Goal: Task Accomplishment & Management: Manage account settings

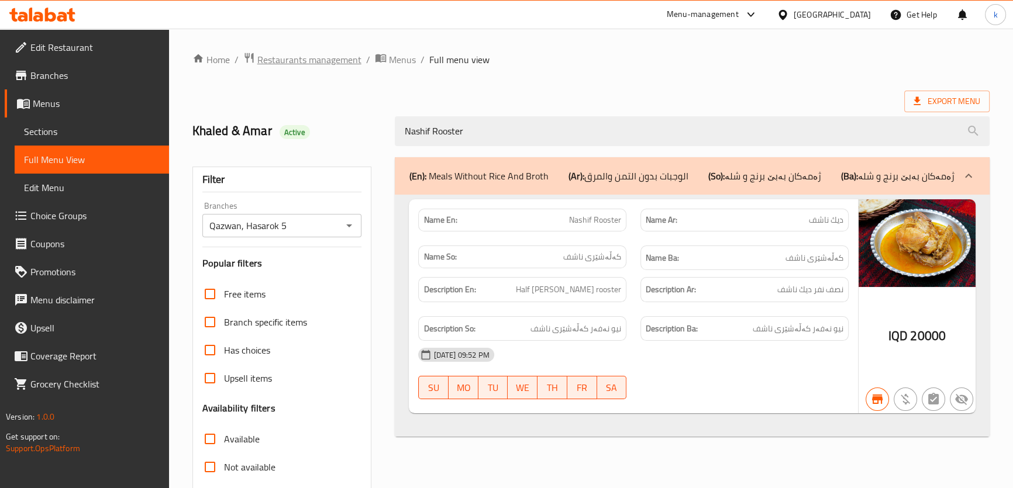
click at [299, 56] on span "Restaurants management" at bounding box center [309, 60] width 104 height 14
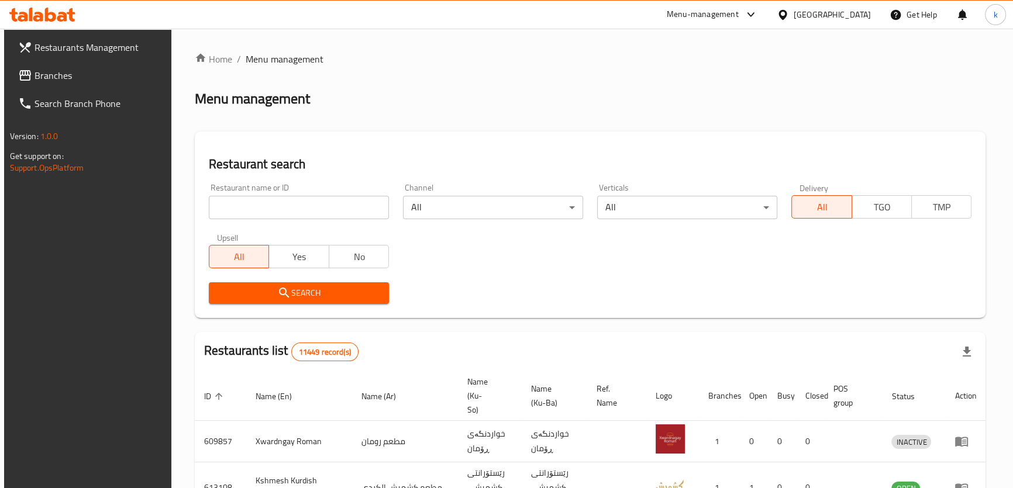
click at [253, 211] on input "search" at bounding box center [299, 207] width 180 height 23
paste input "668822"
type input "668822"
click at [240, 285] on button "Search" at bounding box center [299, 293] width 180 height 22
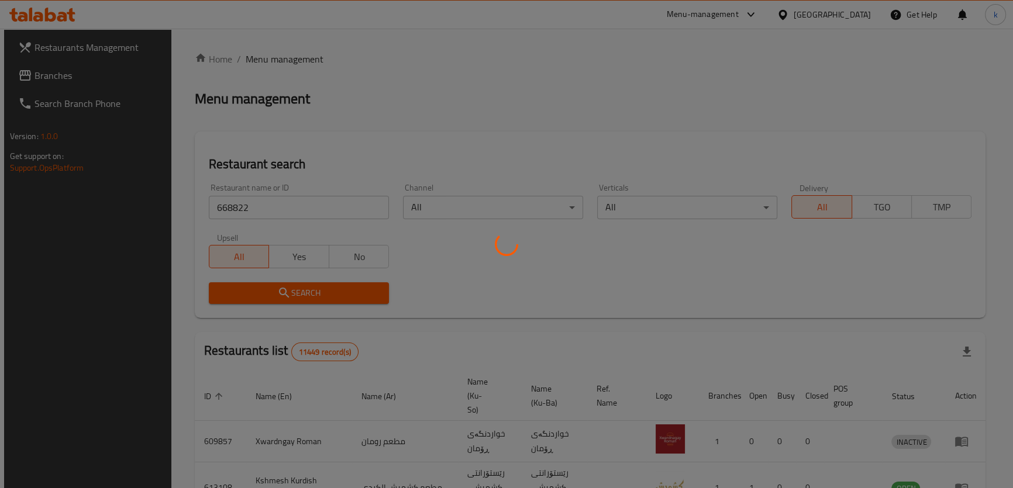
scroll to position [23, 0]
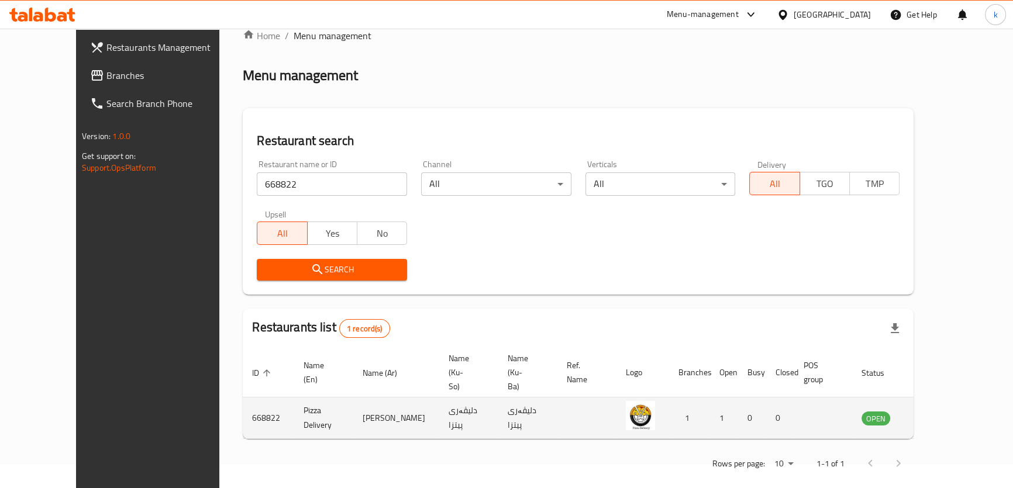
click at [937, 411] on icon "enhanced table" at bounding box center [930, 418] width 14 height 14
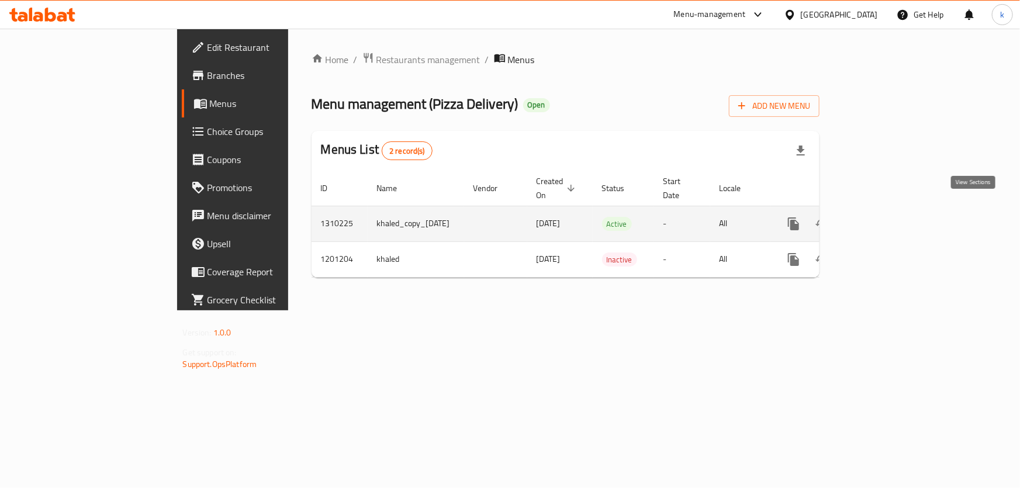
click at [885, 217] on icon "enhanced table" at bounding box center [878, 224] width 14 height 14
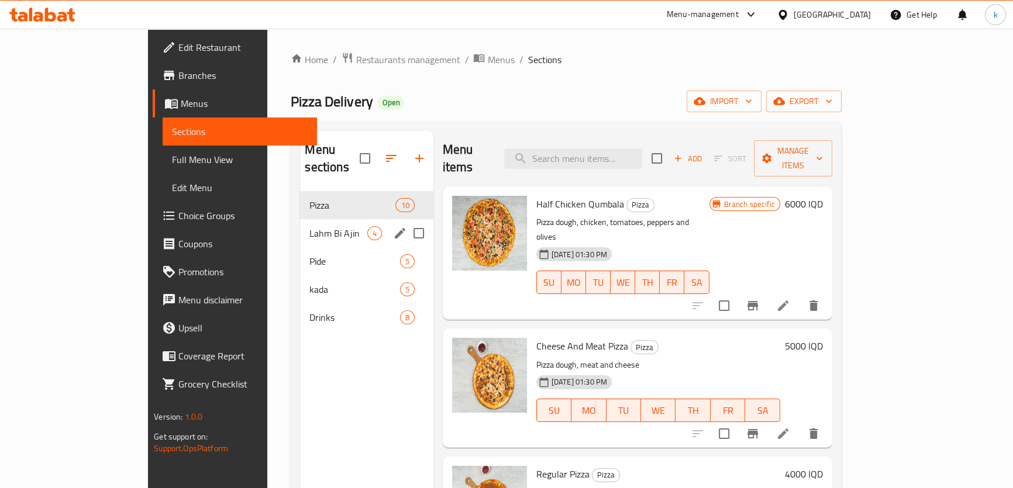
click at [308, 219] on div "Lahm Bi Ajin 4" at bounding box center [366, 233] width 133 height 28
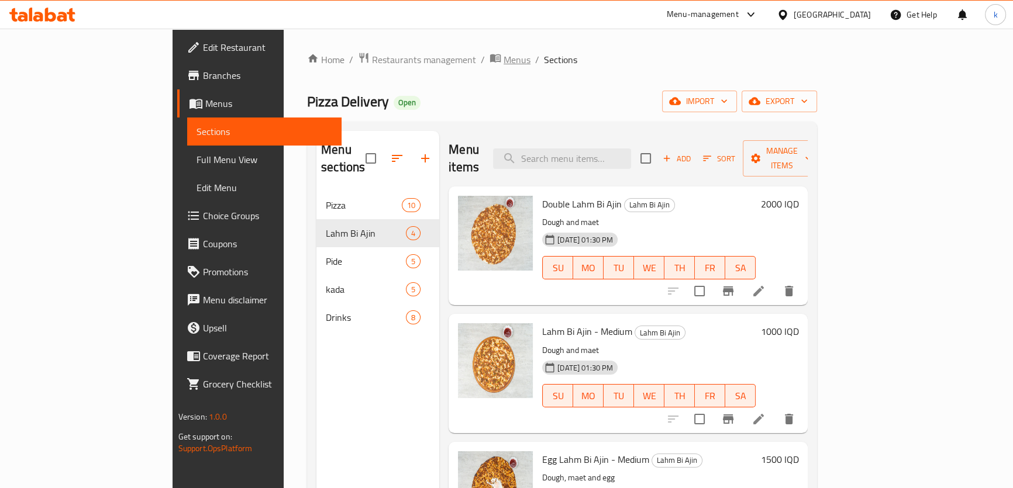
click at [503, 62] on span "Menus" at bounding box center [516, 60] width 27 height 14
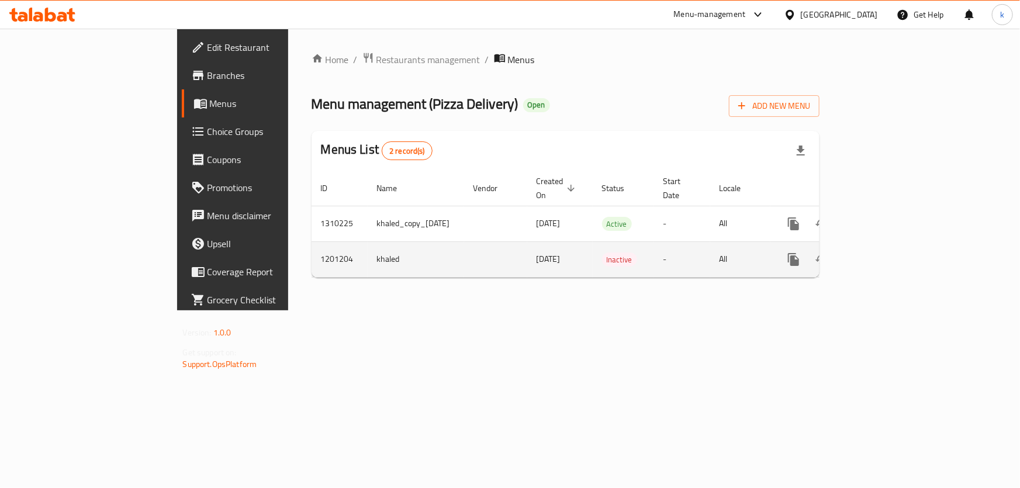
click at [368, 246] on td "khaled" at bounding box center [416, 260] width 96 height 36
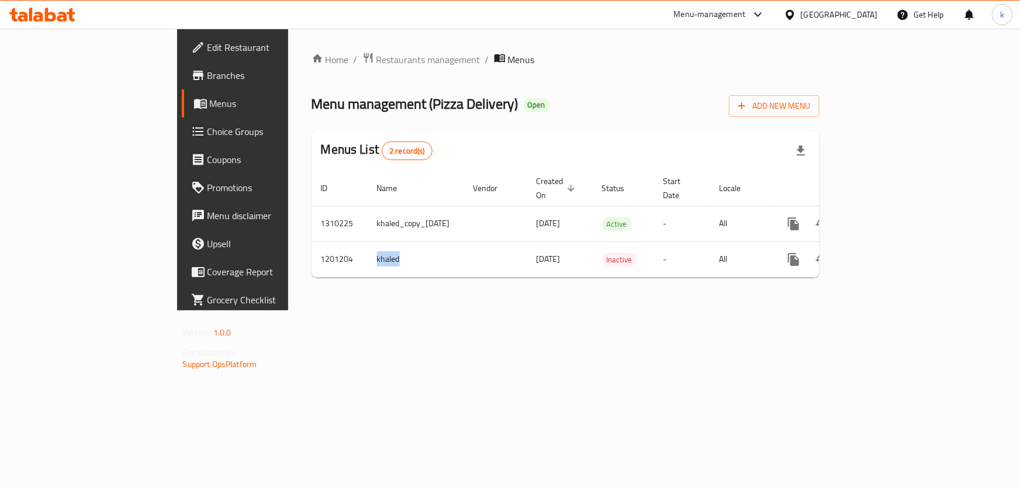
copy td "khaled"
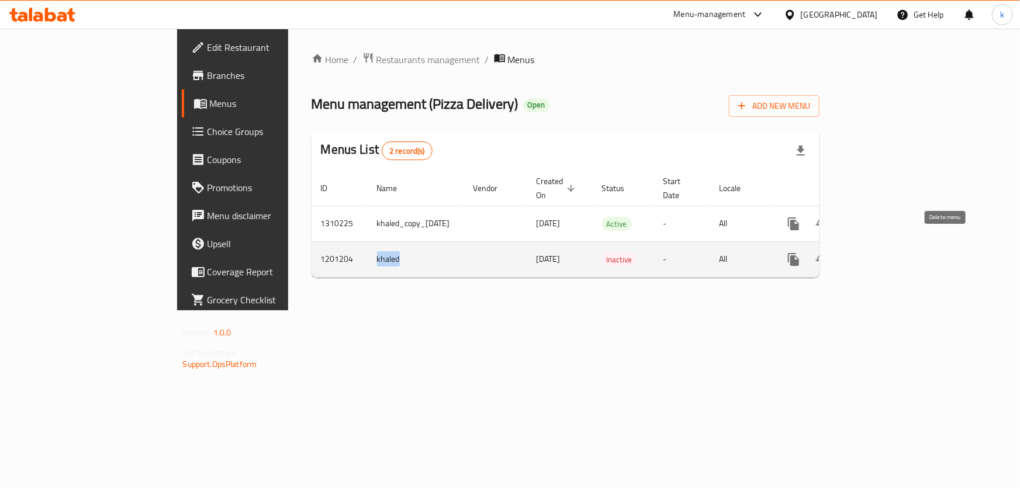
click at [864, 246] on button "enhanced table" at bounding box center [850, 260] width 28 height 28
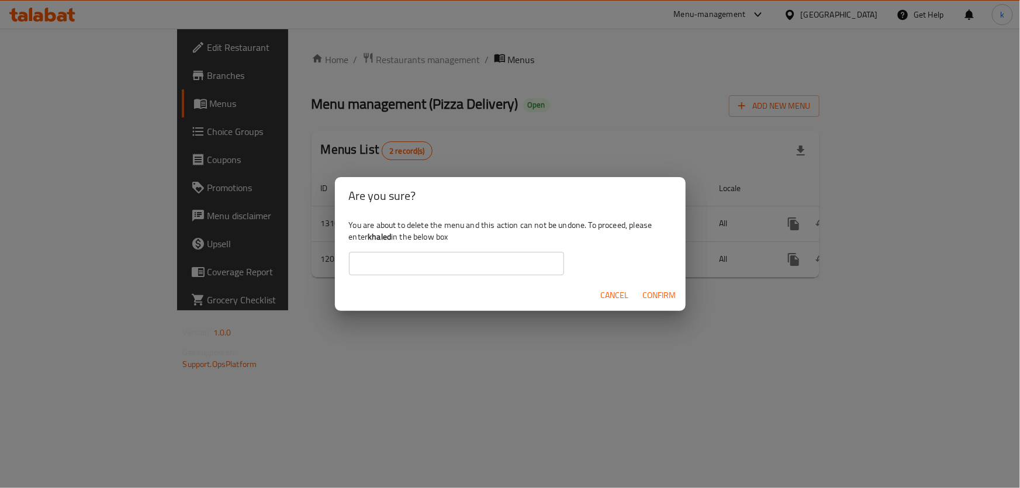
click at [410, 257] on input "text" at bounding box center [456, 263] width 215 height 23
paste input "khaled"
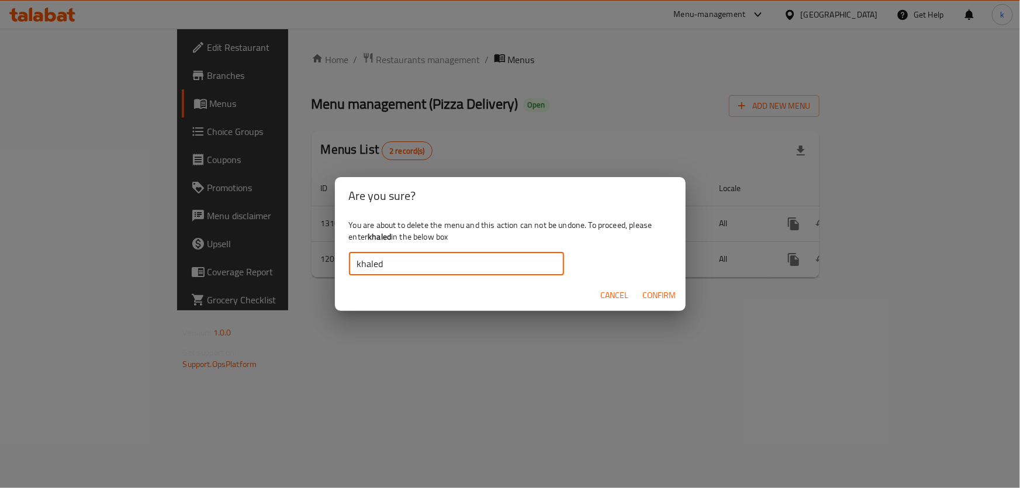
type input "khaled"
click at [655, 294] on span "Confirm" at bounding box center [659, 295] width 33 height 15
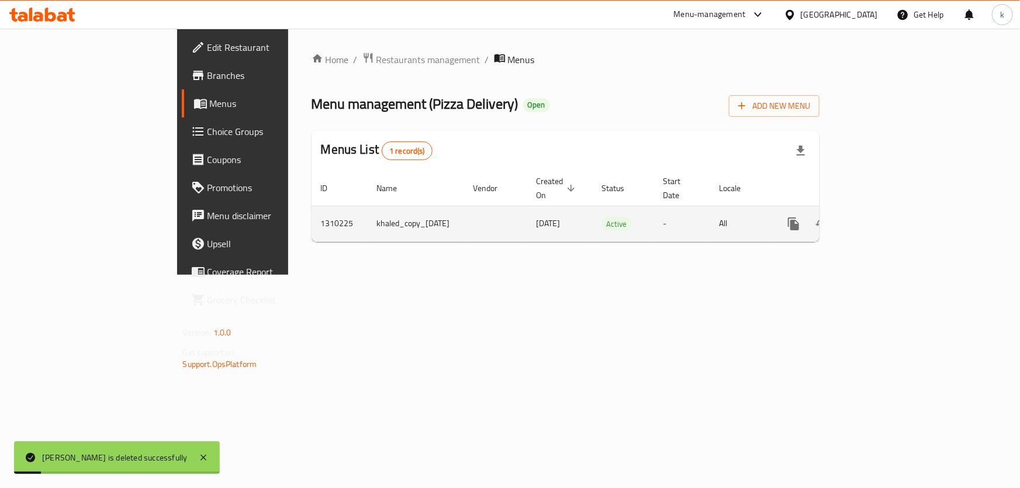
click at [799, 218] on icon "more" at bounding box center [793, 224] width 11 height 13
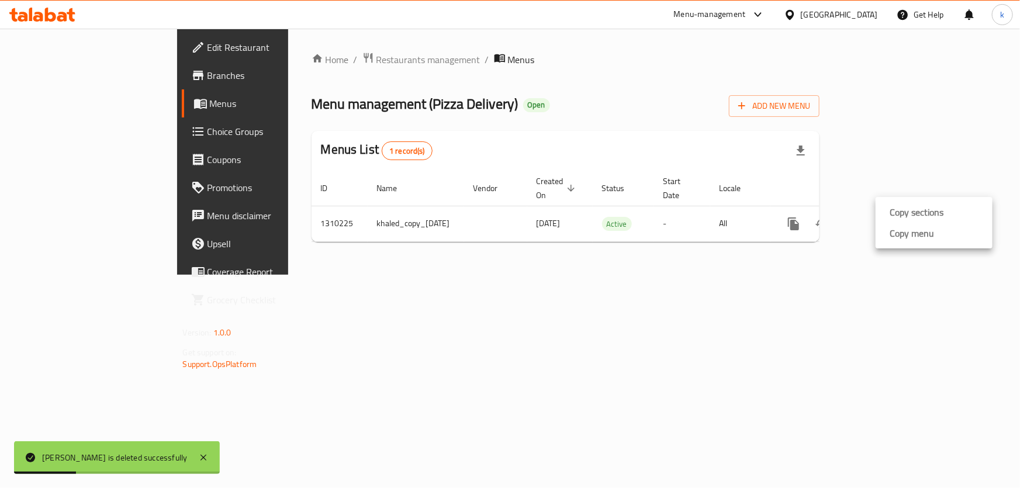
click at [313, 101] on div at bounding box center [510, 244] width 1020 height 488
drag, startPoint x: 318, startPoint y: 104, endPoint x: 395, endPoint y: 104, distance: 77.8
click at [395, 104] on span "Menu management ( Pizza Delivery )" at bounding box center [415, 104] width 207 height 26
copy span "Pizza Delivery"
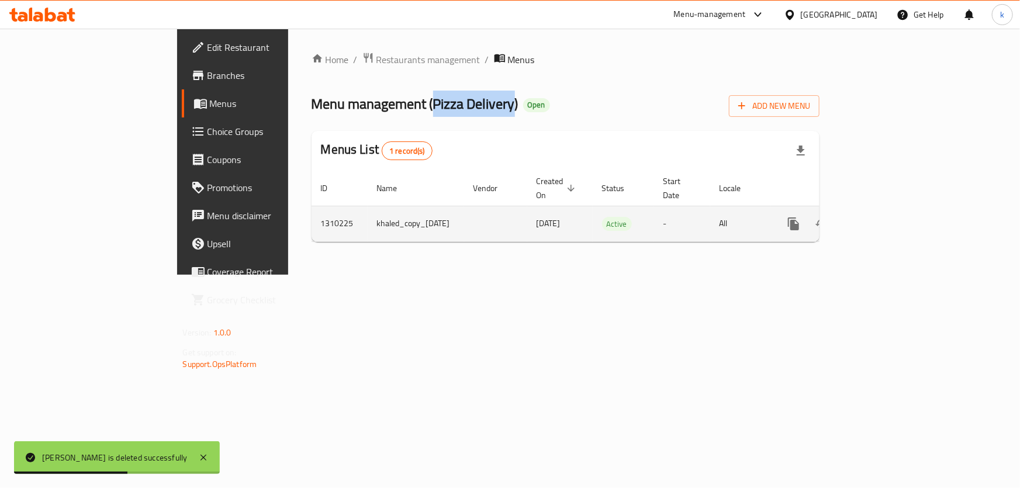
click at [799, 218] on icon "more" at bounding box center [793, 224] width 11 height 13
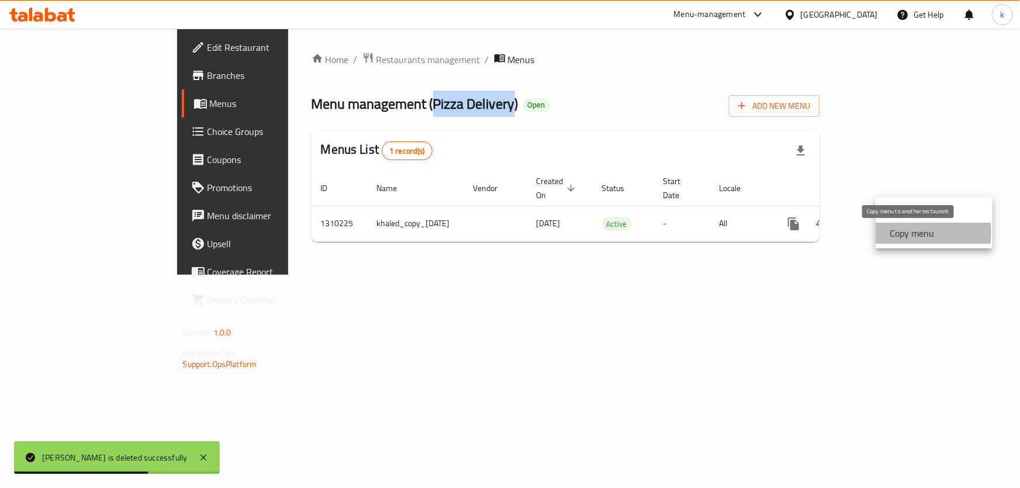
click at [892, 233] on strong "Copy menu" at bounding box center [912, 233] width 44 height 14
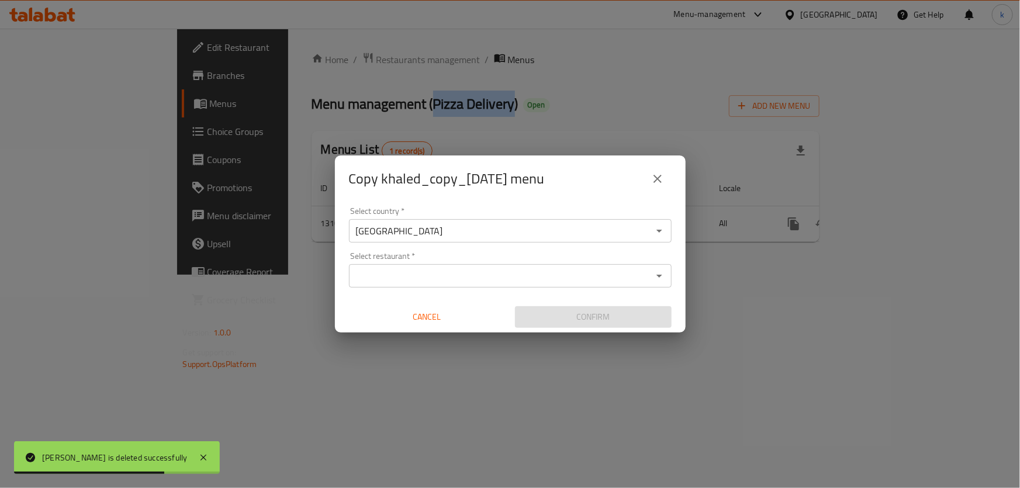
click at [408, 265] on div "Select restaurant *" at bounding box center [510, 275] width 323 height 23
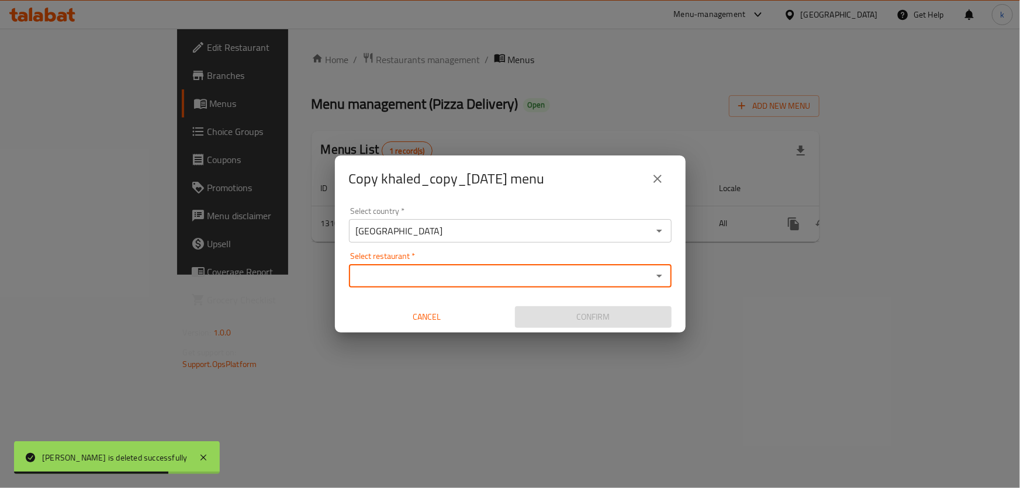
paste input "Pizza Delivery"
type input "Pizza Delivery"
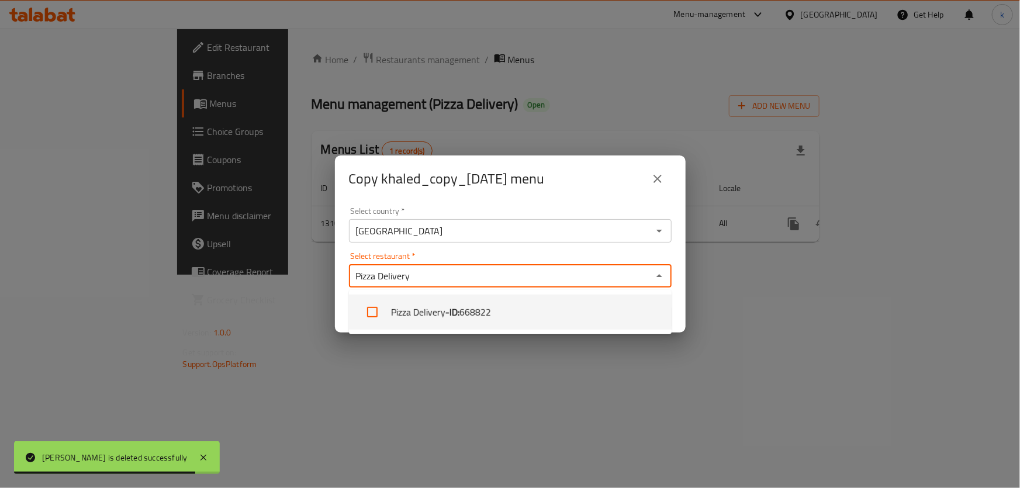
click at [485, 319] on span "668822" at bounding box center [476, 312] width 32 height 14
checkbox input "true"
click at [514, 358] on div "Copy khaled_copy_[DATE] menu Select country   * [GEOGRAPHIC_DATA] Select countr…" at bounding box center [510, 244] width 1020 height 488
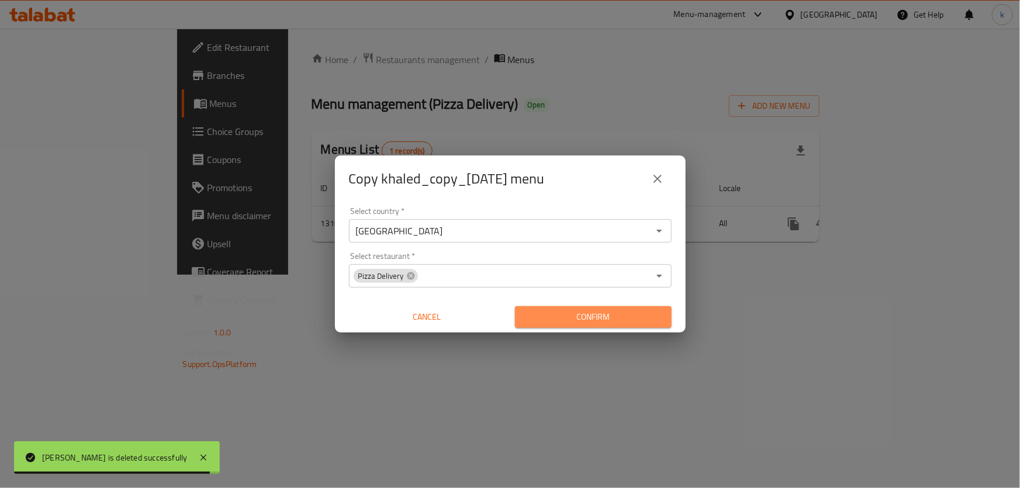
click at [547, 313] on span "Confirm" at bounding box center [594, 317] width 138 height 15
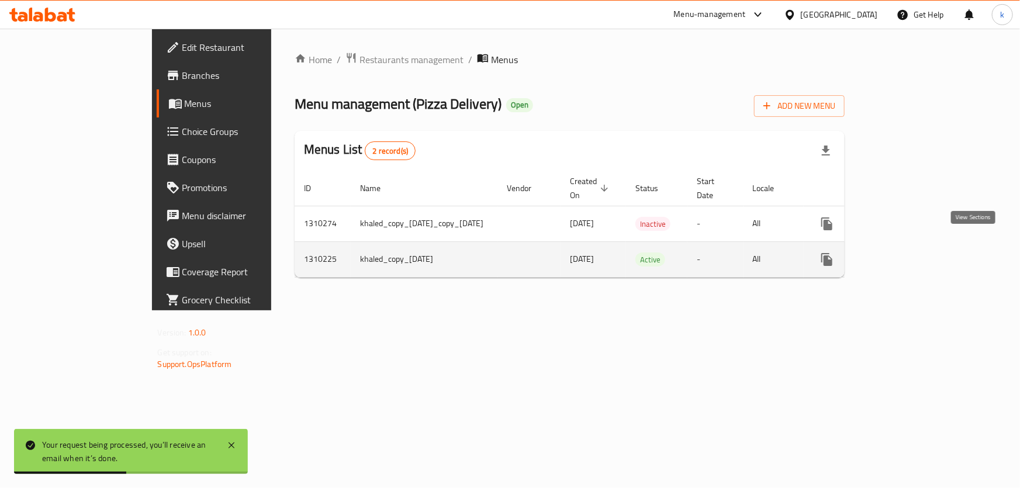
click at [919, 253] on icon "enhanced table" at bounding box center [912, 260] width 14 height 14
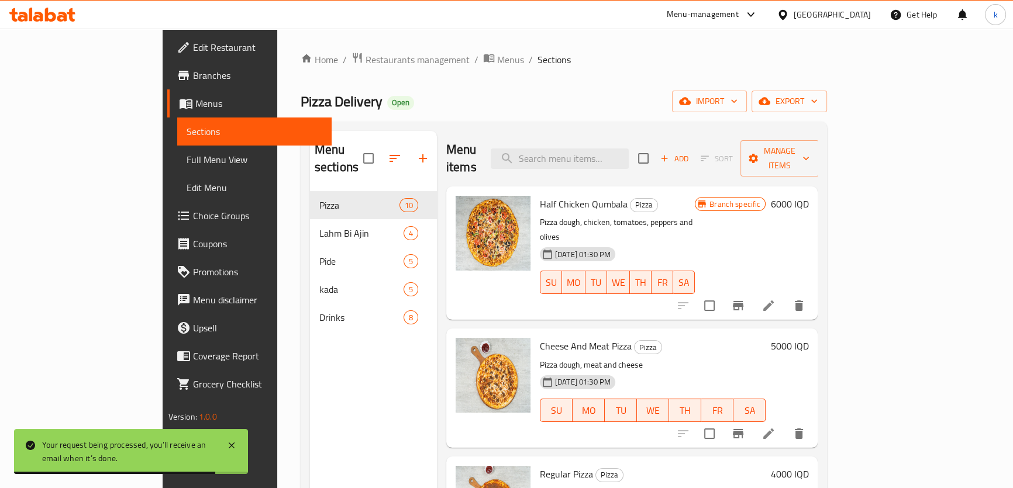
click at [193, 220] on span "Choice Groups" at bounding box center [257, 216] width 129 height 14
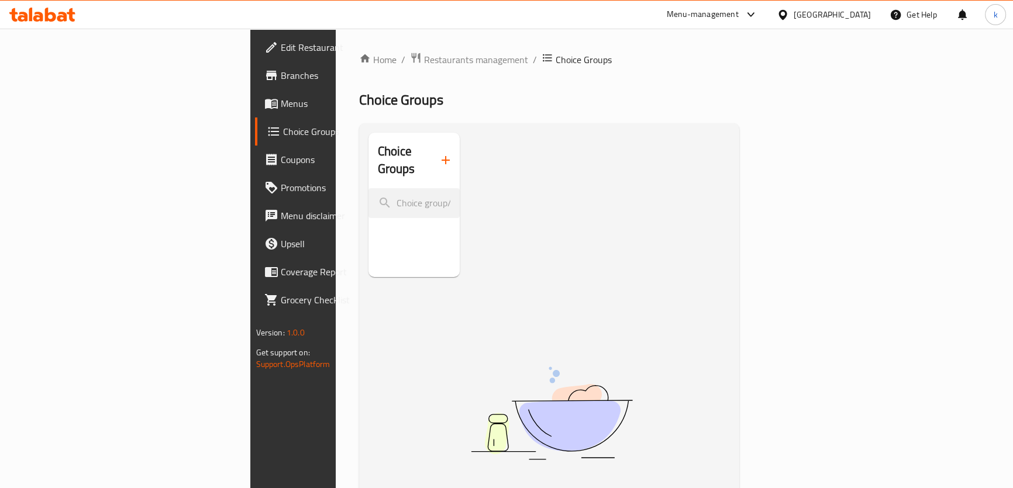
click at [281, 105] on span "Menus" at bounding box center [345, 103] width 129 height 14
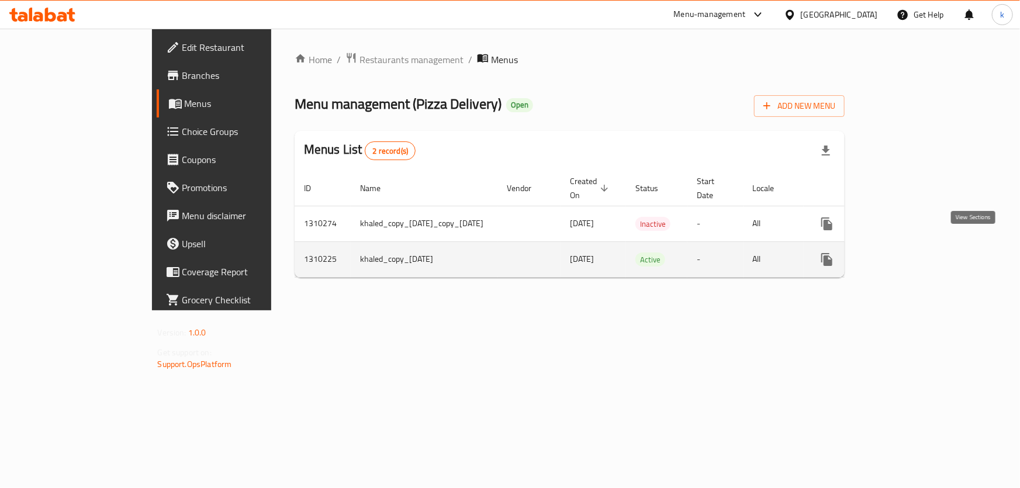
click at [919, 253] on icon "enhanced table" at bounding box center [912, 260] width 14 height 14
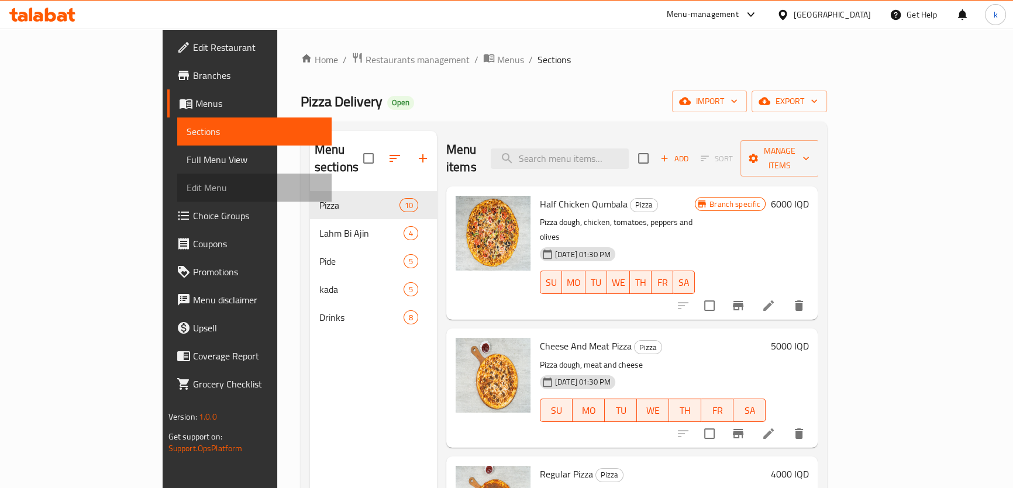
click at [187, 189] on span "Edit Menu" at bounding box center [255, 188] width 136 height 14
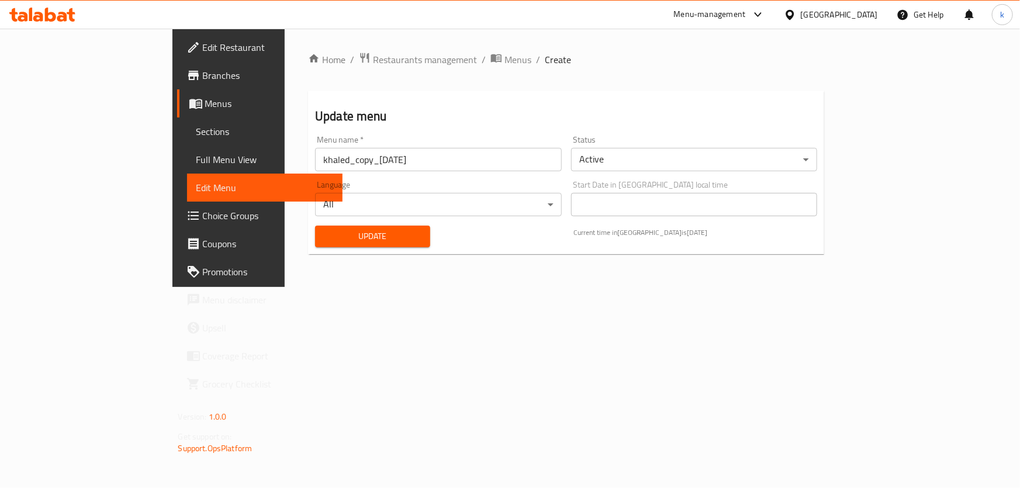
click at [315, 147] on div "Menu name   * khaled_copy_[DATE] Menu name *" at bounding box center [438, 154] width 247 height 36
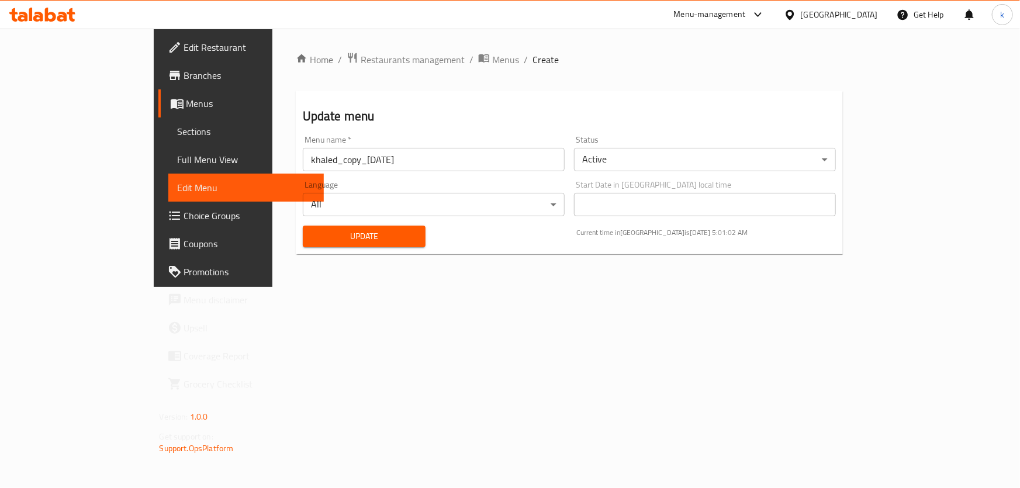
click at [303, 164] on input "khaled_copy_[DATE]" at bounding box center [434, 159] width 262 height 23
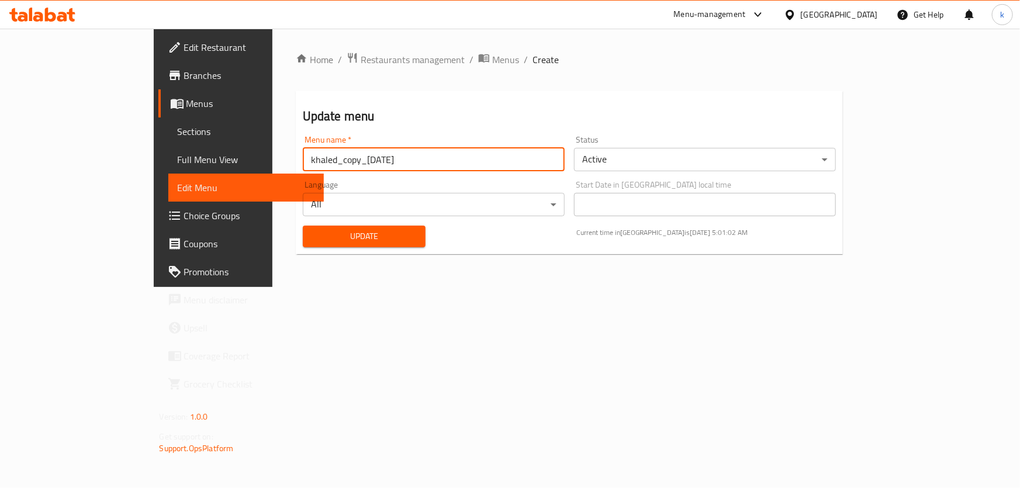
click at [303, 164] on input "khaled_copy_[DATE]" at bounding box center [434, 159] width 262 height 23
click at [303, 164] on input "text" at bounding box center [434, 159] width 262 height 23
type input "Khaled"
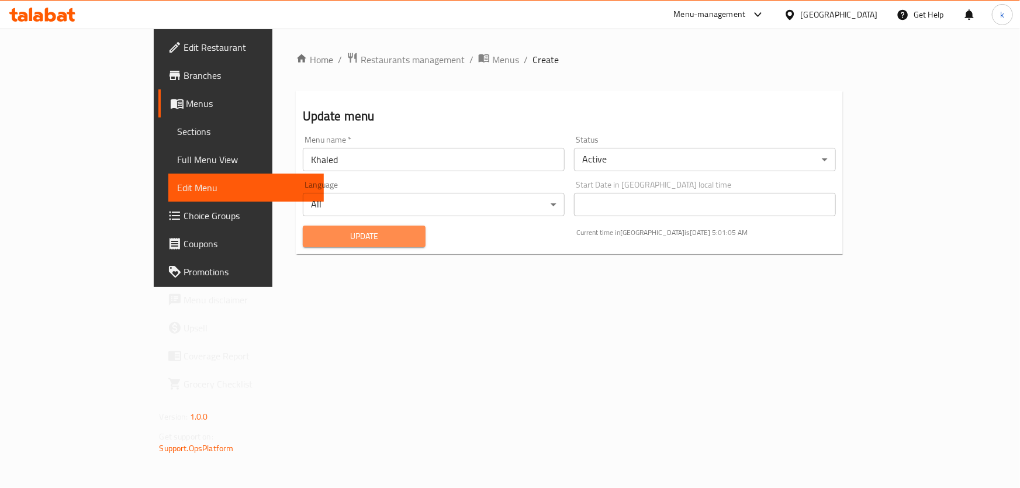
click at [312, 234] on span "Update" at bounding box center [364, 236] width 104 height 15
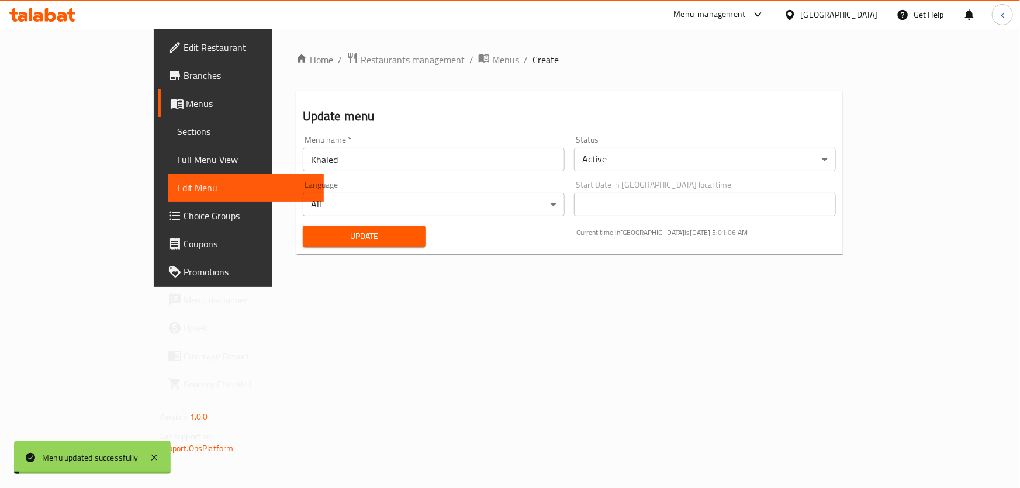
click at [492, 64] on span "Menus" at bounding box center [505, 60] width 27 height 14
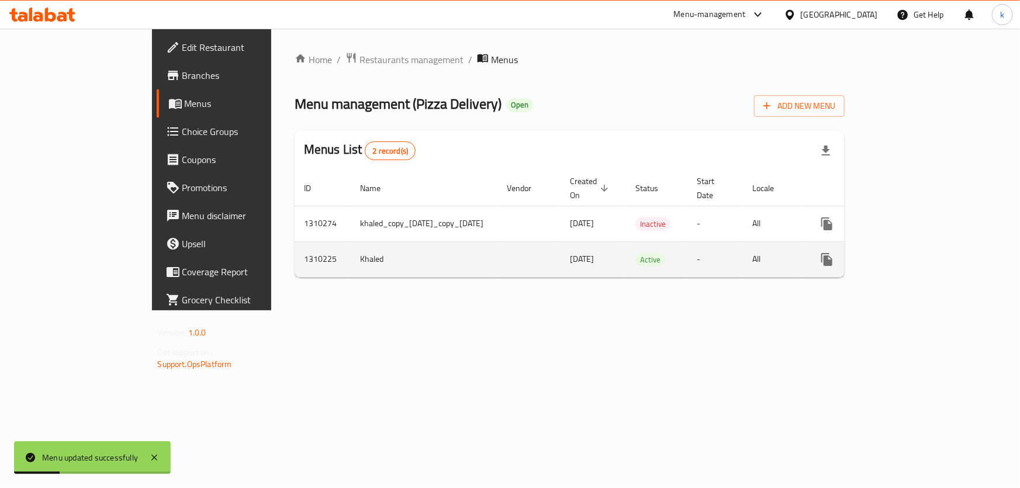
click at [919, 253] on icon "enhanced table" at bounding box center [912, 260] width 14 height 14
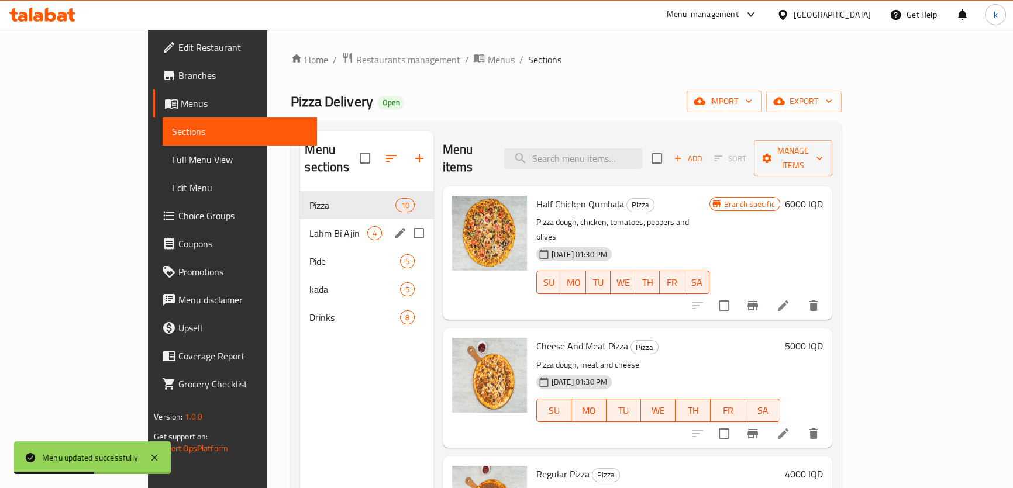
click at [406, 221] on input "Menu sections" at bounding box center [418, 233] width 25 height 25
checkbox input "true"
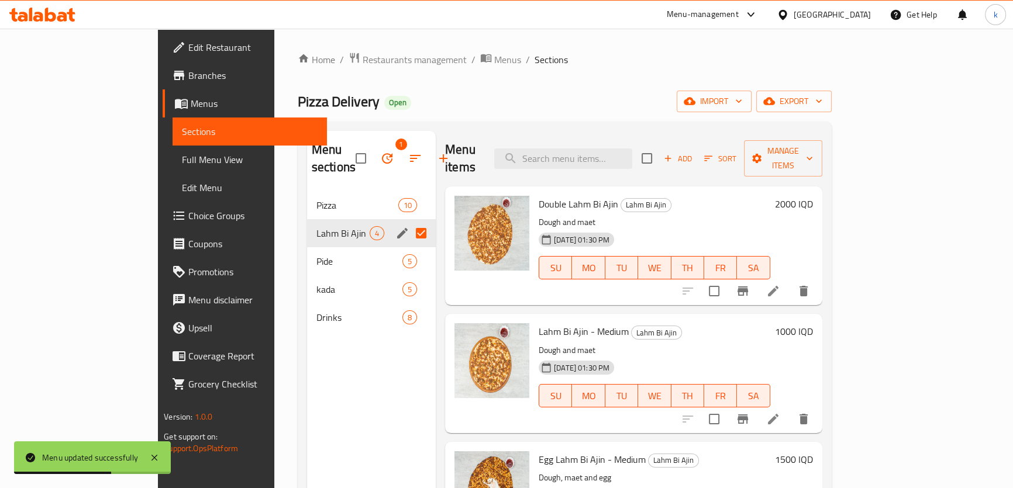
click at [316, 226] on span "Lahm Bi Ajin" at bounding box center [342, 233] width 53 height 14
click at [395, 226] on icon "edit" at bounding box center [402, 233] width 14 height 14
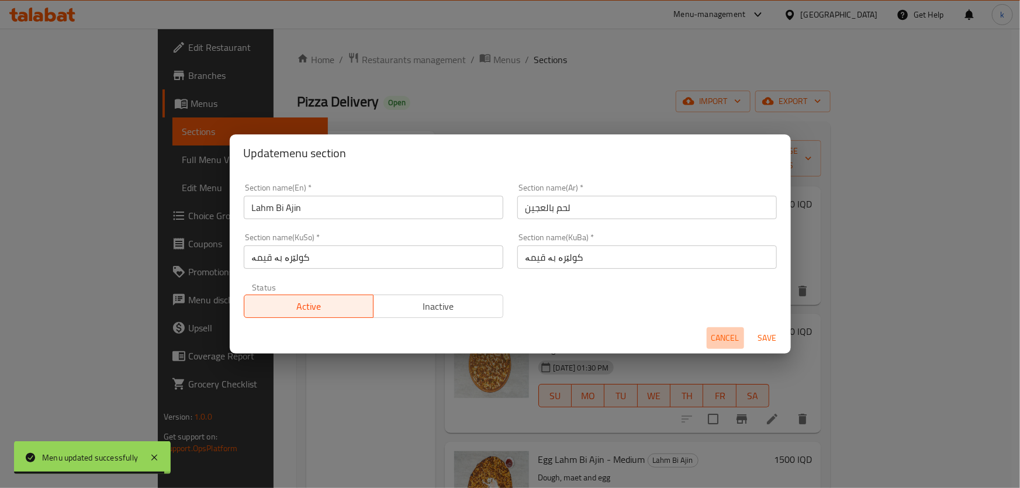
click at [729, 334] on span "Cancel" at bounding box center [726, 338] width 28 height 15
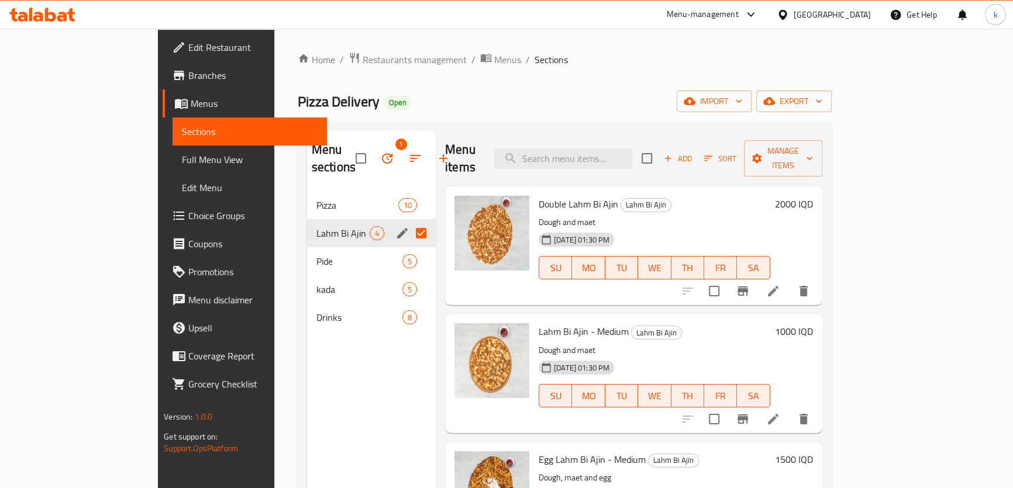
click at [409, 221] on input "Menu sections" at bounding box center [421, 233] width 25 height 25
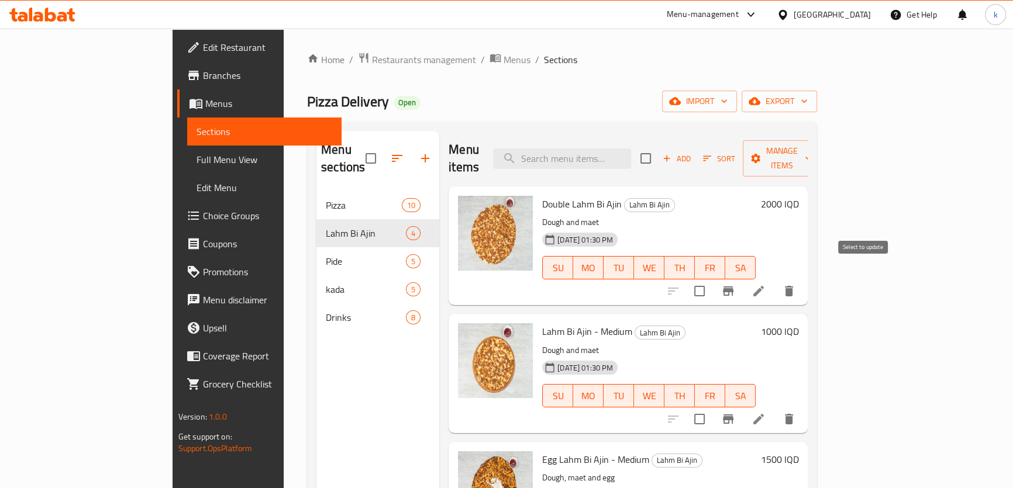
click at [712, 279] on input "checkbox" at bounding box center [699, 291] width 25 height 25
checkbox input "true"
click at [712, 407] on input "checkbox" at bounding box center [699, 419] width 25 height 25
checkbox input "true"
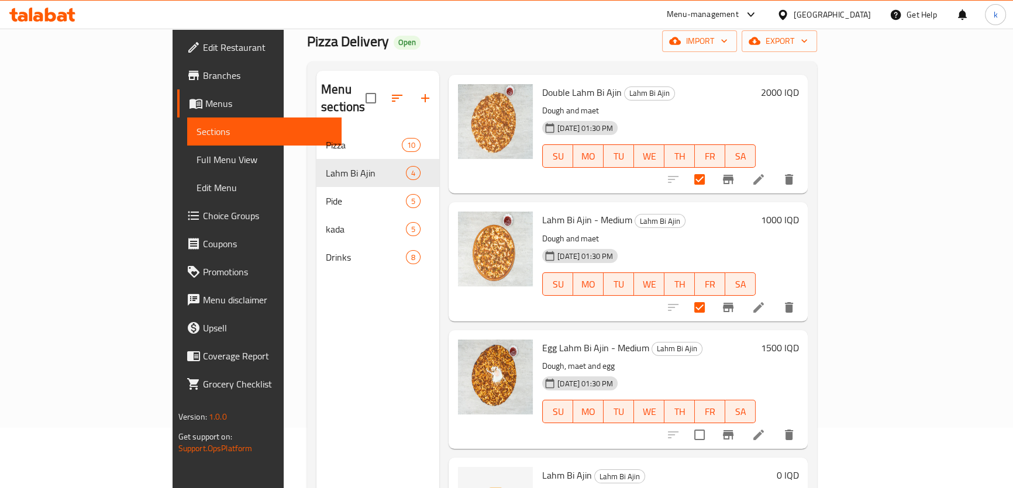
scroll to position [142, 0]
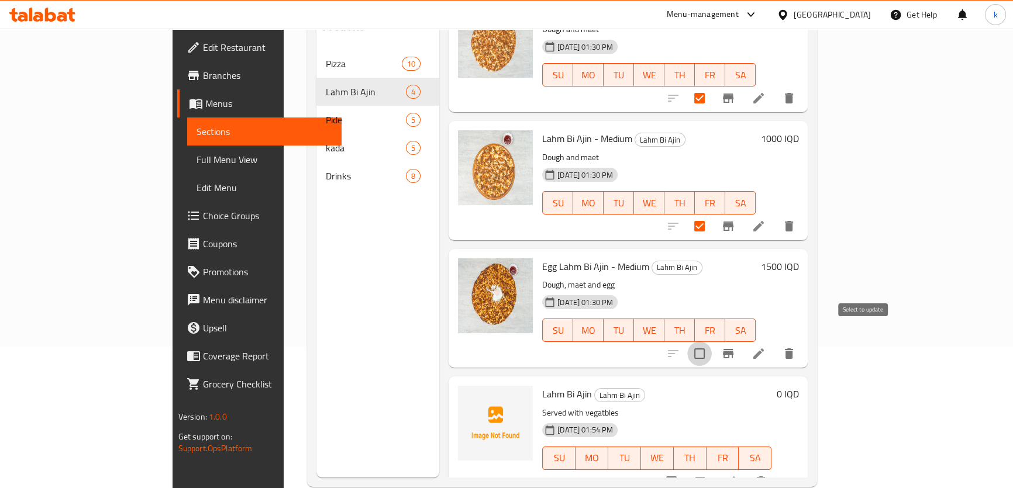
click at [712, 341] on input "checkbox" at bounding box center [699, 353] width 25 height 25
checkbox input "true"
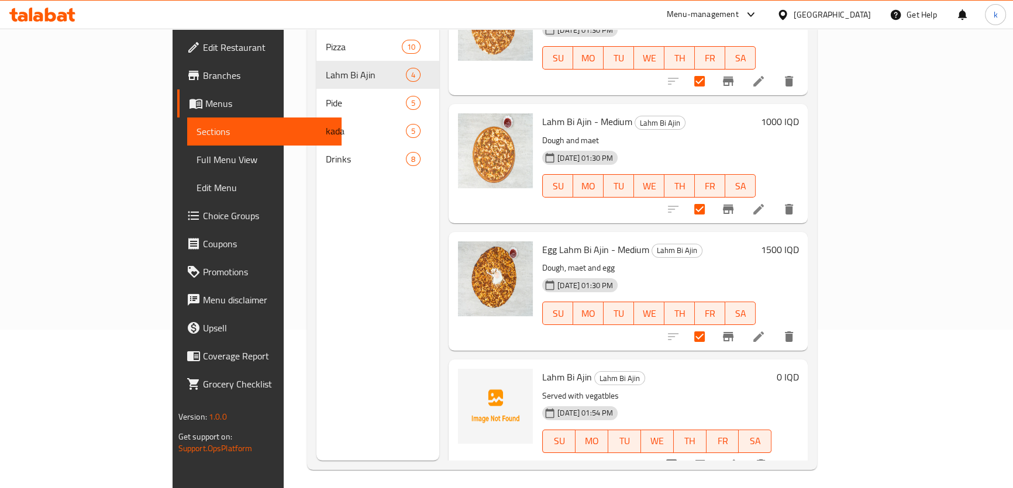
scroll to position [164, 0]
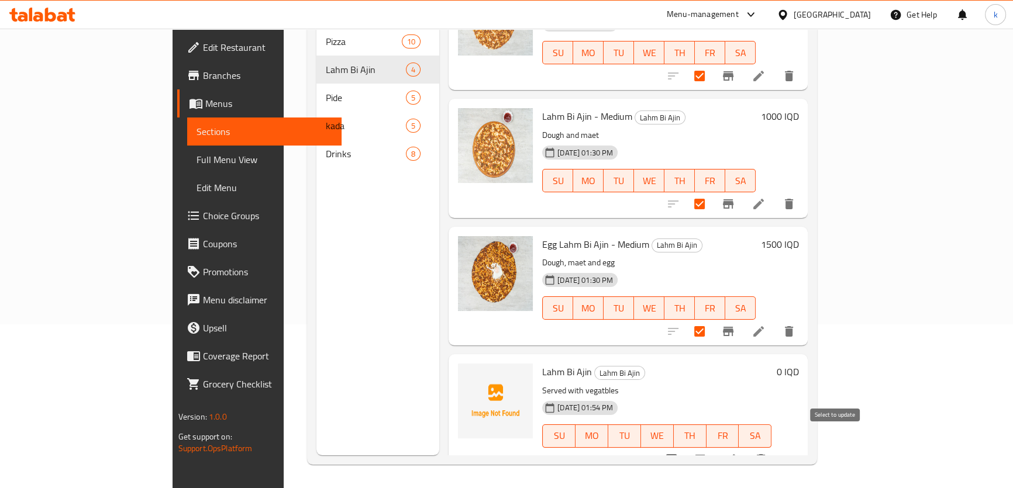
click at [684, 447] on input "checkbox" at bounding box center [671, 459] width 25 height 25
checkbox input "true"
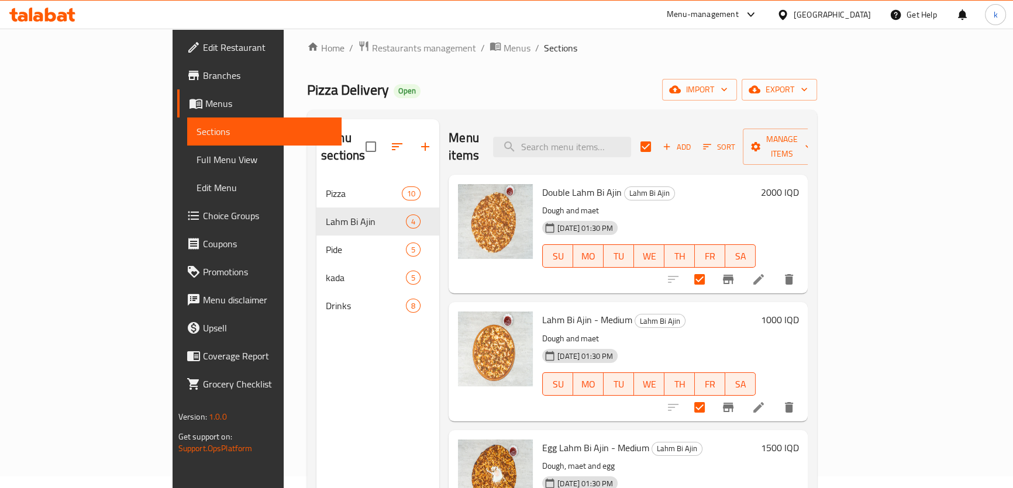
scroll to position [0, 0]
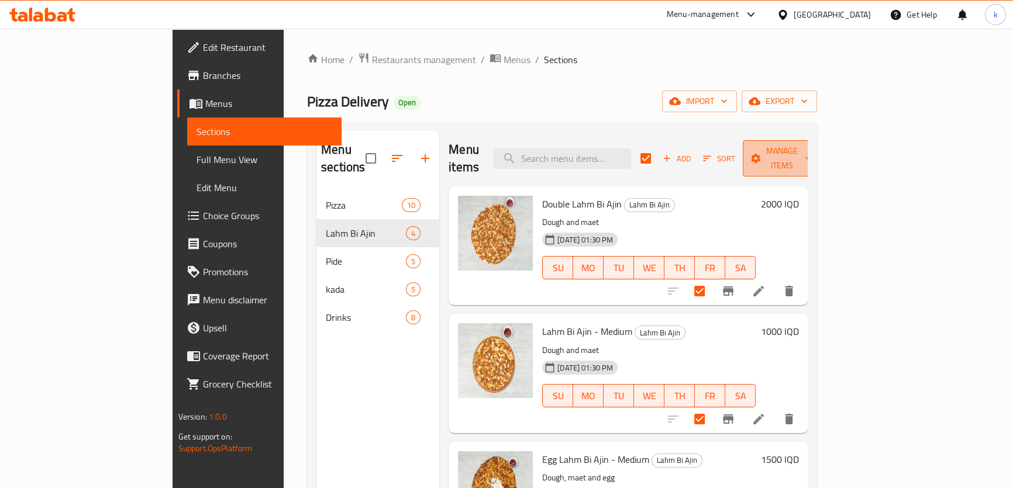
click at [821, 140] on button "Manage items" at bounding box center [782, 158] width 78 height 36
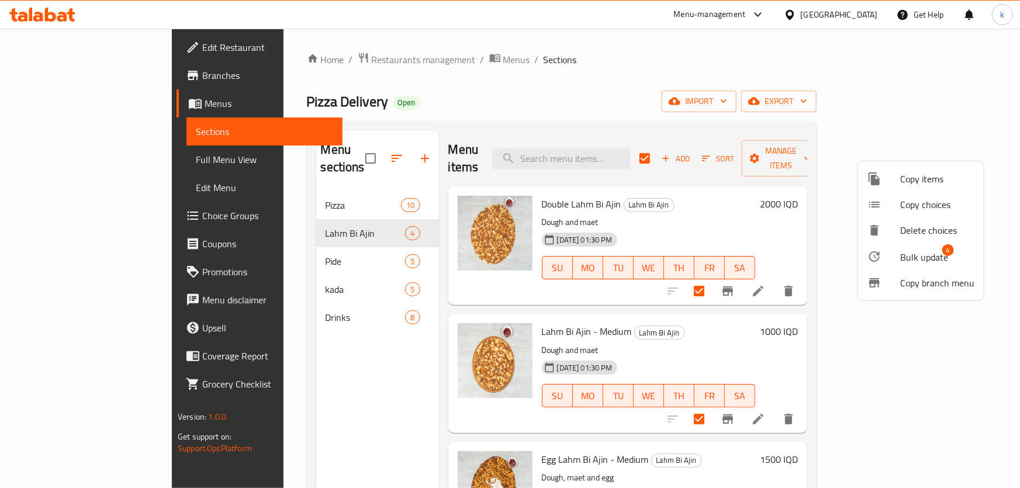
click at [929, 254] on span "Bulk update" at bounding box center [925, 257] width 48 height 14
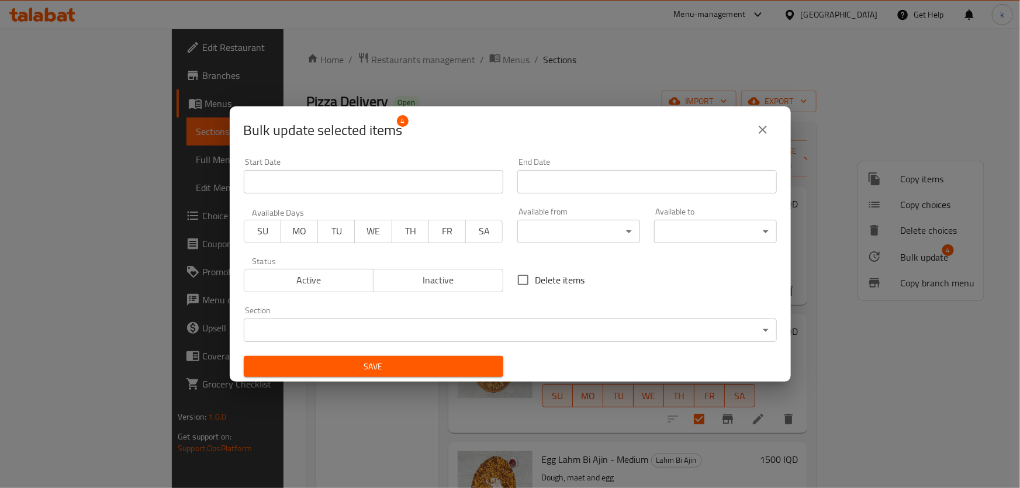
click at [511, 281] on input "Delete items" at bounding box center [523, 280] width 25 height 25
checkbox input "true"
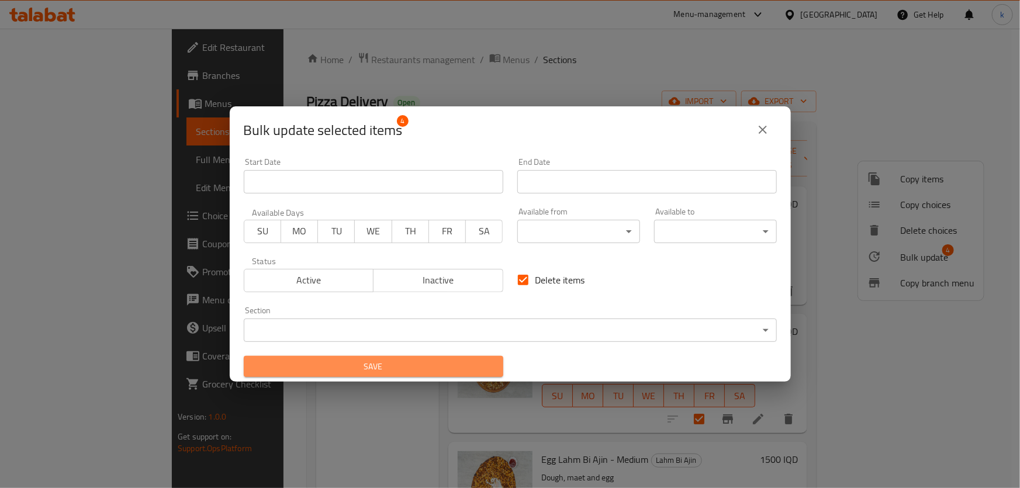
click at [432, 358] on button "Save" at bounding box center [374, 367] width 260 height 22
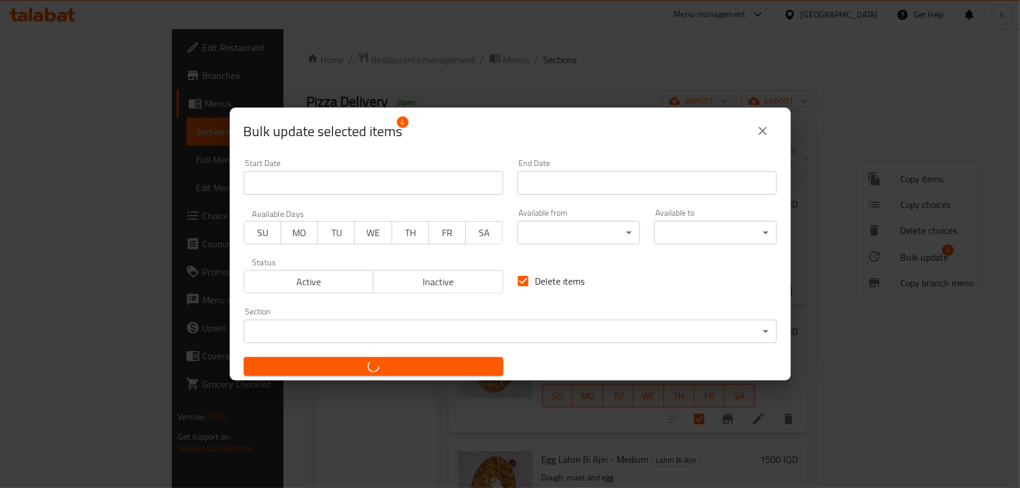
checkbox input "false"
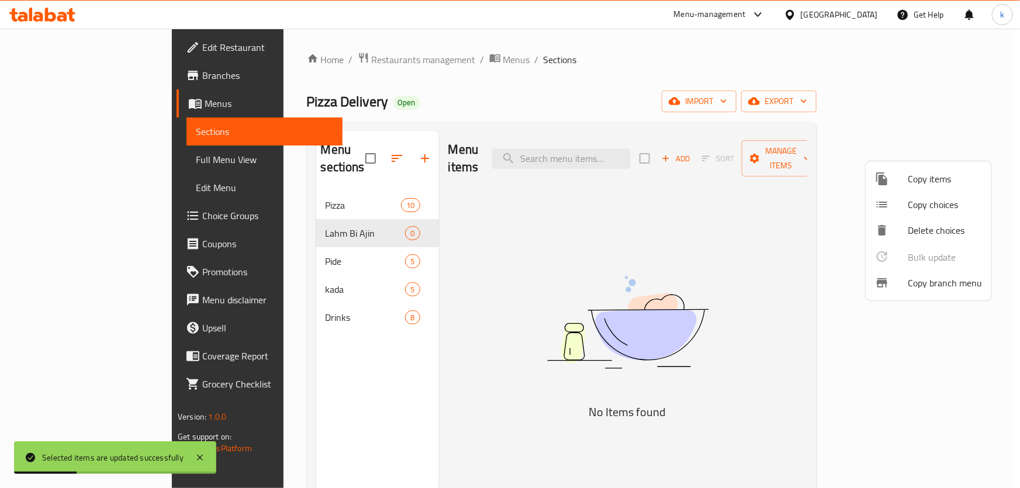
click at [781, 182] on div at bounding box center [510, 244] width 1020 height 488
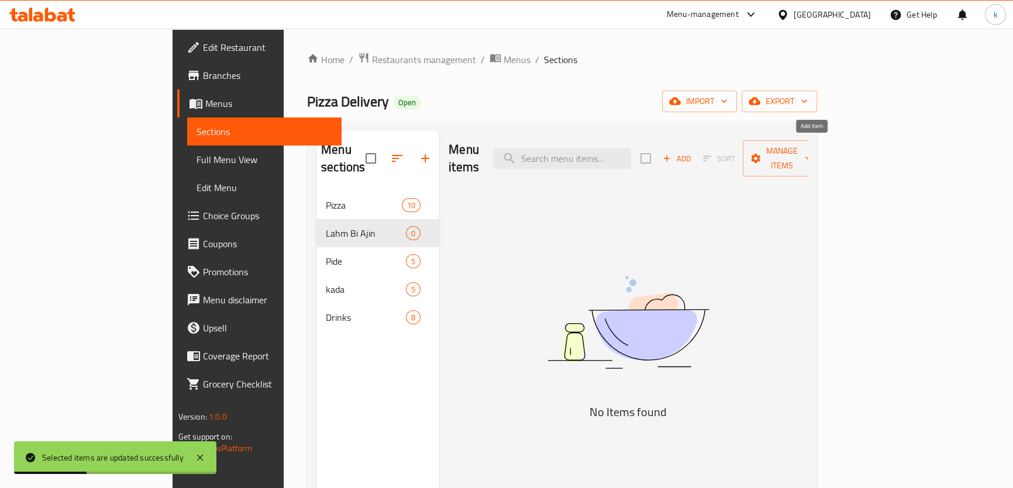
click at [692, 152] on span "Add" at bounding box center [677, 158] width 32 height 13
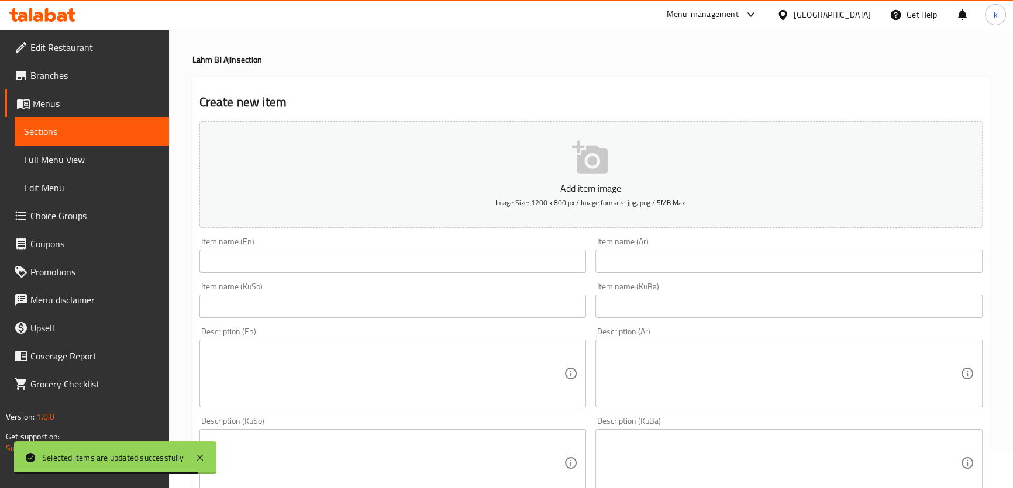
scroll to position [70, 0]
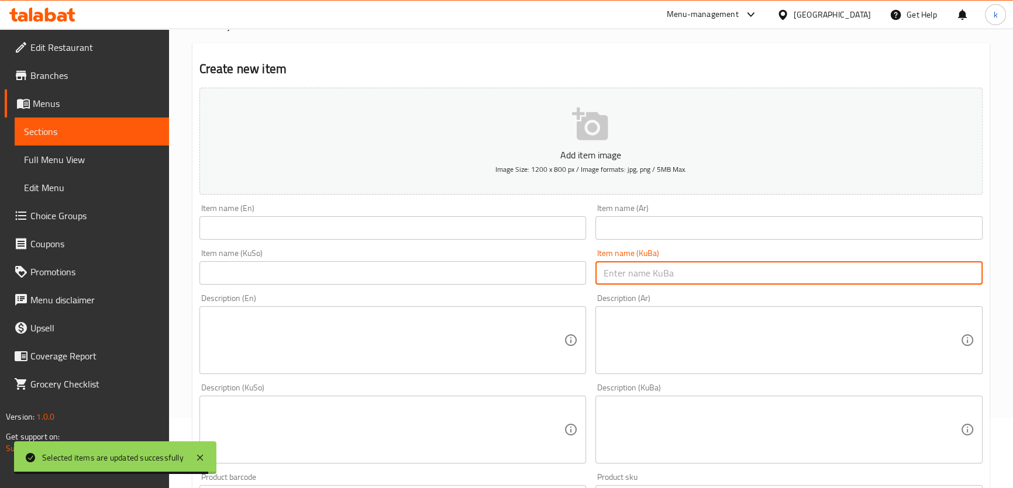
drag, startPoint x: 668, startPoint y: 280, endPoint x: 630, endPoint y: 280, distance: 37.4
click at [668, 280] on input "text" at bounding box center [788, 272] width 387 height 23
paste input "کولێرە بە قیمە"
type input "کولێرە بە قیمە"
drag, startPoint x: 506, startPoint y: 280, endPoint x: 603, endPoint y: 243, distance: 103.8
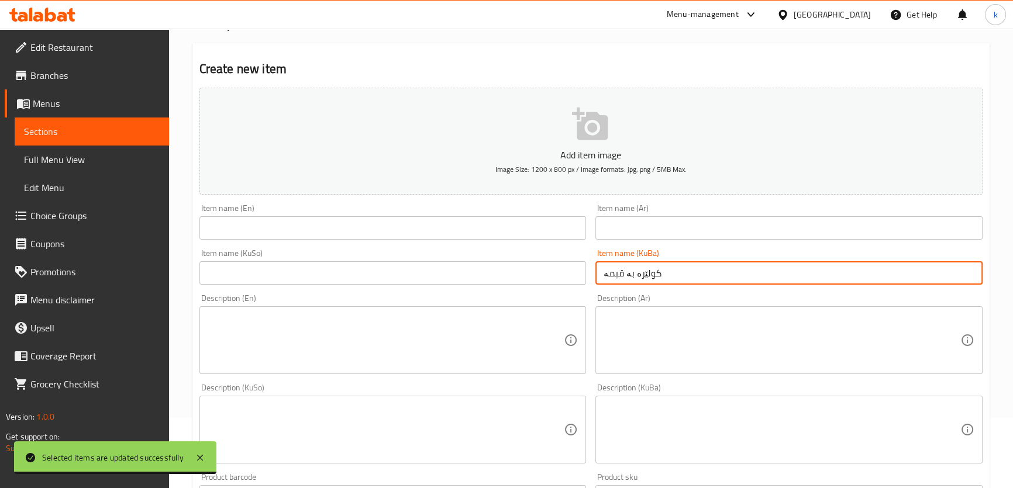
click at [506, 280] on input "text" at bounding box center [392, 272] width 387 height 23
paste input "کولێرە بە قیمە"
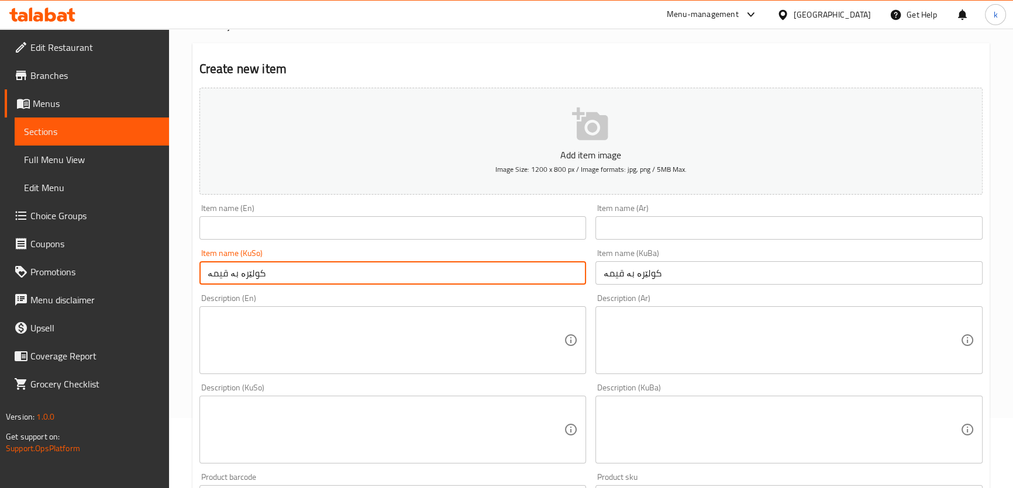
type input "کولێرە بە قیمە"
click at [626, 232] on input "text" at bounding box center [788, 227] width 387 height 23
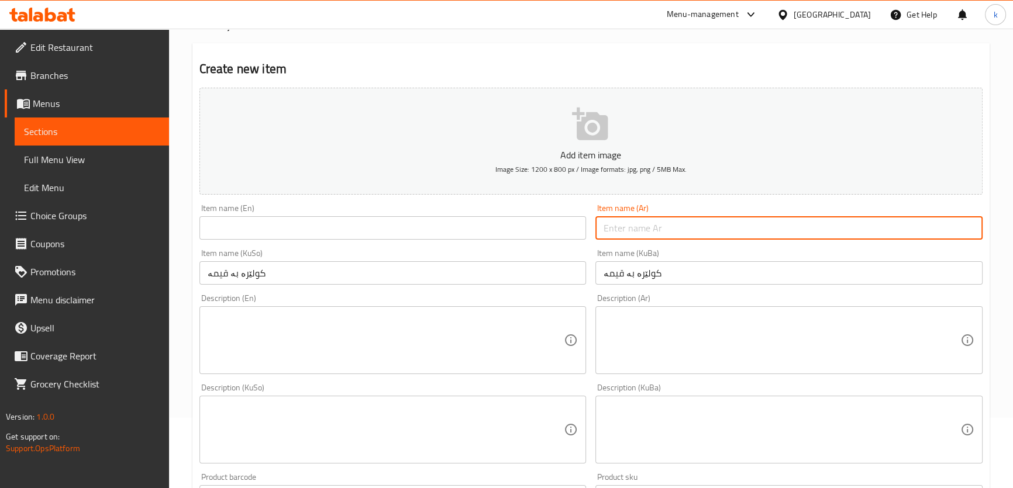
paste input "لحم بالعجين"
type input "لحم بالعجين"
click at [287, 218] on input "text" at bounding box center [392, 227] width 387 height 23
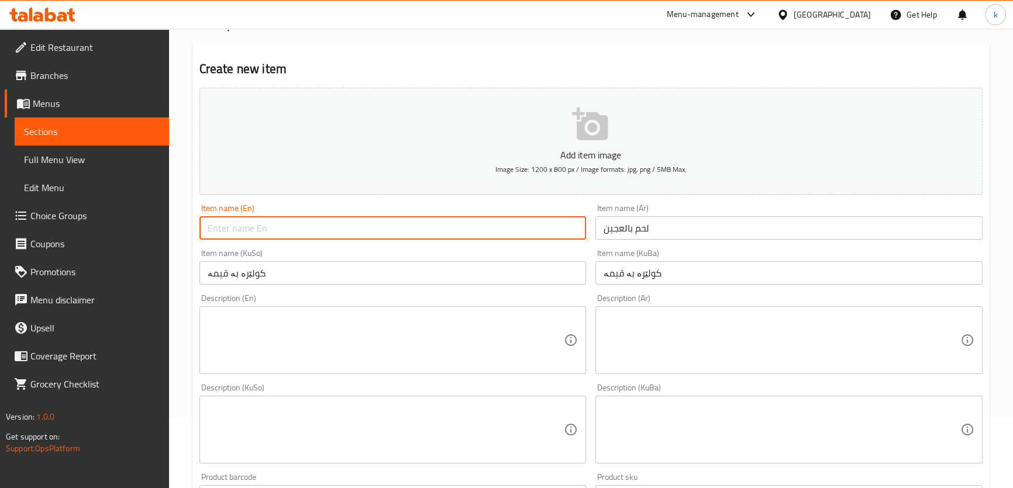
paste input "Lahm Bi Ajin"
type input "Lahm Bi Ajin"
click at [391, 337] on textarea at bounding box center [386, 341] width 357 height 56
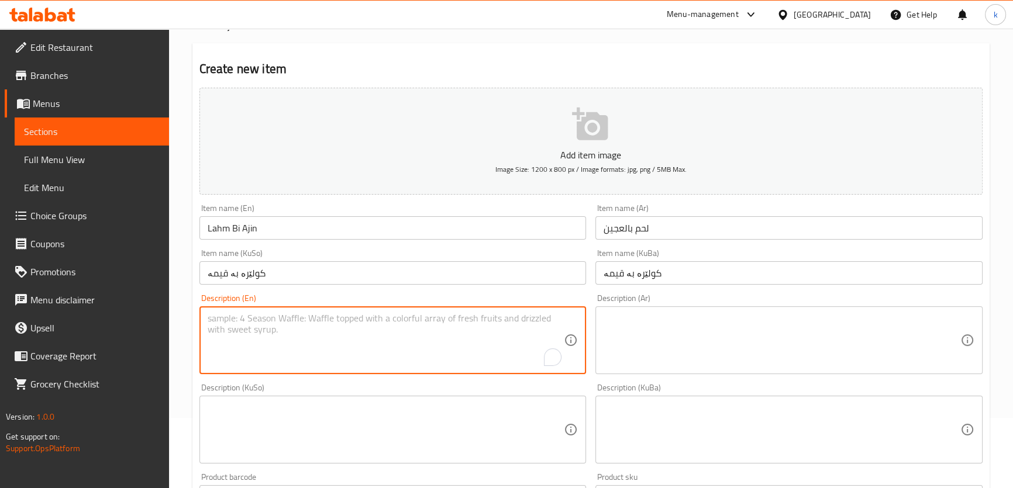
paste textarea "Served with vegetables"
type textarea "Served with vegetables"
click at [758, 343] on textarea at bounding box center [781, 341] width 357 height 56
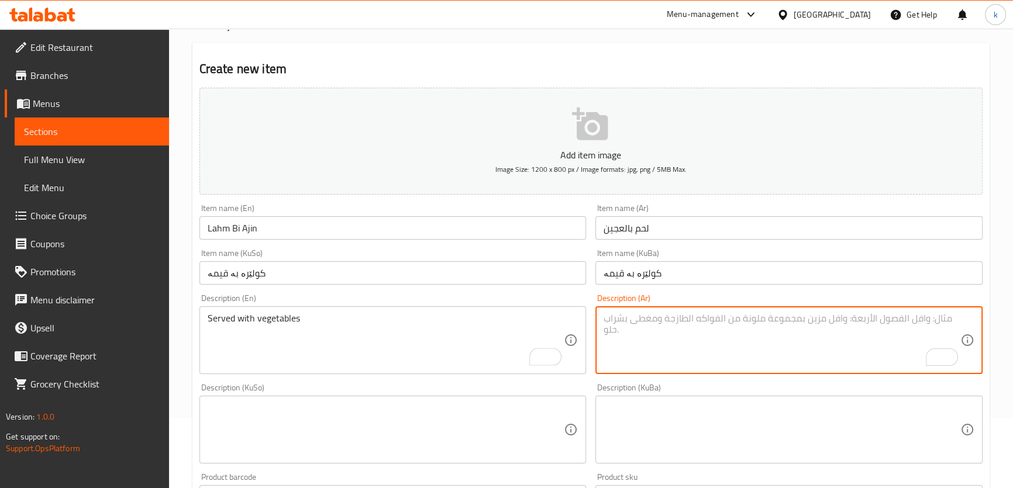
paste textarea "يقدم مع خضروات"
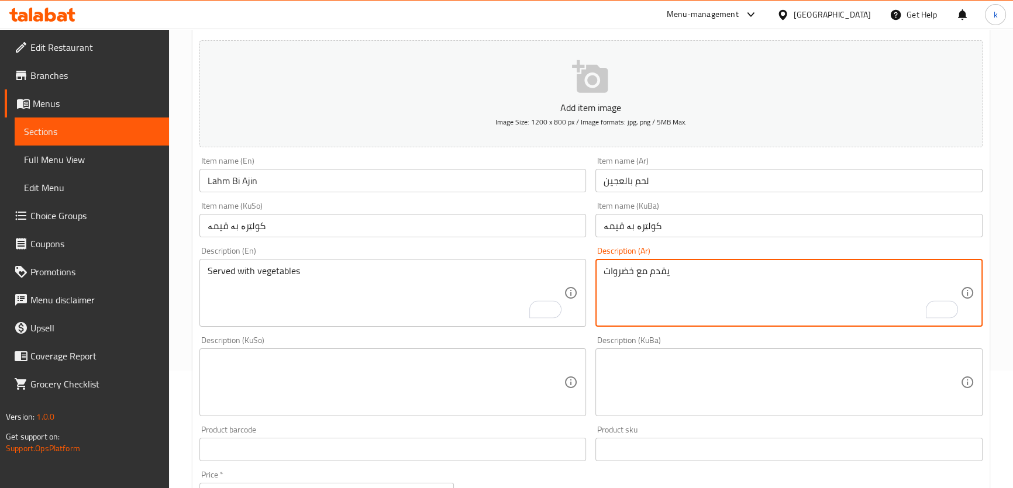
scroll to position [142, 0]
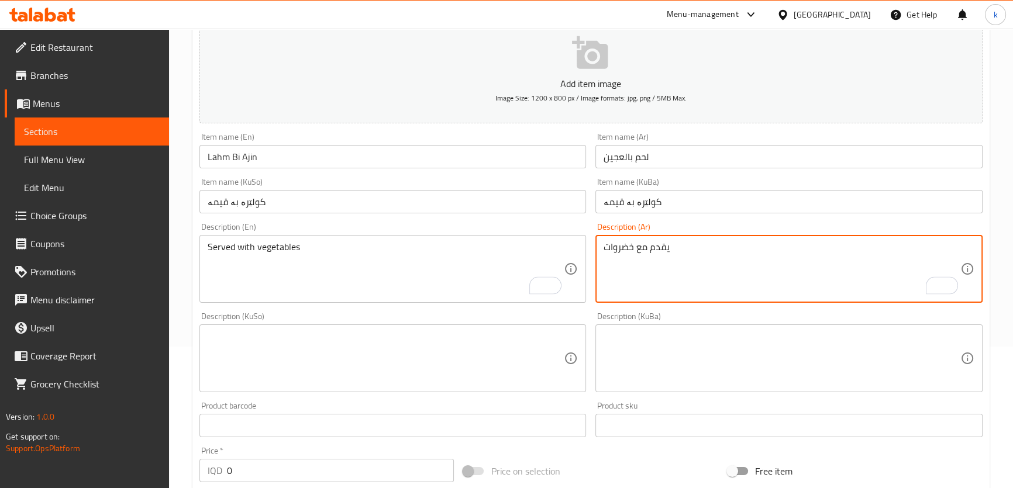
type textarea "يقدم مع خضروات"
click at [667, 384] on textarea at bounding box center [781, 359] width 357 height 56
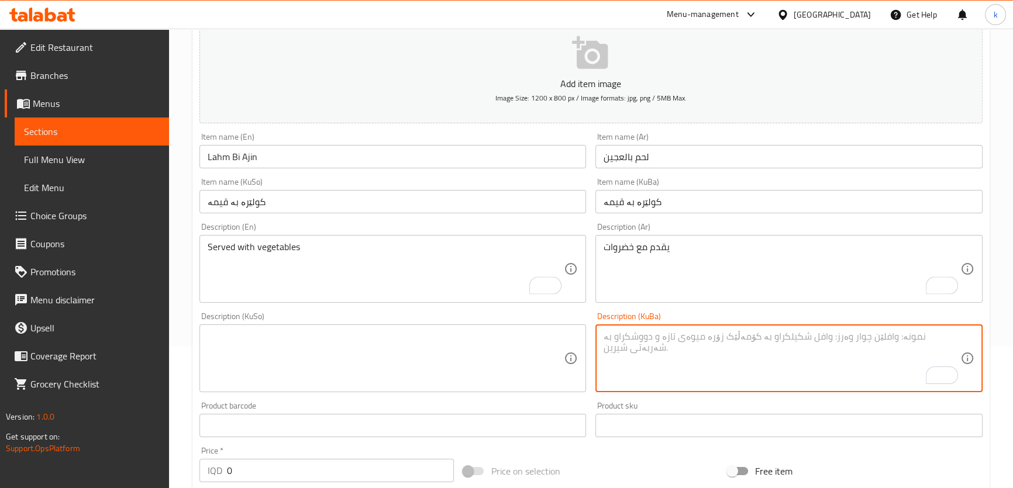
paste textarea "لەگەڵ سەوزەوات پێشکەش دەکرێت"
drag, startPoint x: 898, startPoint y: 333, endPoint x: 761, endPoint y: 334, distance: 136.3
click at [761, 334] on textarea "لەگەڵ سەوزەوات پێشکەش دەکرێت" at bounding box center [781, 359] width 357 height 56
click at [773, 333] on textarea "لەگەڵ سەوزەوات پێشکەش دەکرێت" at bounding box center [781, 359] width 357 height 56
drag, startPoint x: 808, startPoint y: 331, endPoint x: 900, endPoint y: 338, distance: 92.7
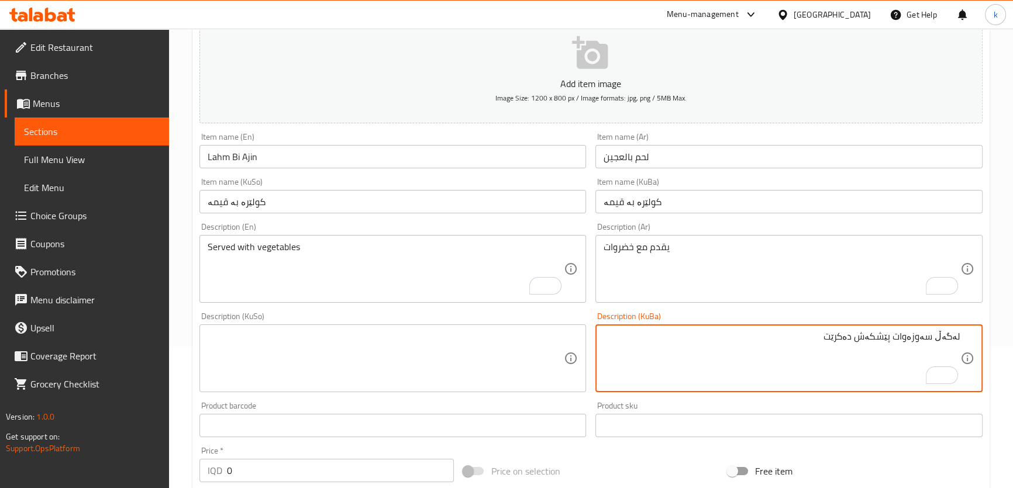
click at [900, 338] on textarea "لەگەڵ سەوزەوات پێشکەش دەکرێت" at bounding box center [781, 359] width 357 height 56
paste textarea "پێشکەش دەکرێت"
click at [891, 336] on textarea "پێشکەش دەکرێت لەگەڵ سەوزەوات" at bounding box center [781, 359] width 357 height 56
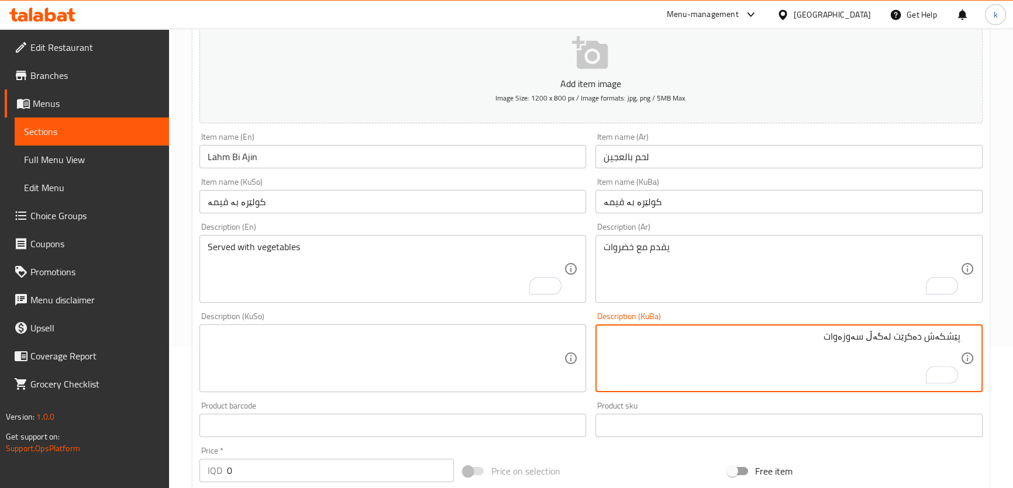
type textarea "پێشکەش دەکرێت لەگەڵ سەوزەوات"
click at [352, 356] on textarea at bounding box center [386, 359] width 357 height 56
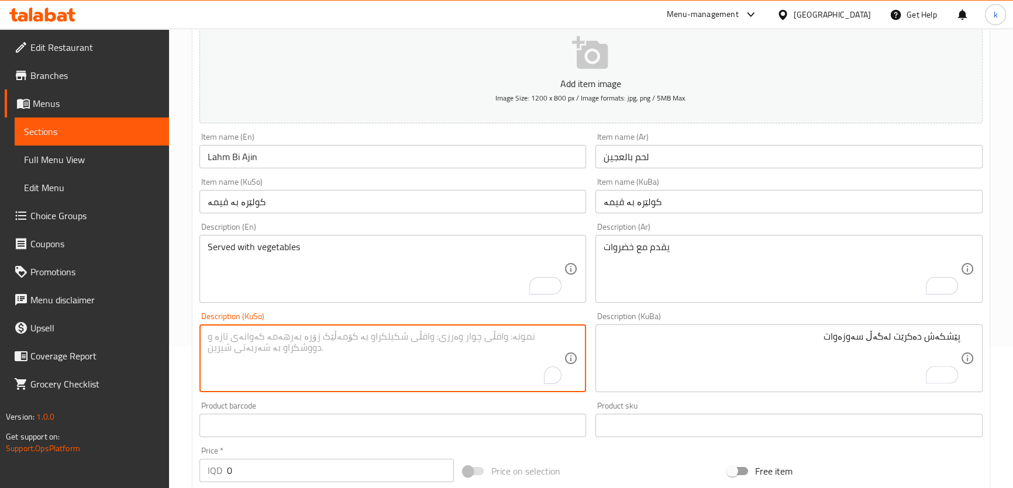
paste textarea "پێشکەش دەکرێت لەگەڵ سەوزەوات"
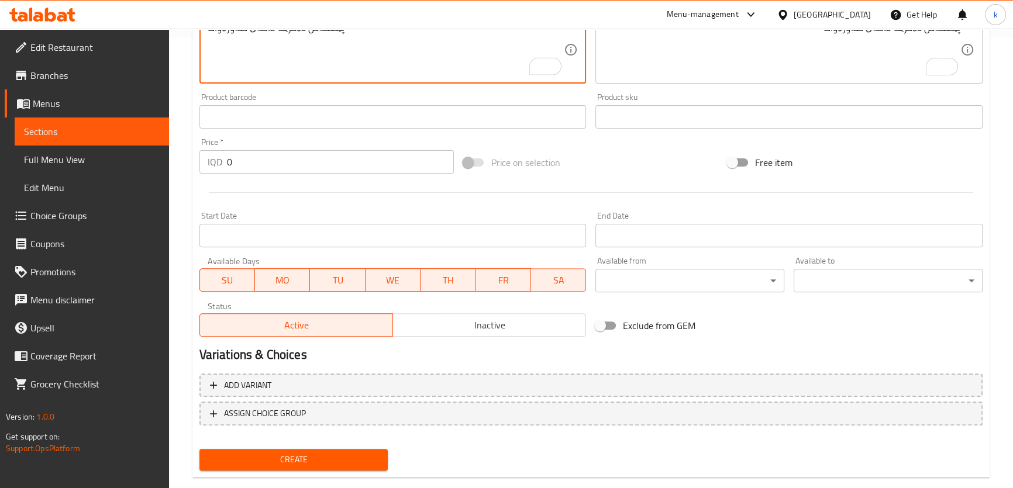
scroll to position [471, 0]
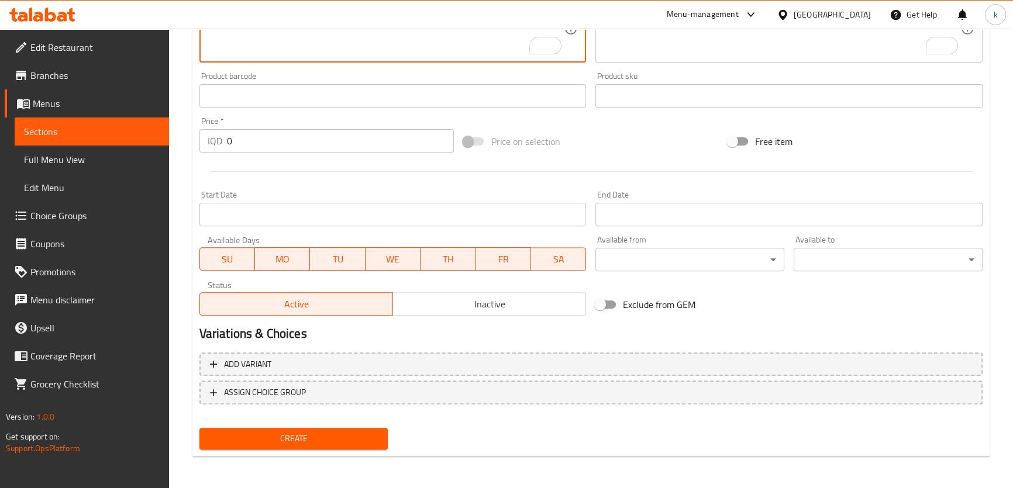
type textarea "پێشکەش دەکرێت لەگەڵ سەوزەوات"
click at [360, 435] on span "Create" at bounding box center [294, 439] width 170 height 15
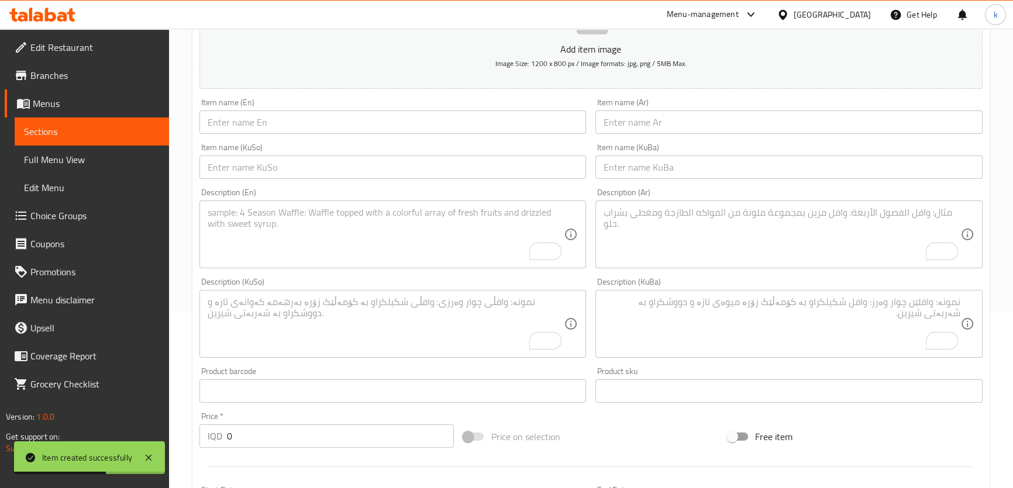
scroll to position [117, 0]
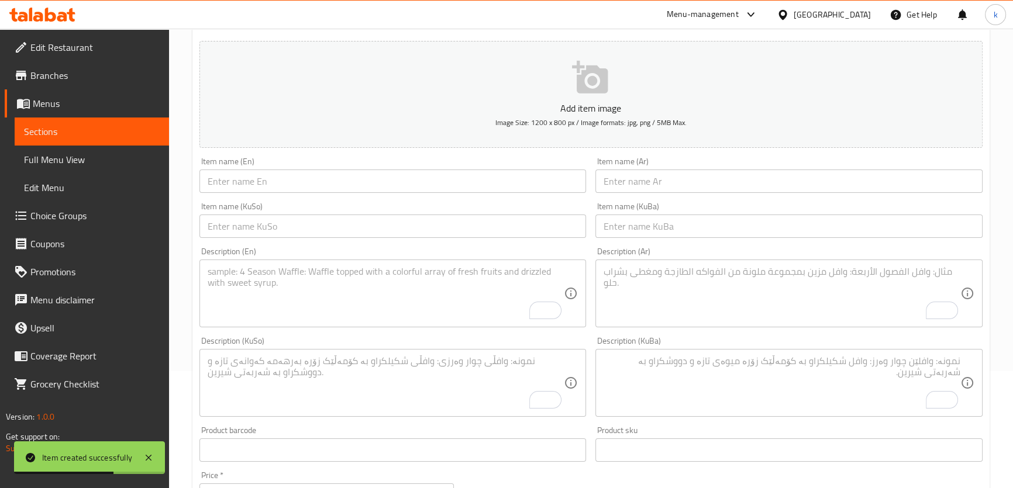
drag, startPoint x: 660, startPoint y: 225, endPoint x: 636, endPoint y: 226, distance: 23.4
click at [660, 225] on input "text" at bounding box center [788, 226] width 387 height 23
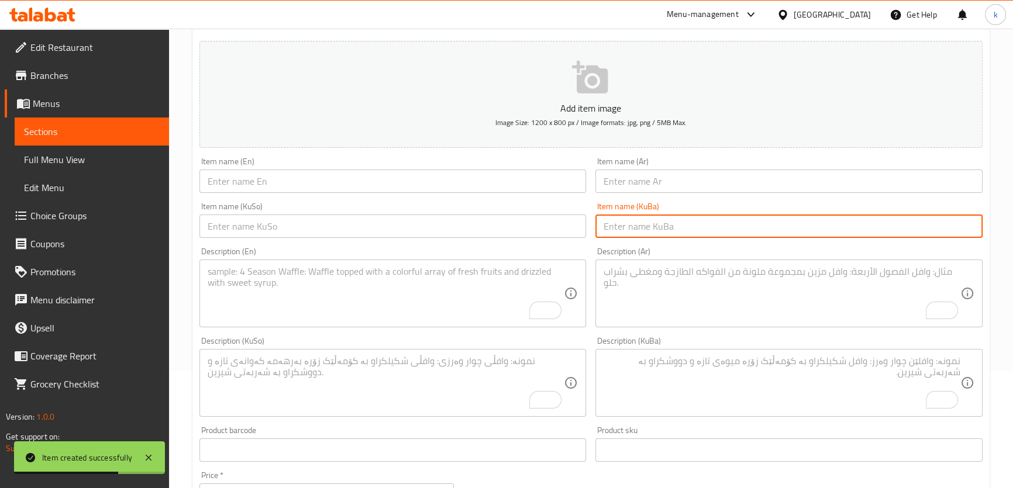
paste input "کولێرە بە قیمەی بە پەنیر"
type input "کولێرە بە قیمەی بە پەنیر"
drag, startPoint x: 537, startPoint y: 225, endPoint x: 587, endPoint y: 211, distance: 50.9
click at [537, 225] on input "text" at bounding box center [392, 226] width 387 height 23
paste input "کولێرە بە قیمەی بە پەنیر"
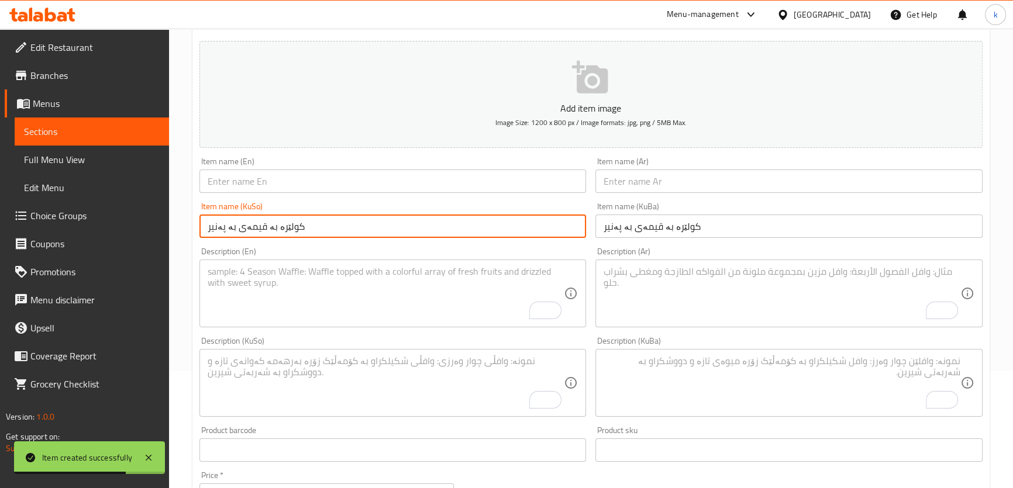
type input "کولێرە بە قیمەی بە پەنیر"
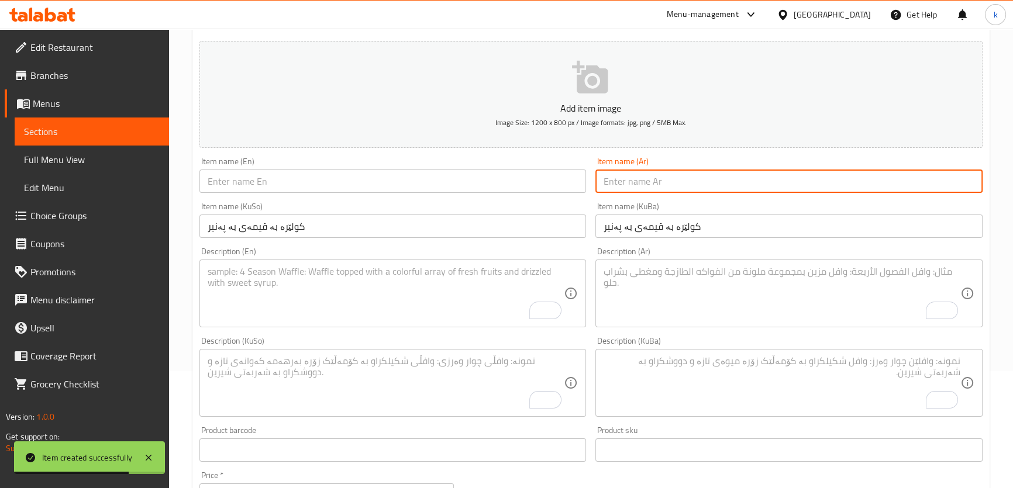
click at [656, 181] on input "text" at bounding box center [788, 181] width 387 height 23
paste input "لحم بالعجين بالجبنة"
type input "لحم بالعجين بالجبنة"
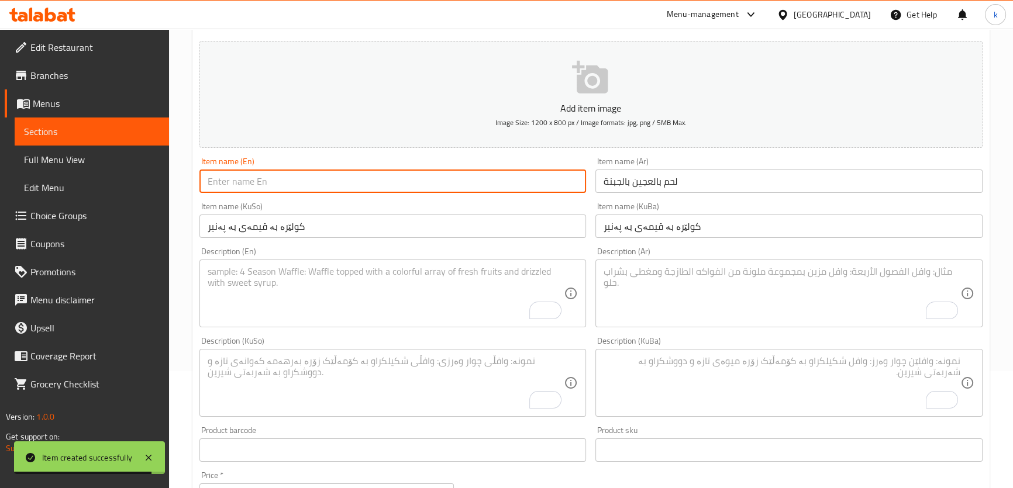
click at [366, 183] on input "text" at bounding box center [392, 181] width 387 height 23
paste input "Lahm Bi Ajin With Cheese"
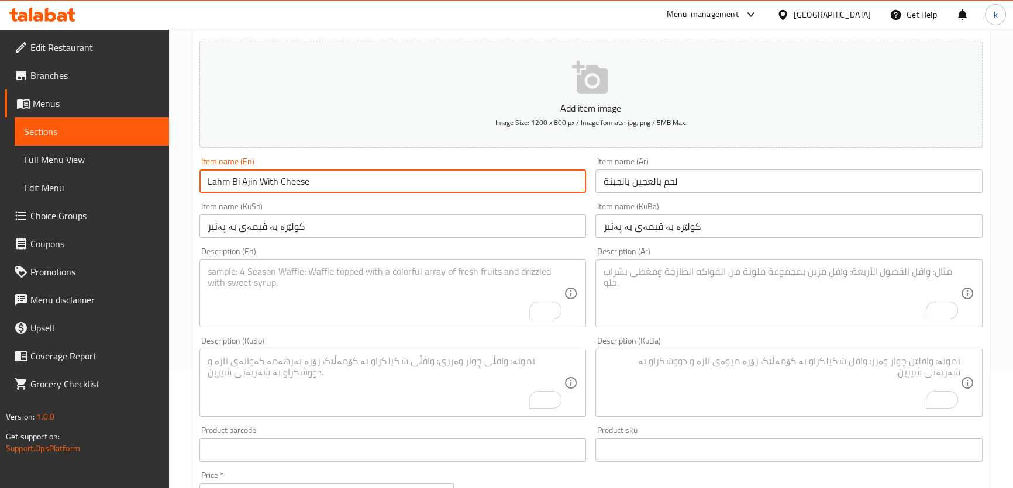
type input "Lahm Bi Ajin With Cheese"
click at [341, 288] on textarea "To enrich screen reader interactions, please activate Accessibility in Grammarl…" at bounding box center [386, 294] width 357 height 56
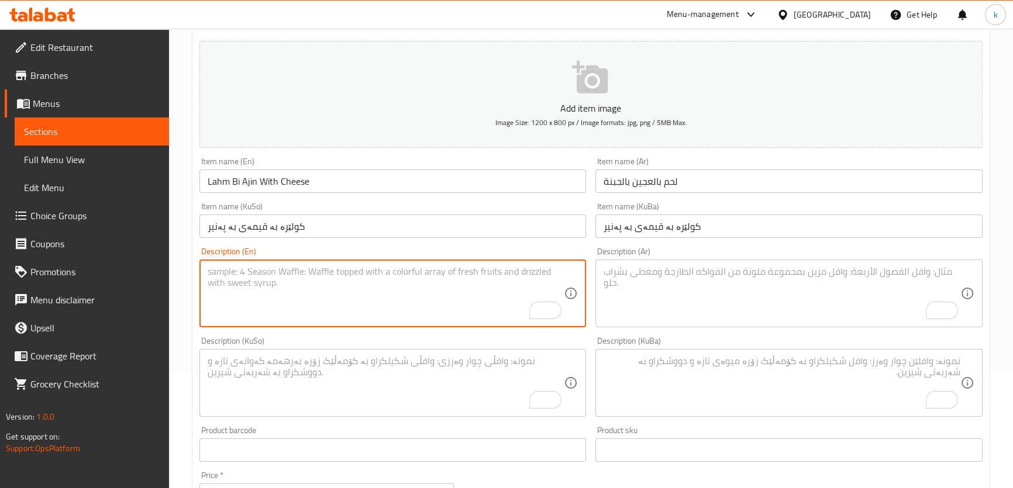
paste textarea "Served with vegetables"
type textarea "Served with vegetables"
click at [660, 297] on textarea "To enrich screen reader interactions, please activate Accessibility in Grammarl…" at bounding box center [781, 294] width 357 height 56
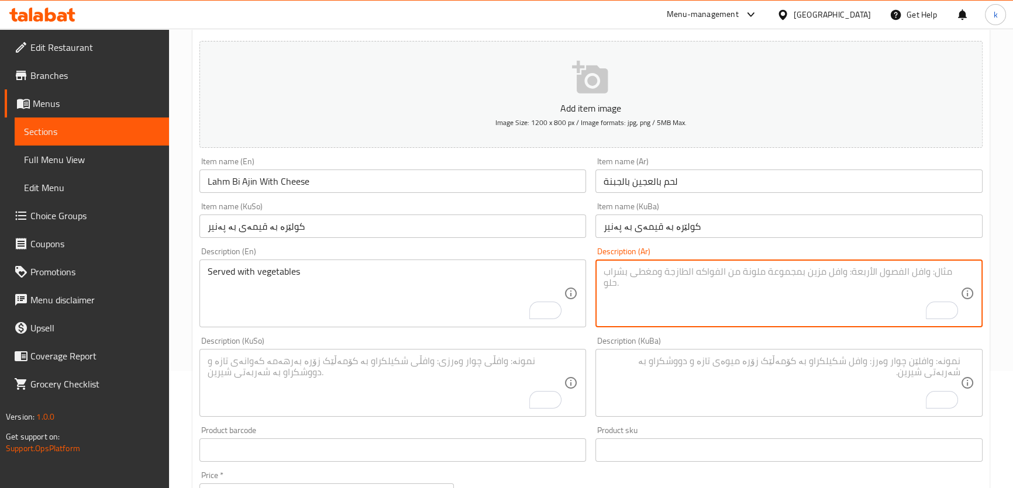
paste textarea "يقدم مع خضروات"
type textarea "يقدم مع خضروات"
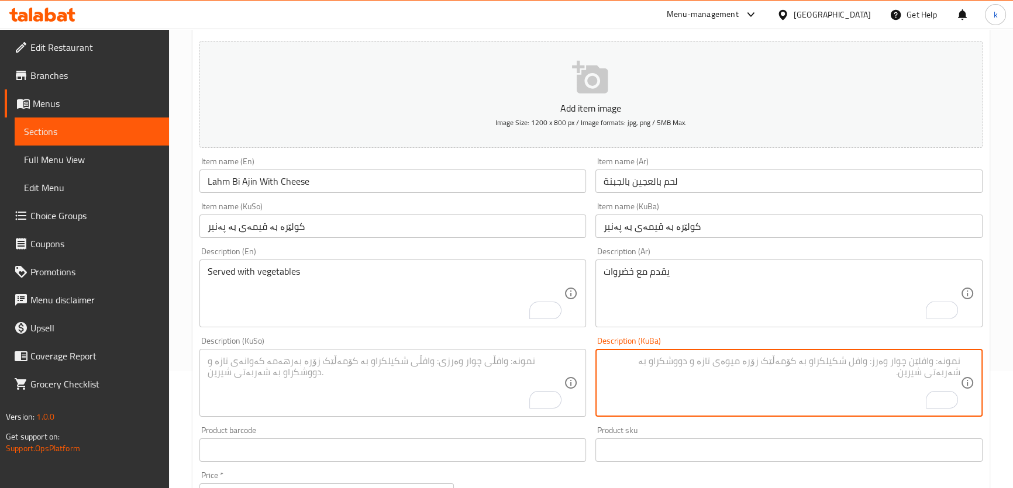
click at [691, 386] on textarea "To enrich screen reader interactions, please activate Accessibility in Grammarl…" at bounding box center [781, 384] width 357 height 56
paste textarea "پێشکەش دەکرێت لەگەڵ سەوزەوات"
type textarea "پێشکەش دەکرێت لەگەڵ سەوزەوات"
click at [381, 377] on textarea "To enrich screen reader interactions, please activate Accessibility in Grammarl…" at bounding box center [386, 384] width 357 height 56
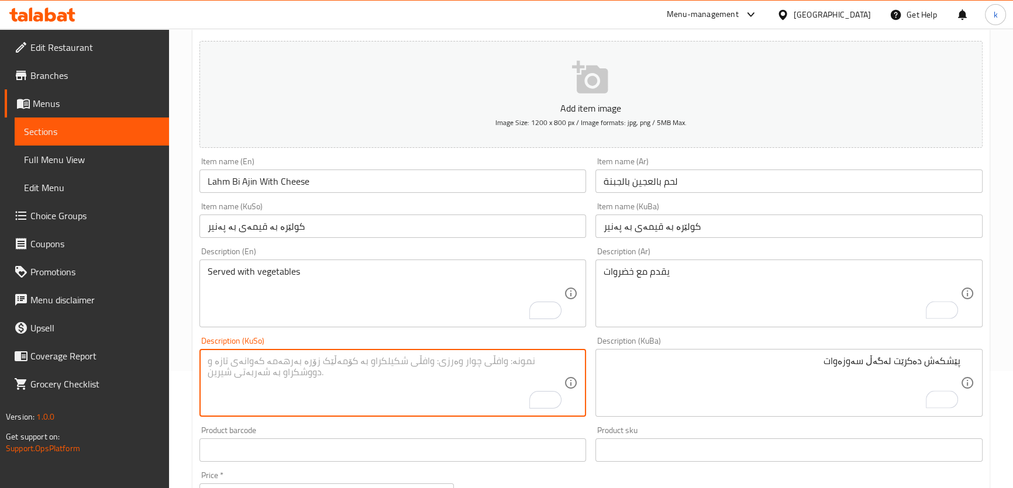
paste textarea "پێشکەش دەکرێت لەگەڵ سەوزەوات"
type textarea "پێشکەش دەکرێت لەگەڵ سەوزەوات"
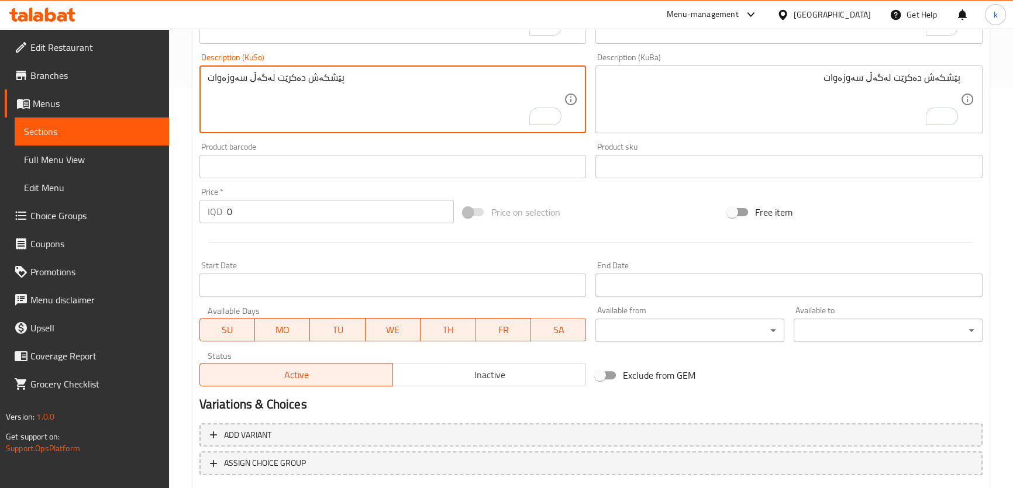
scroll to position [471, 0]
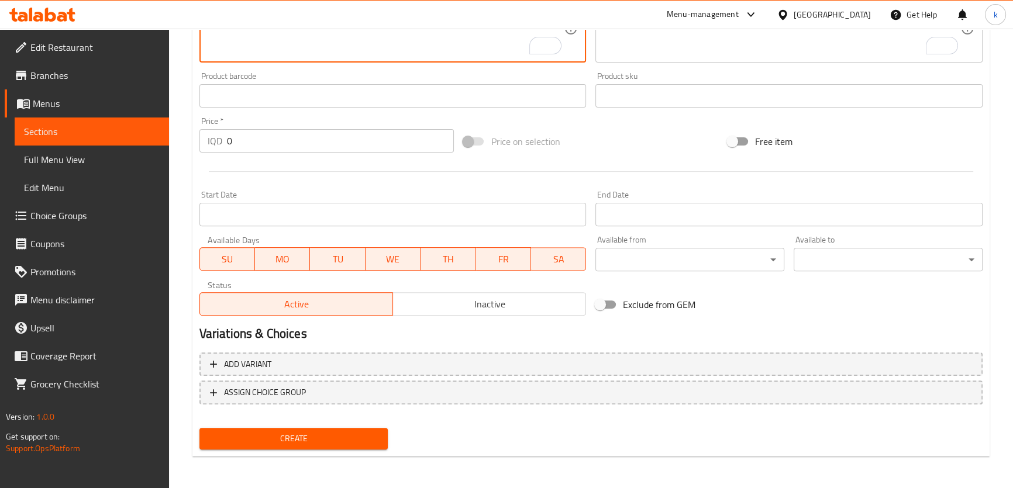
click at [301, 441] on span "Create" at bounding box center [294, 439] width 170 height 15
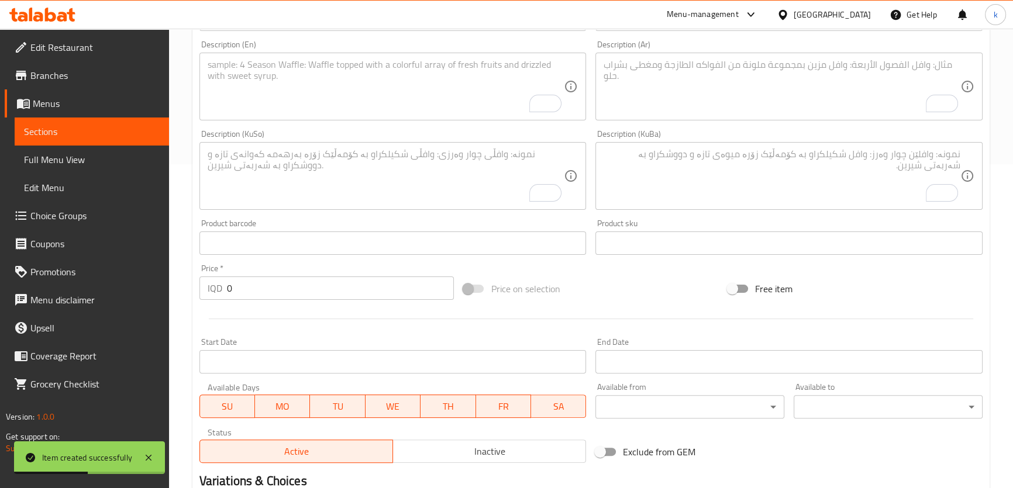
scroll to position [117, 0]
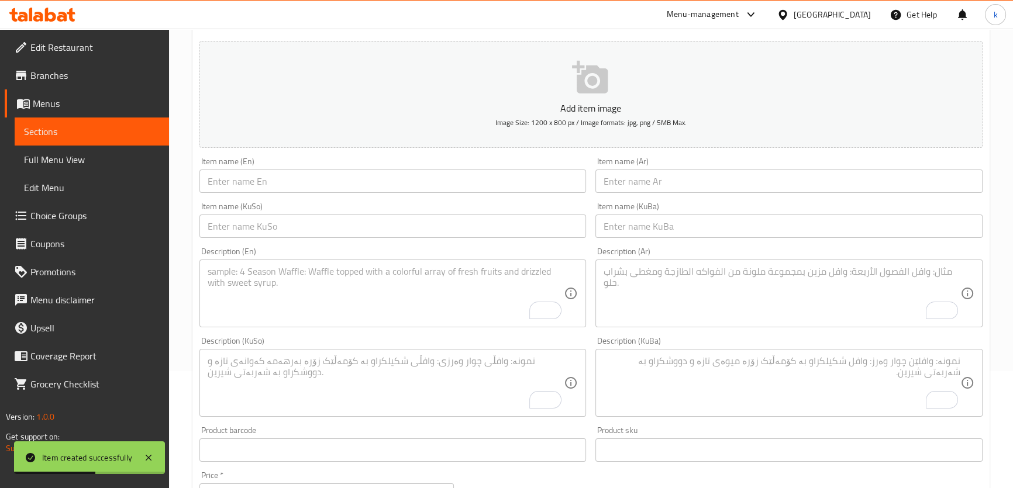
click at [654, 222] on input "text" at bounding box center [788, 226] width 387 height 23
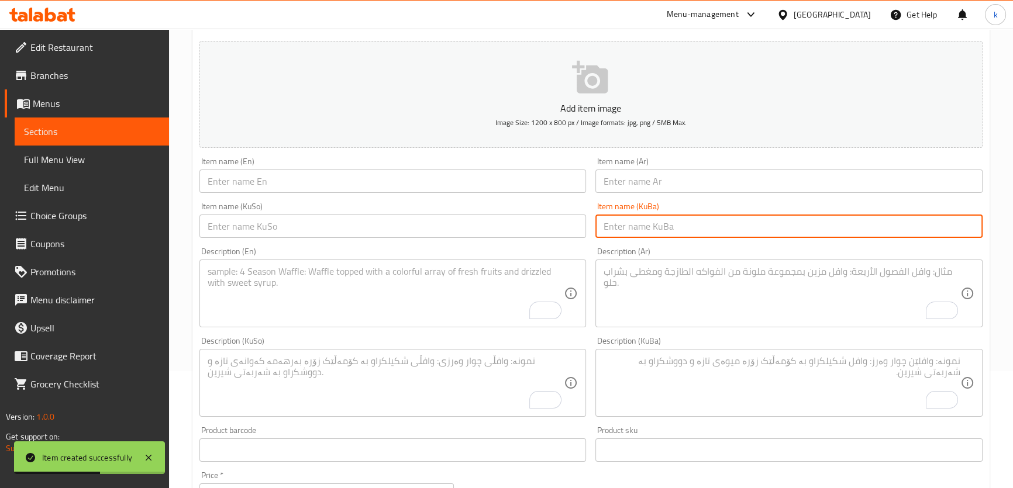
paste input "کولێرە بە قیمە بە هێلکە"
type input "کولێرە بە قیمە بە هێلکە"
drag, startPoint x: 508, startPoint y: 229, endPoint x: 520, endPoint y: 224, distance: 13.1
click at [508, 229] on input "text" at bounding box center [392, 226] width 387 height 23
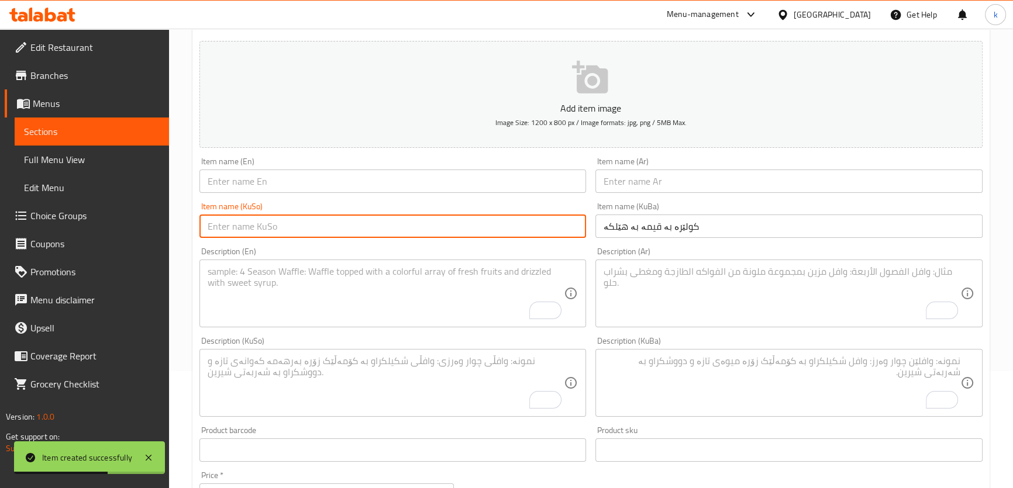
paste input "کولێرە بە قیمە بە هێلکە"
type input "کولێرە بە قیمە بە هێلکە"
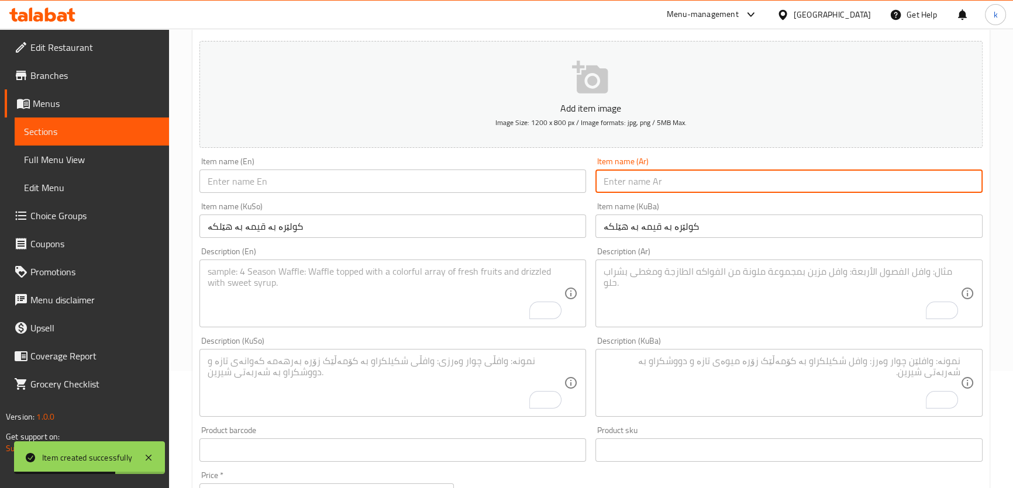
click at [648, 171] on input "text" at bounding box center [788, 181] width 387 height 23
paste input "لحم بالعجين بالبيض"
type input "لحم بالعجين بالبيض"
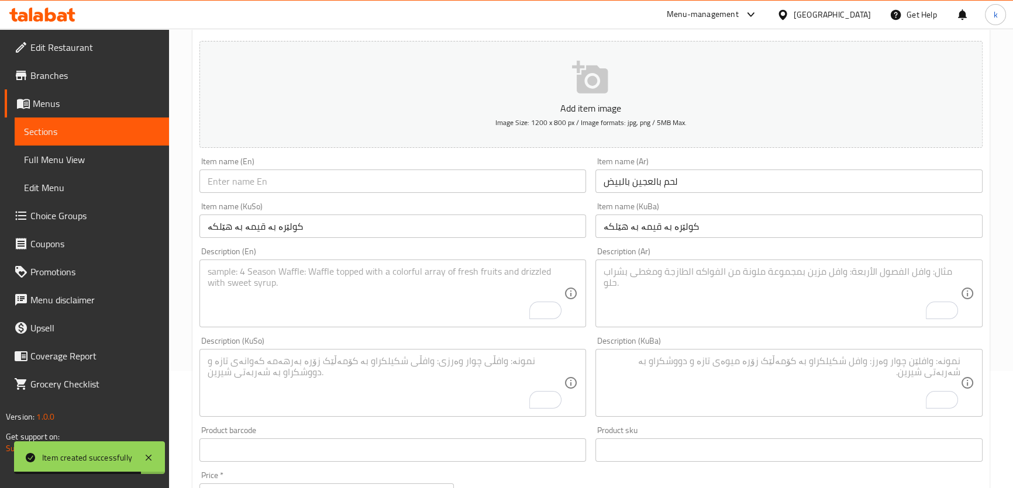
click at [305, 168] on div "Item name (En) Item name (En)" at bounding box center [392, 175] width 387 height 36
click at [299, 177] on input "text" at bounding box center [392, 181] width 387 height 23
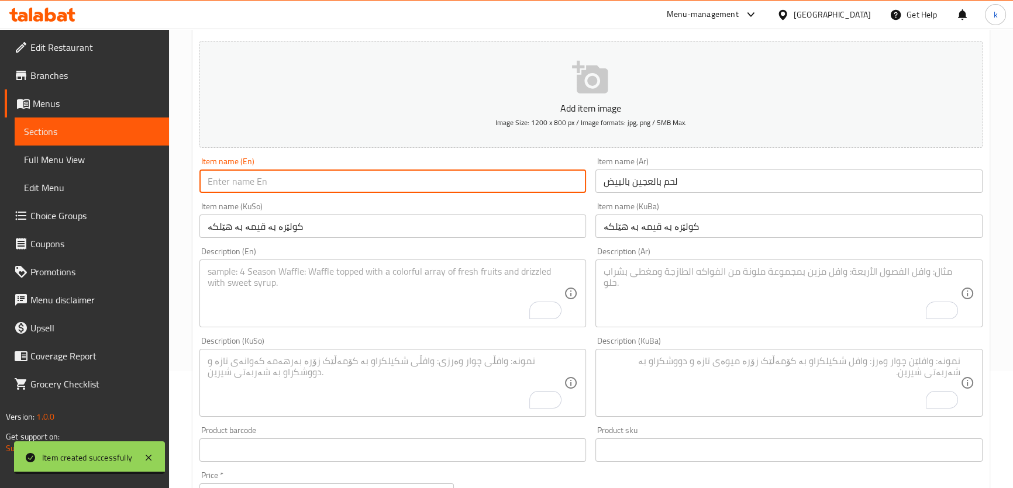
paste input "Eggs Lahm Bi Ajin"
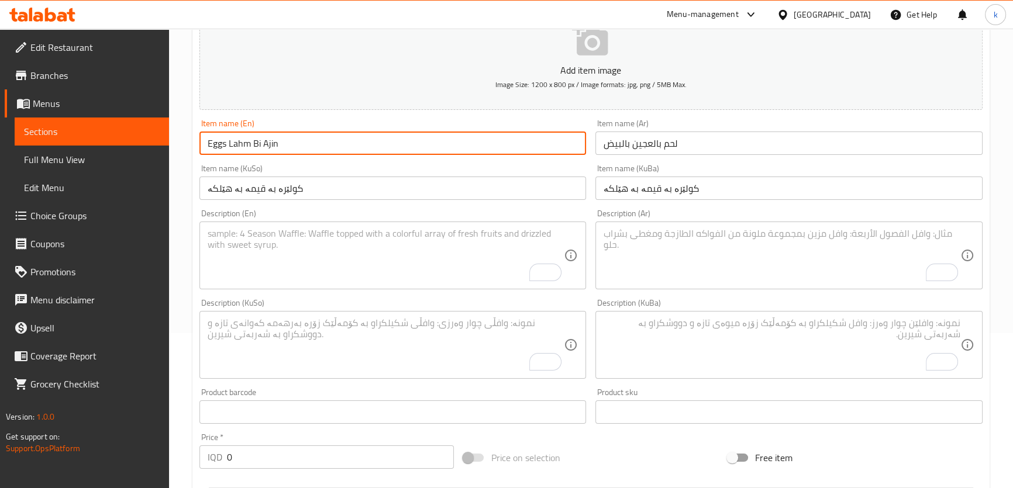
scroll to position [188, 0]
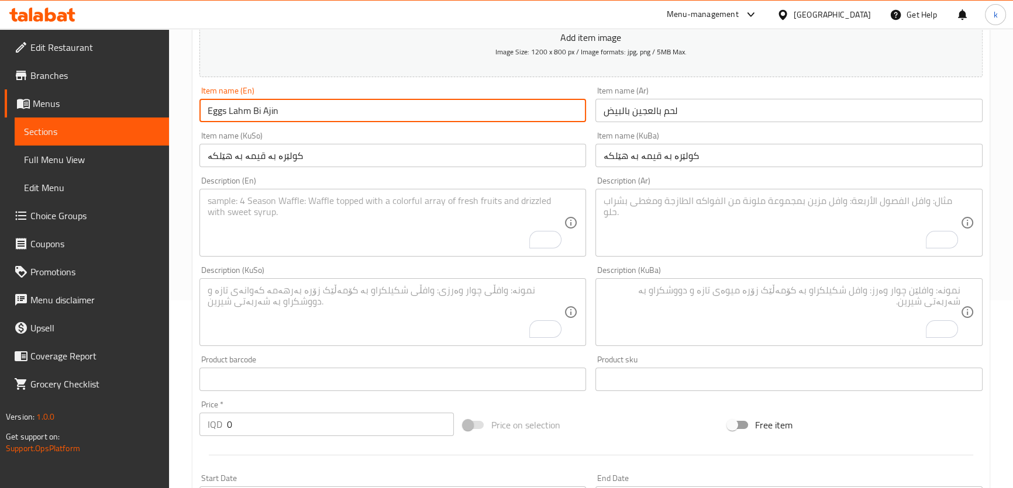
type input "Eggs Lahm Bi Ajin"
click at [288, 230] on textarea "To enrich screen reader interactions, please activate Accessibility in Grammarl…" at bounding box center [386, 223] width 357 height 56
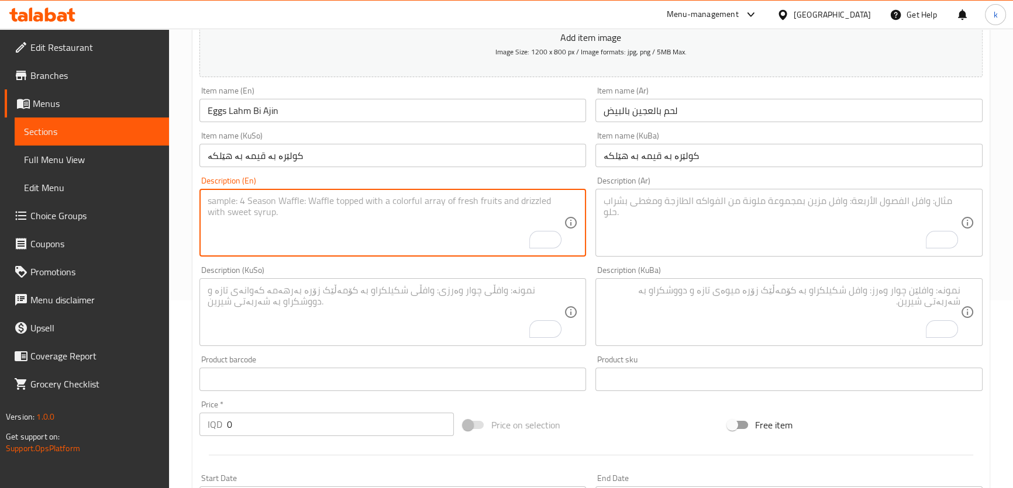
paste textarea "Lahm Bi Ajin With Cheese"
drag, startPoint x: 321, startPoint y: 197, endPoint x: 300, endPoint y: 195, distance: 21.1
click at [300, 195] on textarea "Lahm Bi Ajin With Cheese" at bounding box center [386, 223] width 357 height 56
click at [273, 199] on textarea "Lahm Bi Ajin With Cheese" at bounding box center [386, 223] width 357 height 56
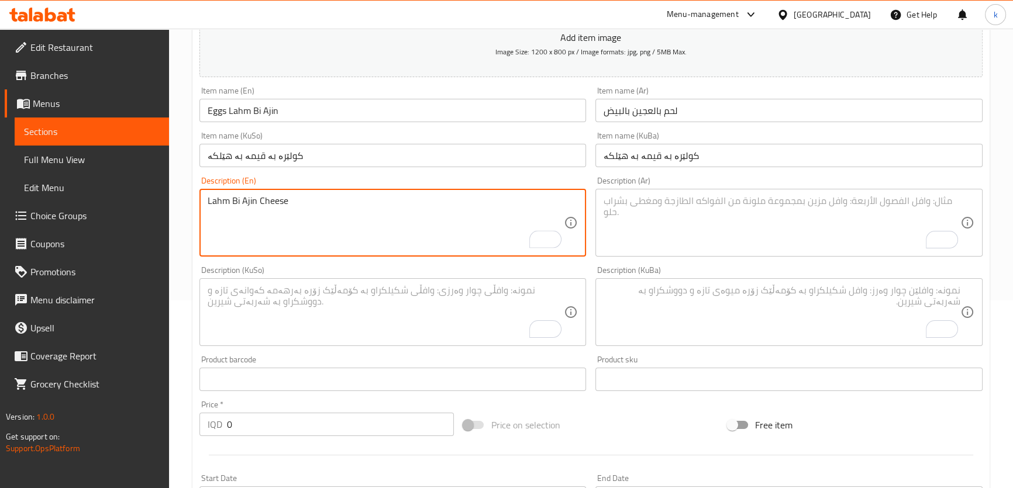
type textarea "Lahm Bi Ajin Cheese"
click at [298, 113] on input "Eggs Lahm Bi Ajin" at bounding box center [392, 110] width 387 height 23
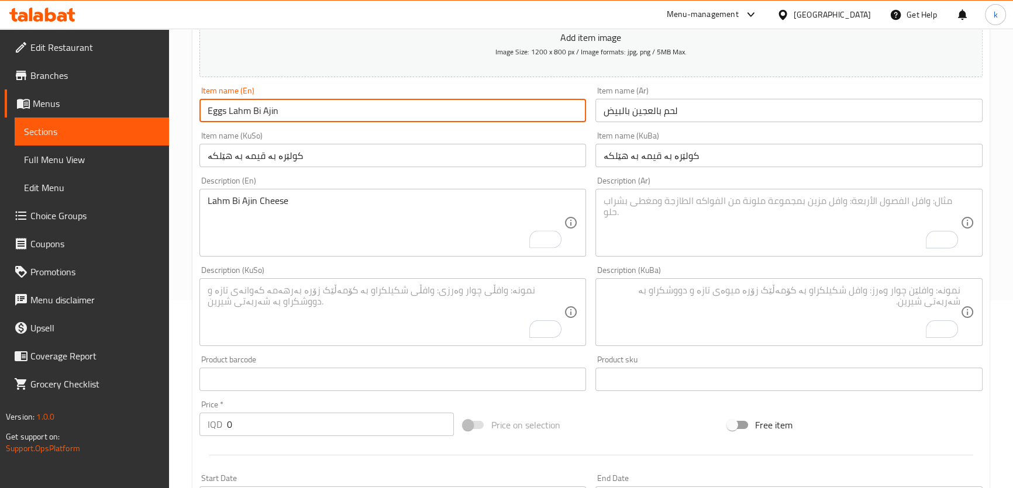
paste input "With"
click at [222, 109] on input "Eggs Lahm Bi Ajin With" at bounding box center [392, 110] width 387 height 23
click at [327, 111] on input "Lahm Bi Ajin With" at bounding box center [392, 110] width 387 height 23
paste input "Eggs"
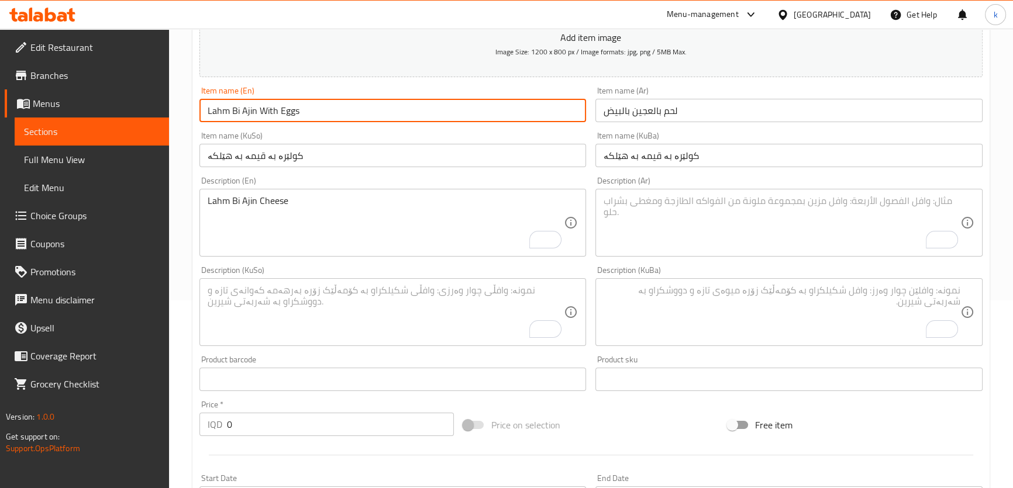
type input "Lahm Bi Ajin With Eggs"
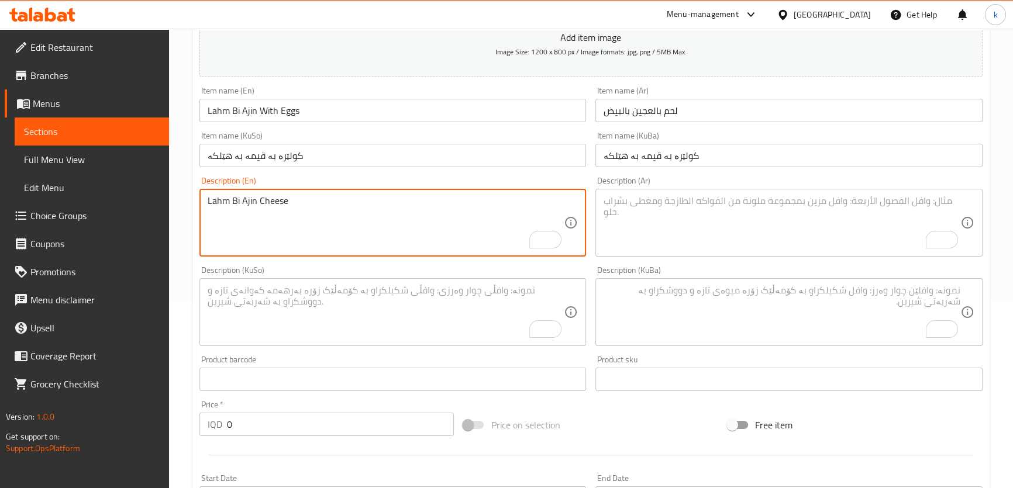
drag, startPoint x: 327, startPoint y: 206, endPoint x: 188, endPoint y: 205, distance: 138.6
paste textarea "Served with vegetables"
type textarea "Served with vegetables"
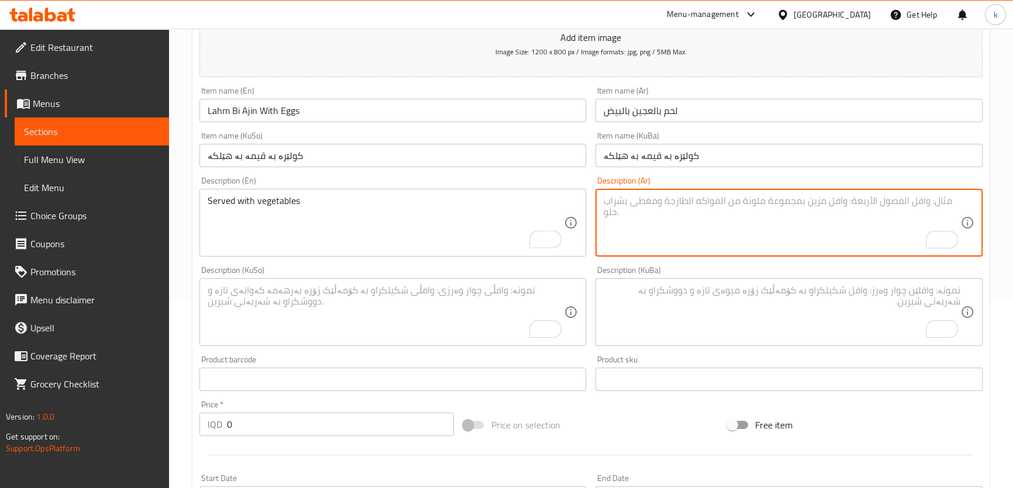
click at [720, 229] on textarea "To enrich screen reader interactions, please activate Accessibility in Grammarl…" at bounding box center [781, 223] width 357 height 56
paste textarea "يقدم مع خضروات"
type textarea "يقدم مع خضروات"
click at [730, 290] on textarea "To enrich screen reader interactions, please activate Accessibility in Grammarl…" at bounding box center [781, 313] width 357 height 56
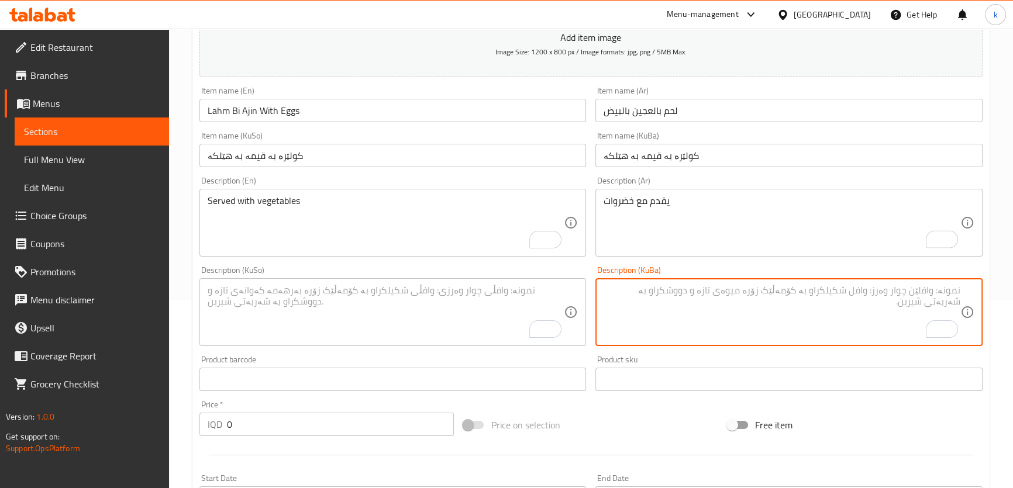
paste textarea "پێشکەش دەکرێت لەگەڵ سەوزەوات"
type textarea "پێشکەش دەکرێت لەگەڵ سەوزەوات"
click at [409, 296] on textarea "To enrich screen reader interactions, please activate Accessibility in Grammarl…" at bounding box center [386, 313] width 357 height 56
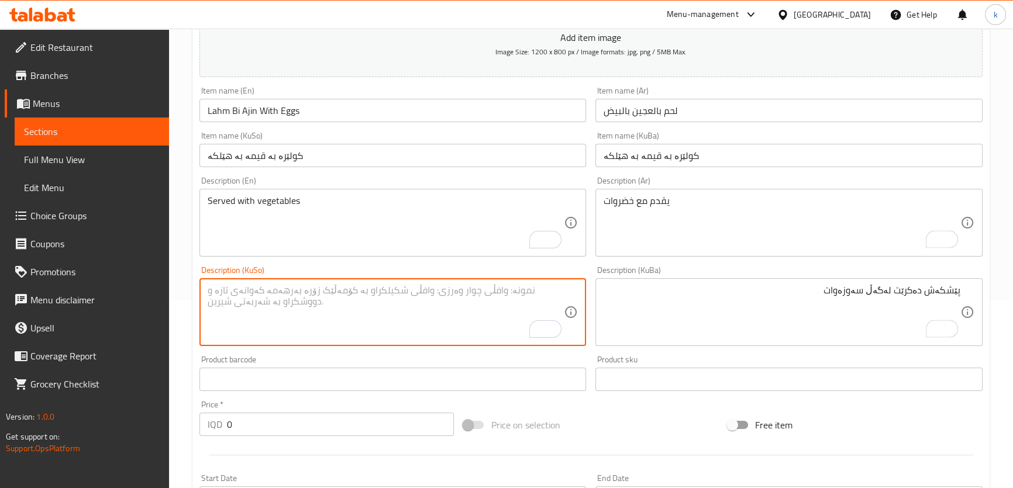
paste textarea "پێشکەش دەکرێت لەگەڵ سەوزەوات"
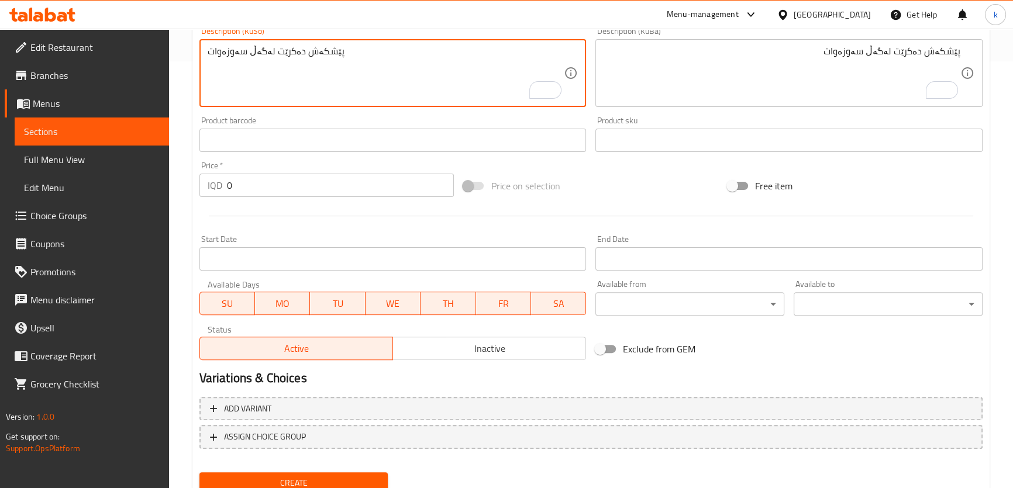
scroll to position [471, 0]
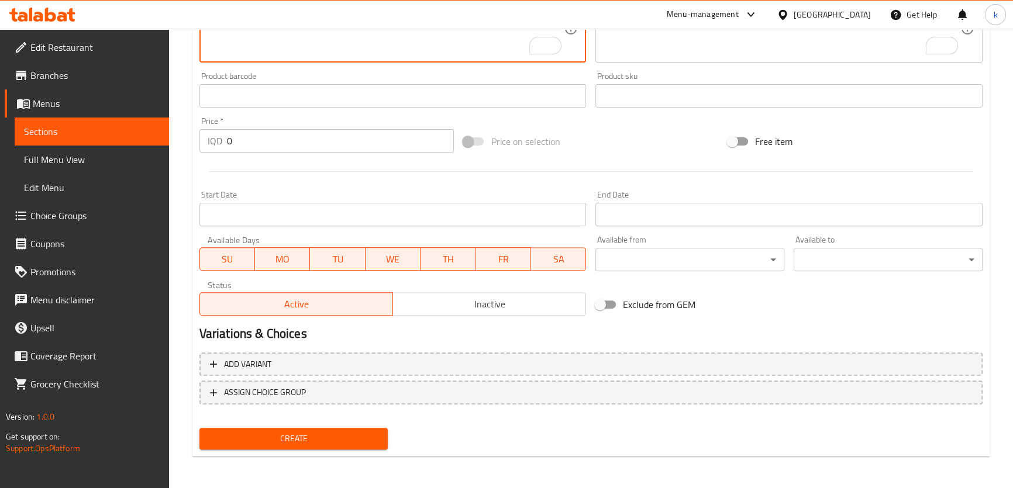
type textarea "پێشکەش دەکرێت لەگەڵ سەوزەوات"
click at [337, 438] on span "Create" at bounding box center [294, 439] width 170 height 15
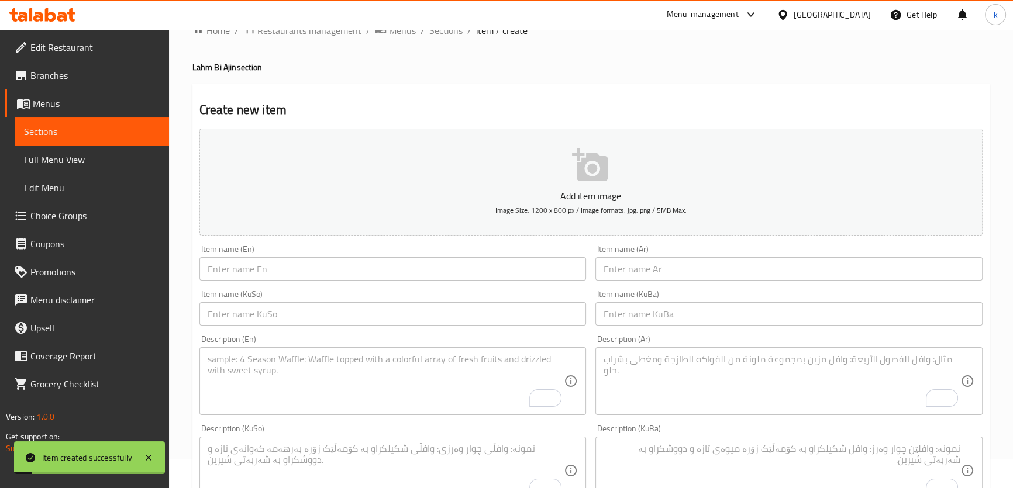
scroll to position [0, 0]
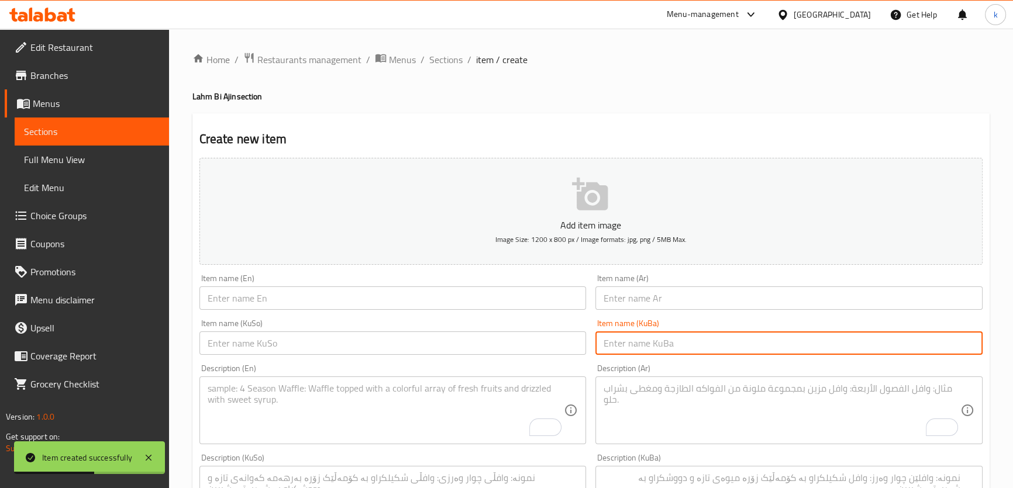
drag, startPoint x: 651, startPoint y: 351, endPoint x: 568, endPoint y: 337, distance: 84.8
click at [651, 351] on input "text" at bounding box center [788, 343] width 387 height 23
paste input "کولێرە بە قیمەی سوپەر"
type input "کولێرە بە قیمەی سوپەر"
click at [540, 330] on div "Item name (KuSo) Item name (KuSo)" at bounding box center [392, 337] width 387 height 36
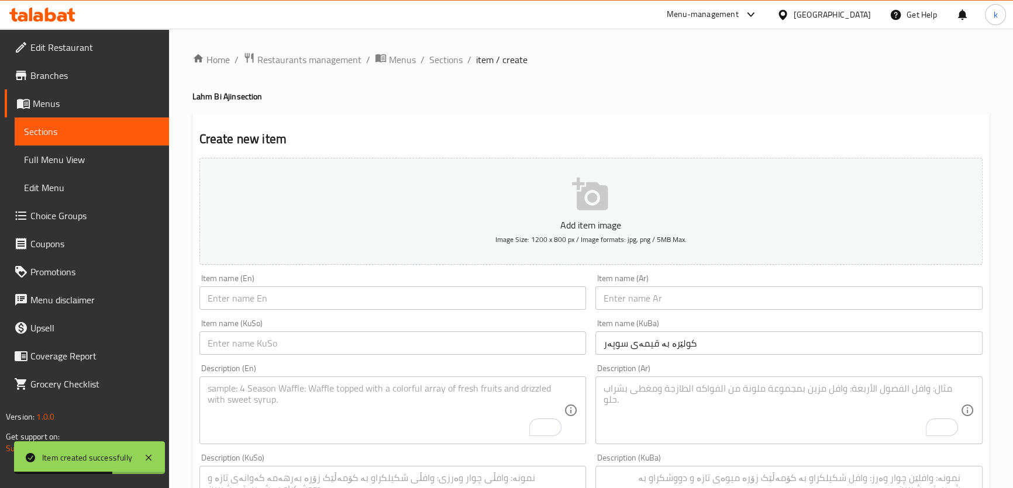
drag, startPoint x: 528, startPoint y: 338, endPoint x: 605, endPoint y: 313, distance: 80.4
click at [528, 338] on input "text" at bounding box center [392, 343] width 387 height 23
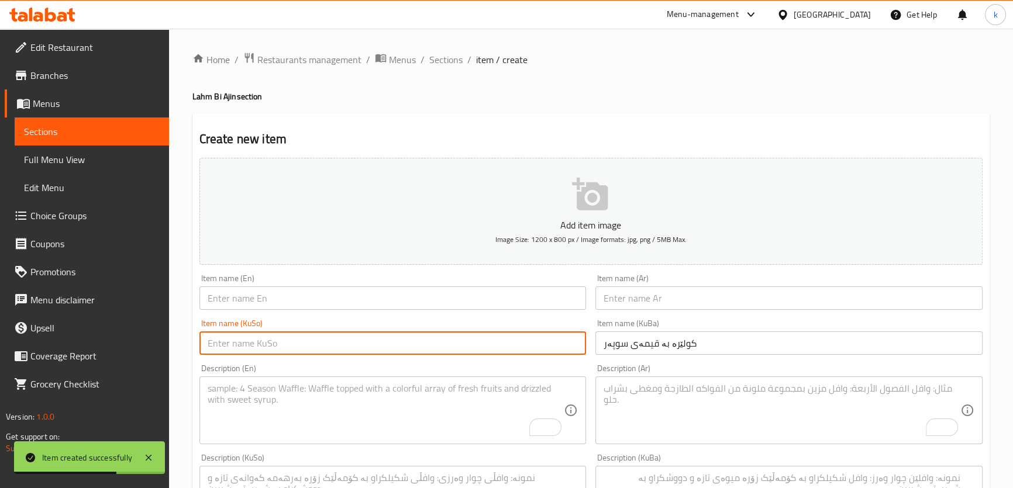
paste input "کولێرە بە قیمەی سوپەر"
type input "کولێرە بە قیمەی سوپەر"
click at [649, 292] on input "text" at bounding box center [788, 298] width 387 height 23
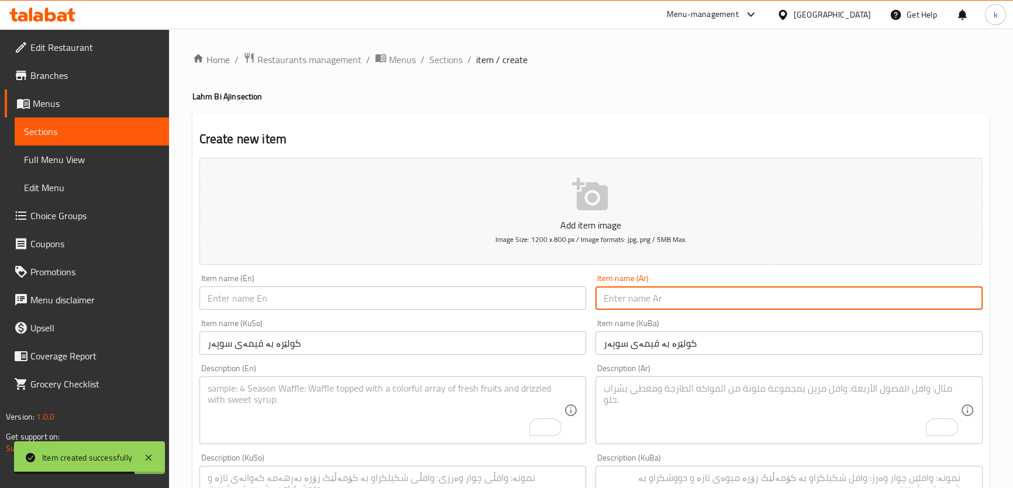
paste input "لحم بالعجين سوبر"
type input "لحم بالعجين سوبر"
click at [298, 291] on input "text" at bounding box center [392, 298] width 387 height 23
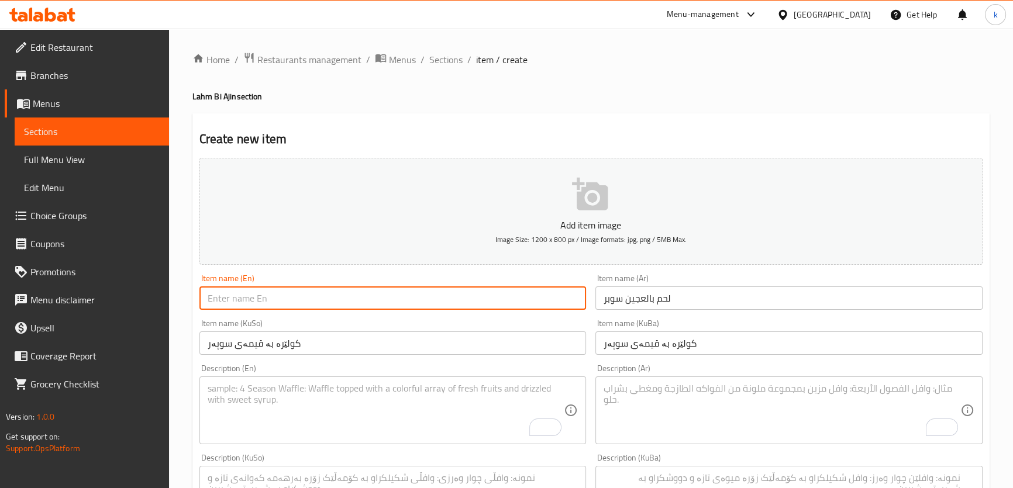
paste input "Super Lahm Bi Ajin"
type input "Super Lahm Bi Ajin"
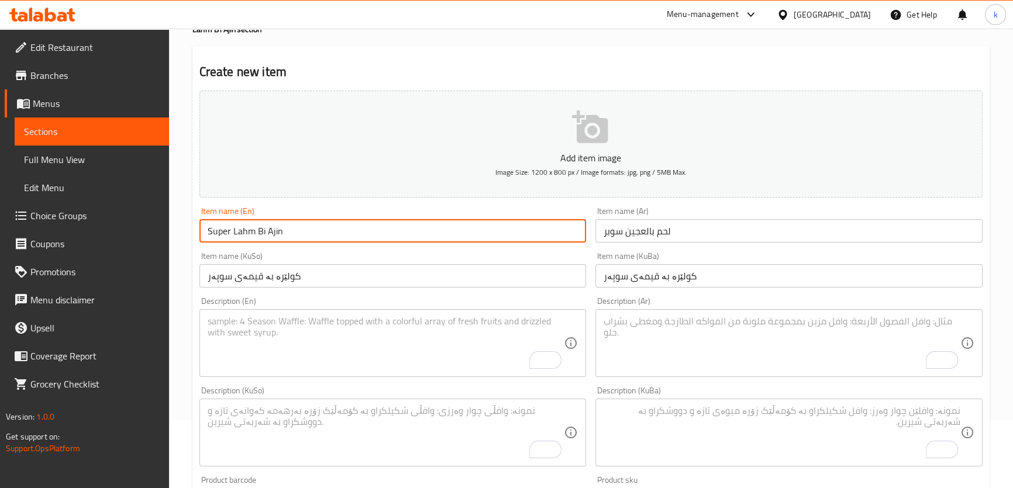
scroll to position [142, 0]
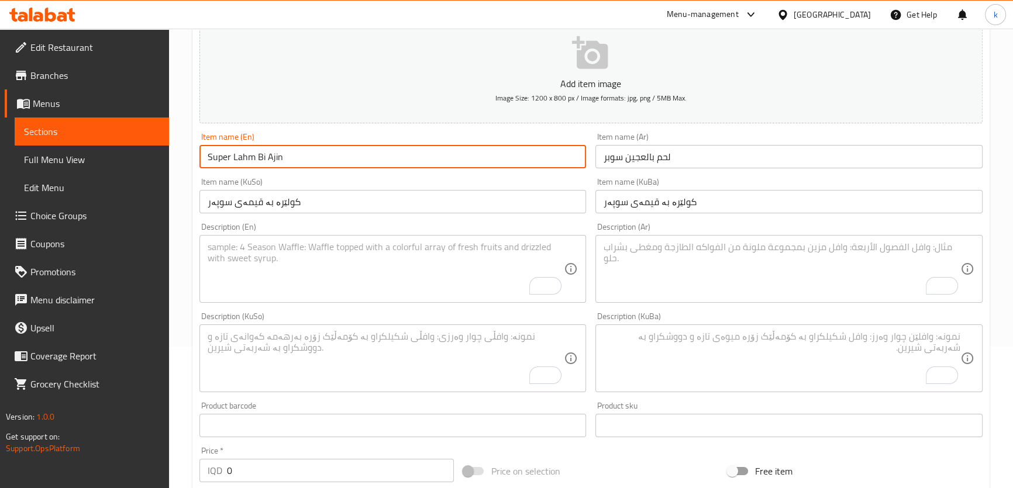
click at [712, 271] on textarea "To enrich screen reader interactions, please activate Accessibility in Grammarl…" at bounding box center [781, 270] width 357 height 56
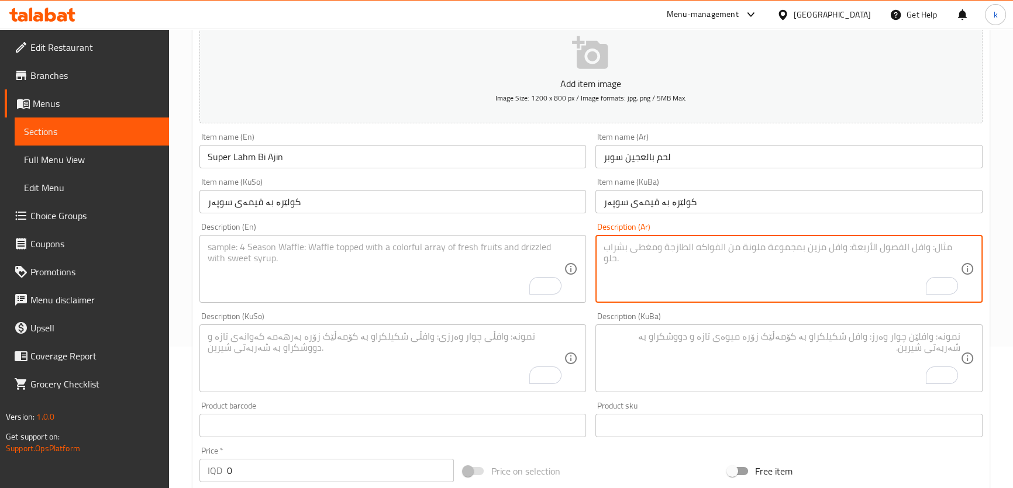
paste textarea "يقدم مع خضروات"
type textarea "يقدم مع خضروات"
click at [696, 357] on textarea "To enrich screen reader interactions, please activate Accessibility in Grammarl…" at bounding box center [781, 359] width 357 height 56
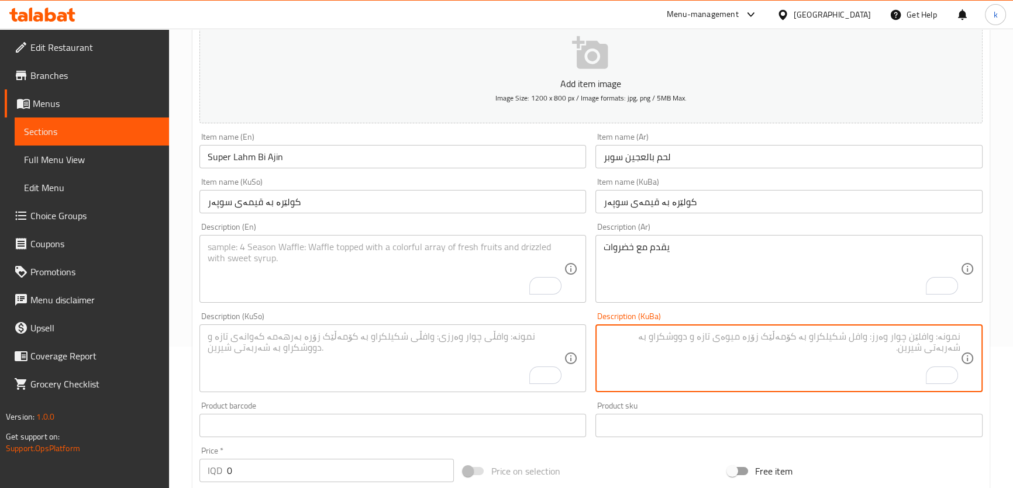
paste textarea "پێشکەش دەکرێت لەگەڵ سەوزەوات"
type textarea "پێشکەش دەکرێت لەگەڵ سەوزەوات"
click at [395, 348] on textarea "To enrich screen reader interactions, please activate Accessibility in Grammarl…" at bounding box center [386, 359] width 357 height 56
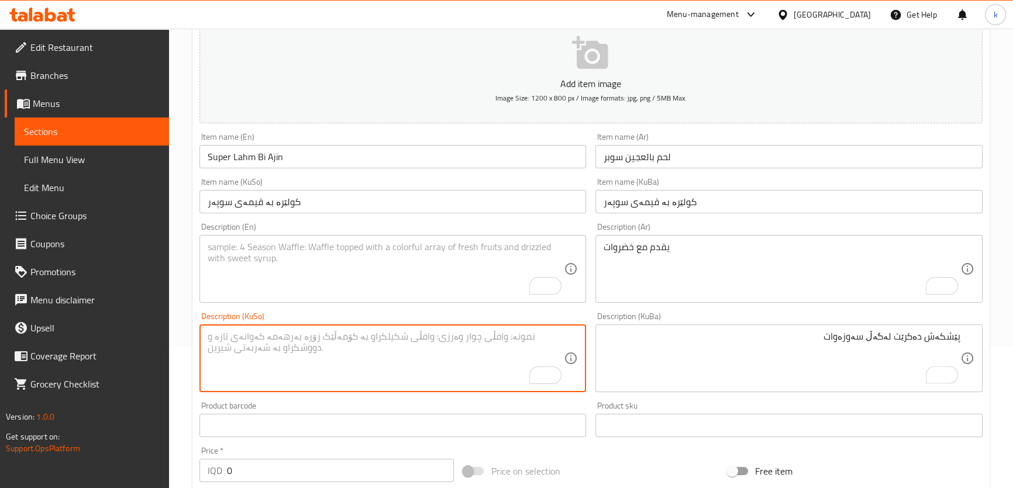
paste textarea "پێشکەش دەکرێت لەگەڵ سەوزەوات"
type textarea "پێشکەش دەکرێت لەگەڵ سەوزەوات"
click at [327, 274] on textarea "To enrich screen reader interactions, please activate Accessibility in Grammarl…" at bounding box center [386, 270] width 357 height 56
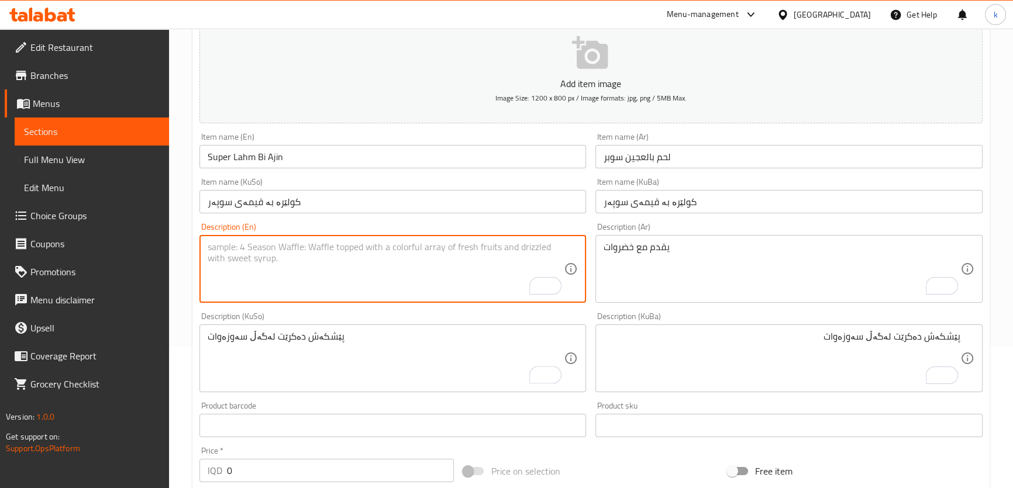
paste textarea "Served with vegetables"
type textarea "Served with vegetables"
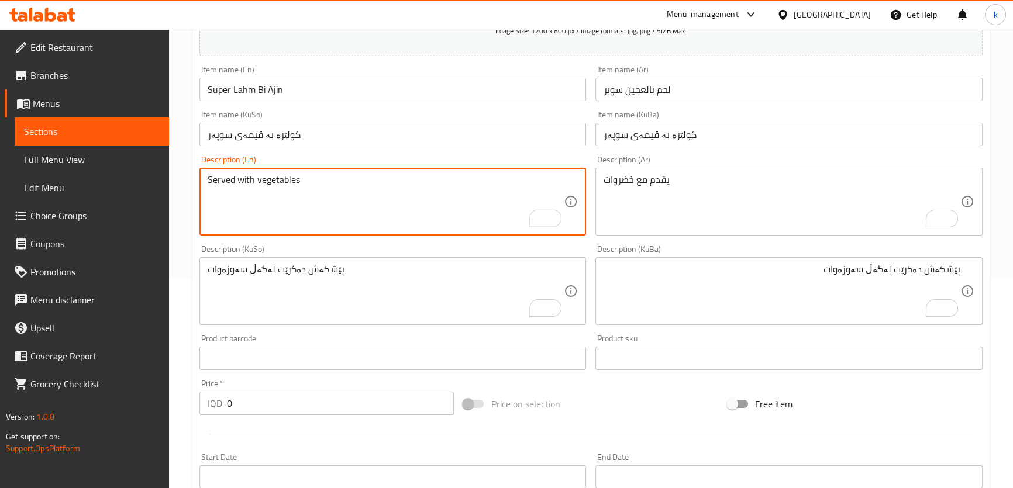
scroll to position [283, 0]
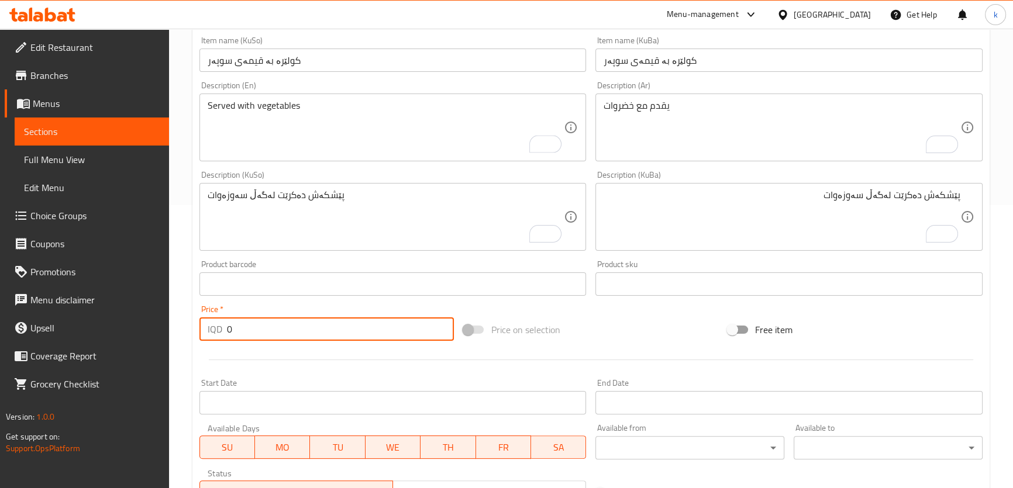
drag, startPoint x: 249, startPoint y: 327, endPoint x: 190, endPoint y: 325, distance: 59.1
click at [190, 325] on div "Home / Restaurants management / Menus / Sections / item / create Lahm Bi Ajin s…" at bounding box center [591, 212] width 844 height 932
paste input "1000"
type input "10000"
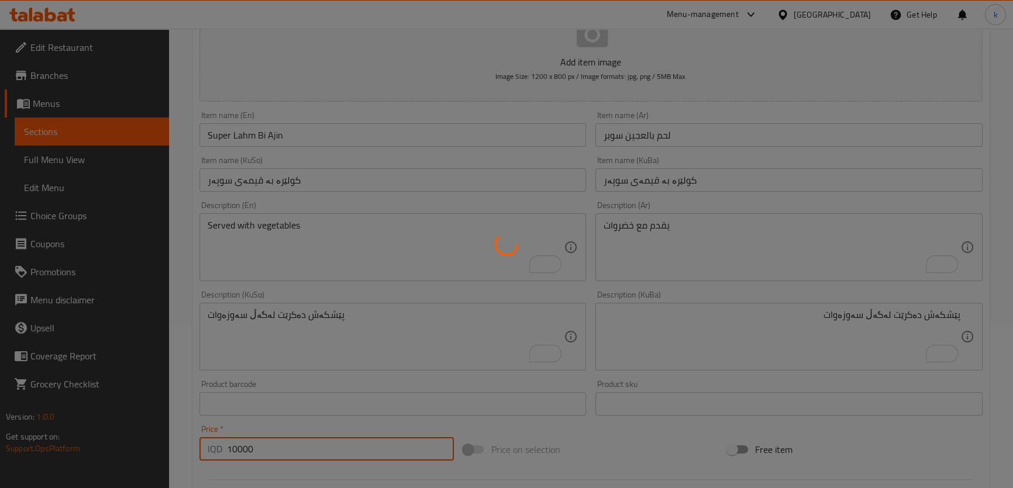
scroll to position [0, 0]
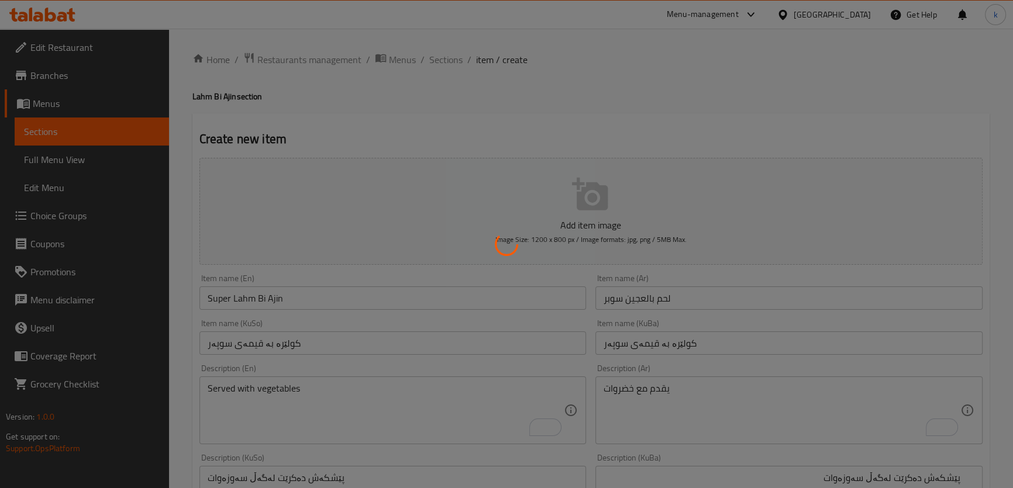
type input "0"
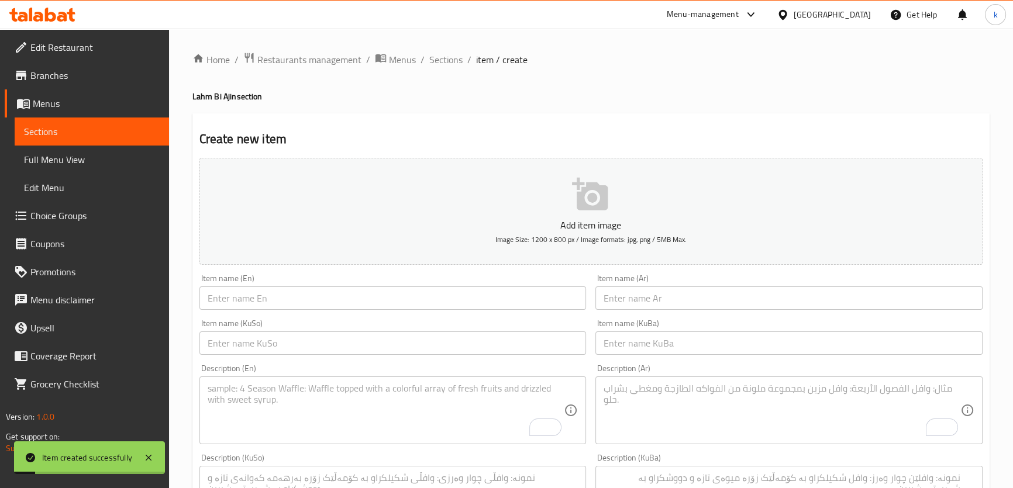
click at [53, 217] on span "Choice Groups" at bounding box center [94, 216] width 129 height 14
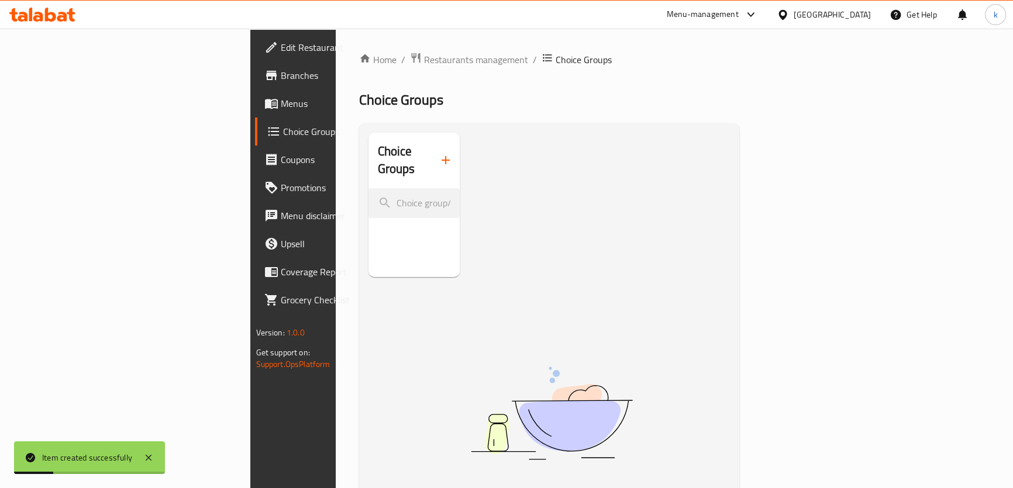
click at [432, 162] on button "button" at bounding box center [446, 160] width 28 height 28
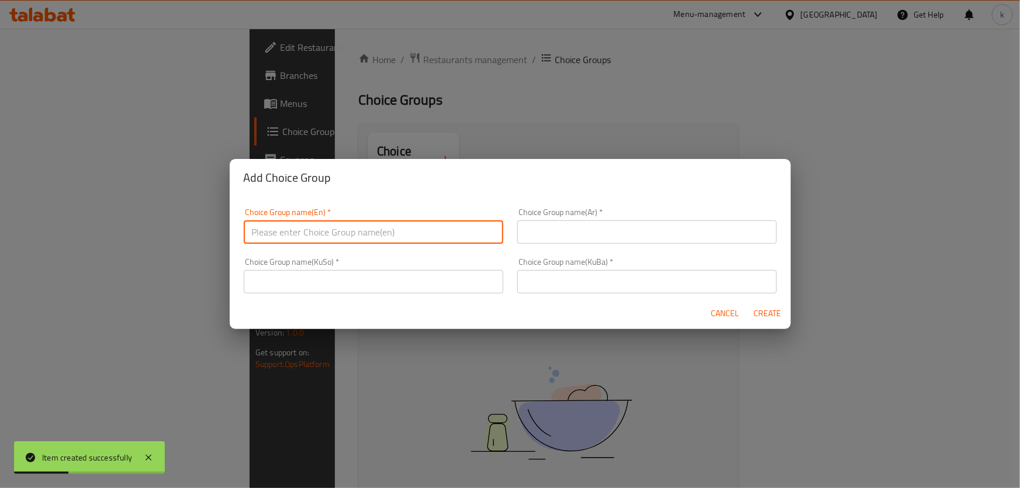
click at [286, 225] on input "text" at bounding box center [374, 231] width 260 height 23
type input "Your Choice Of:"
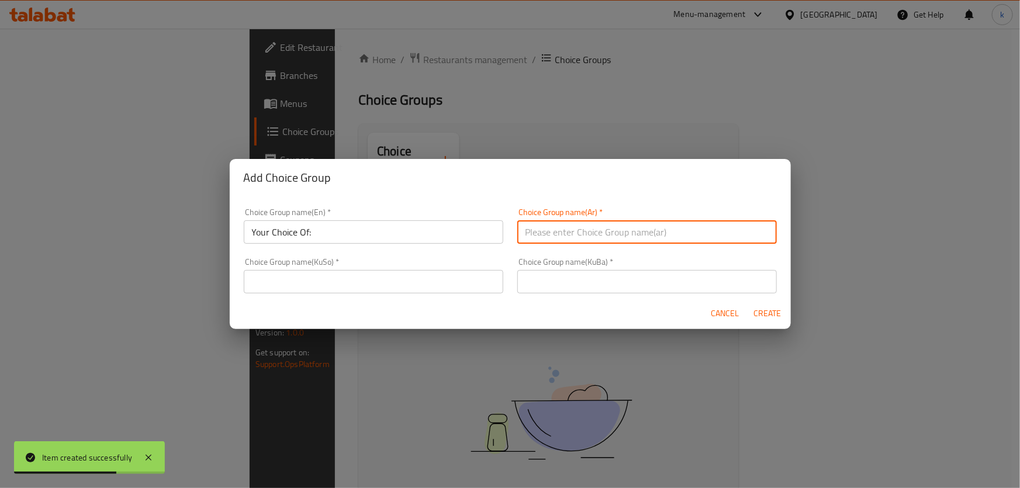
click at [578, 239] on input "text" at bounding box center [648, 231] width 260 height 23
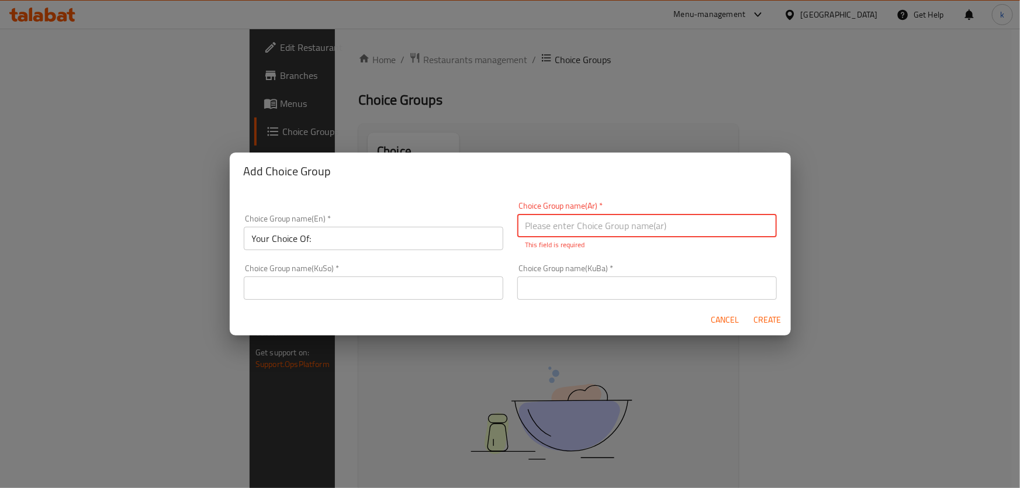
click at [591, 281] on input "text" at bounding box center [648, 288] width 260 height 23
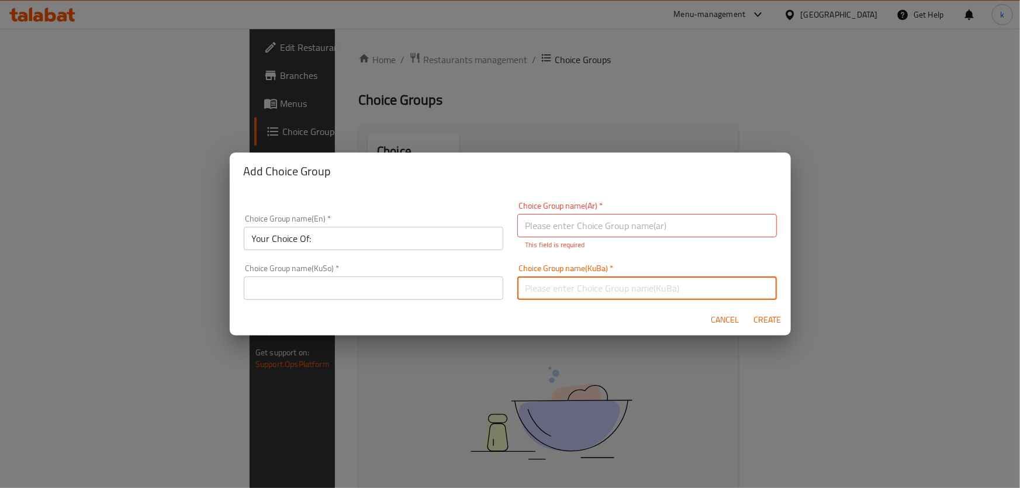
paste input "هەڵبژاردنت لە:"
type input "هەڵبژاردنت لە:"
click at [364, 295] on input "text" at bounding box center [374, 288] width 260 height 23
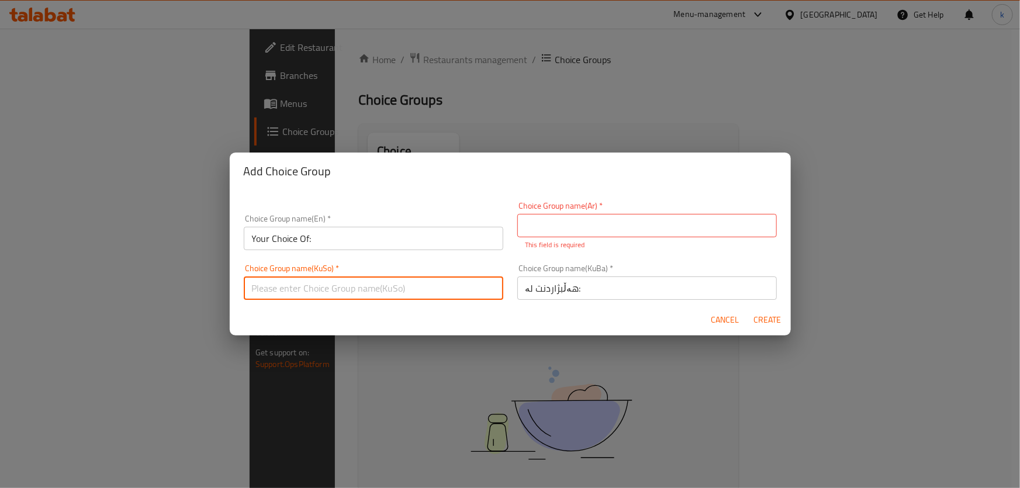
paste input "هەڵبژاردنت لە:"
type input "هەڵبژاردنت لە:"
click at [572, 227] on input "text" at bounding box center [648, 225] width 260 height 23
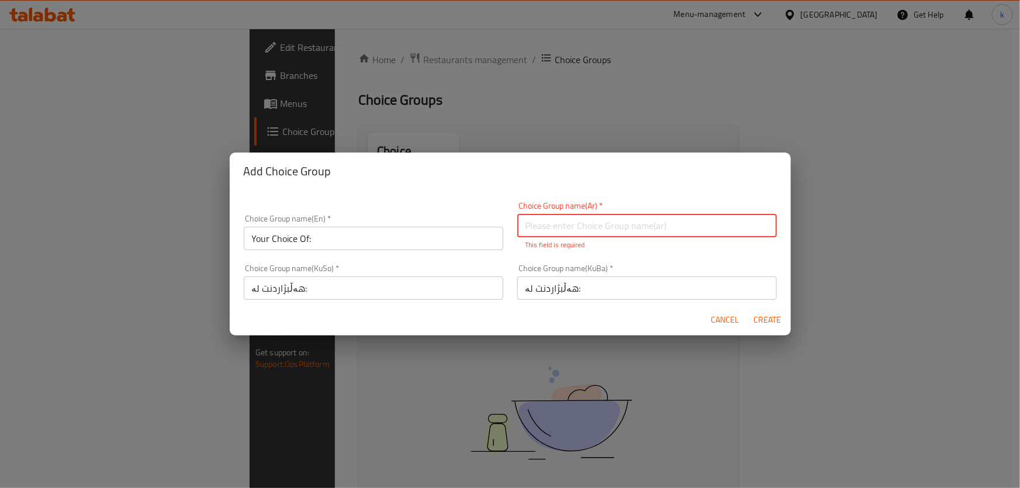
paste input "إختيارك من:"
type input "إختيارك من:"
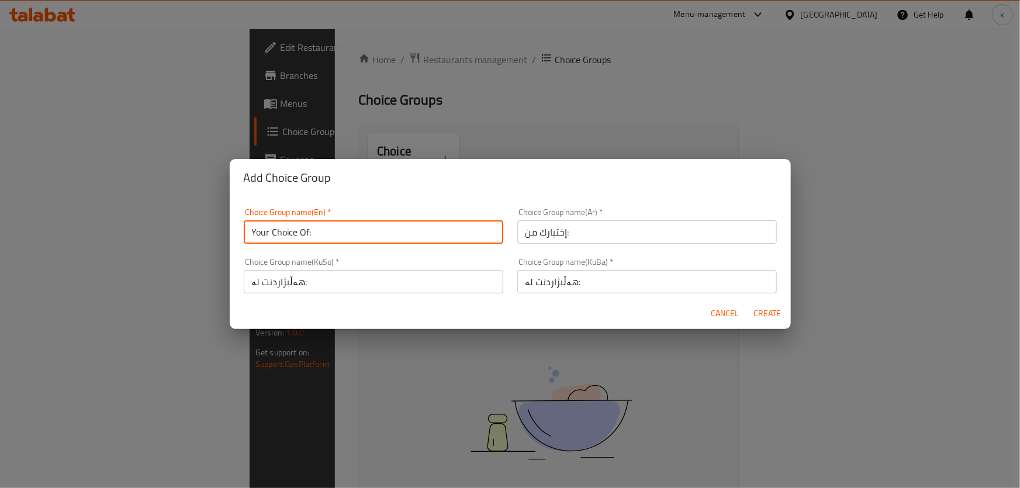
drag, startPoint x: 374, startPoint y: 240, endPoint x: 189, endPoint y: 234, distance: 184.9
click at [189, 234] on div "Add Choice Group Choice Group name(En)   * Your Choice Of: Choice Group name(En…" at bounding box center [510, 244] width 1020 height 488
paste input "text"
type input "Your Choice Of:"
drag, startPoint x: 770, startPoint y: 312, endPoint x: 746, endPoint y: 351, distance: 45.1
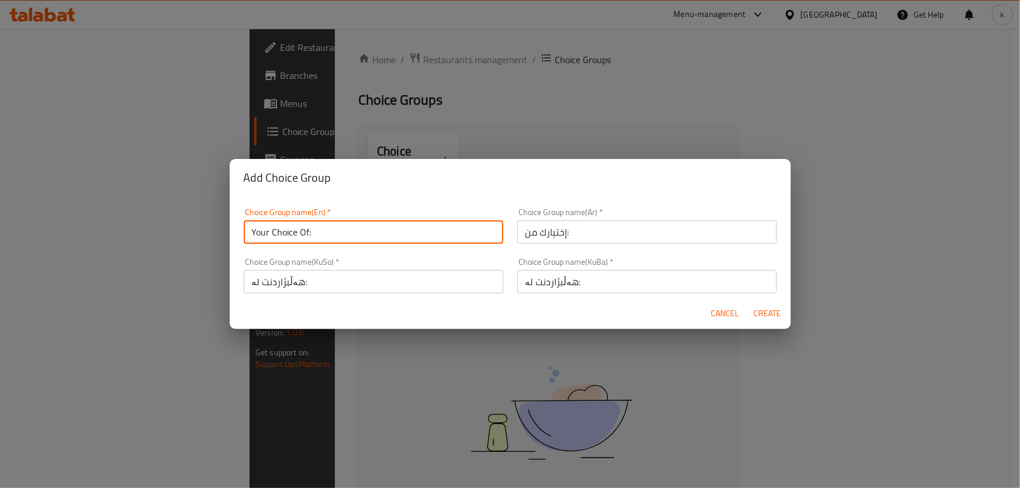
click at [770, 312] on span "Create" at bounding box center [768, 313] width 28 height 15
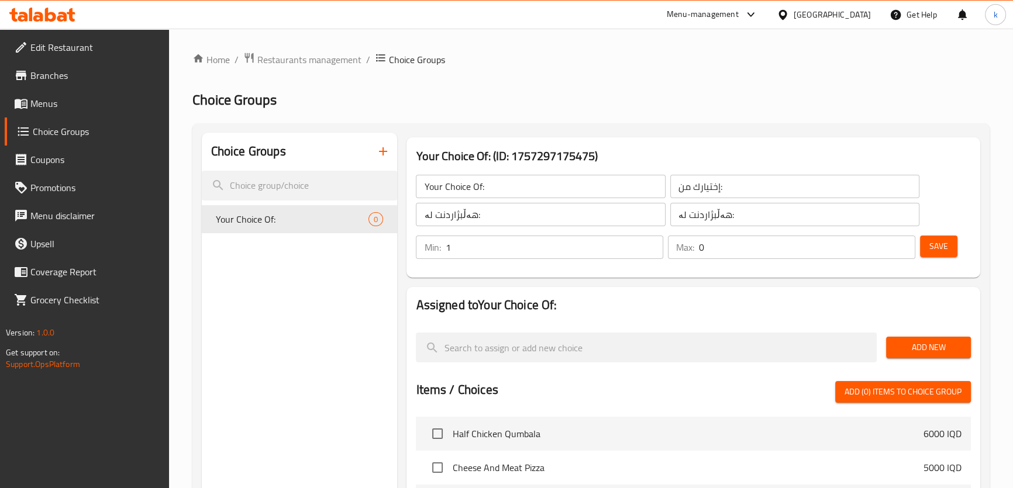
type input "1"
click at [653, 242] on input "1" at bounding box center [554, 247] width 218 height 23
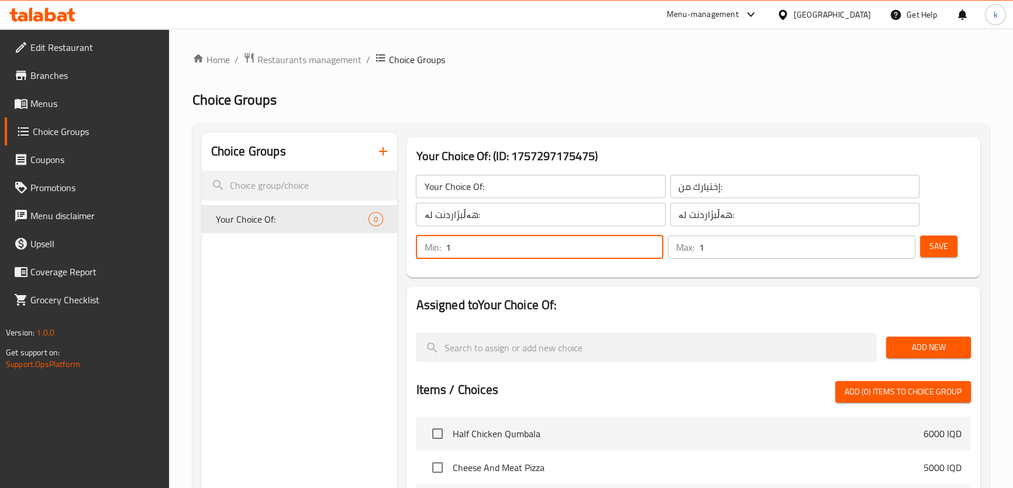
type input "1"
click at [903, 242] on input "1" at bounding box center [807, 247] width 216 height 23
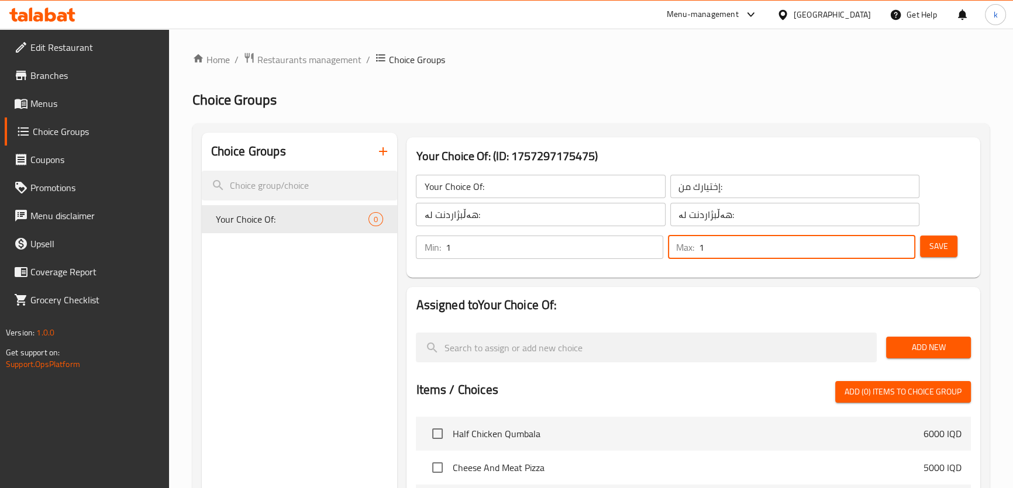
click at [934, 240] on span "Save" at bounding box center [938, 246] width 19 height 15
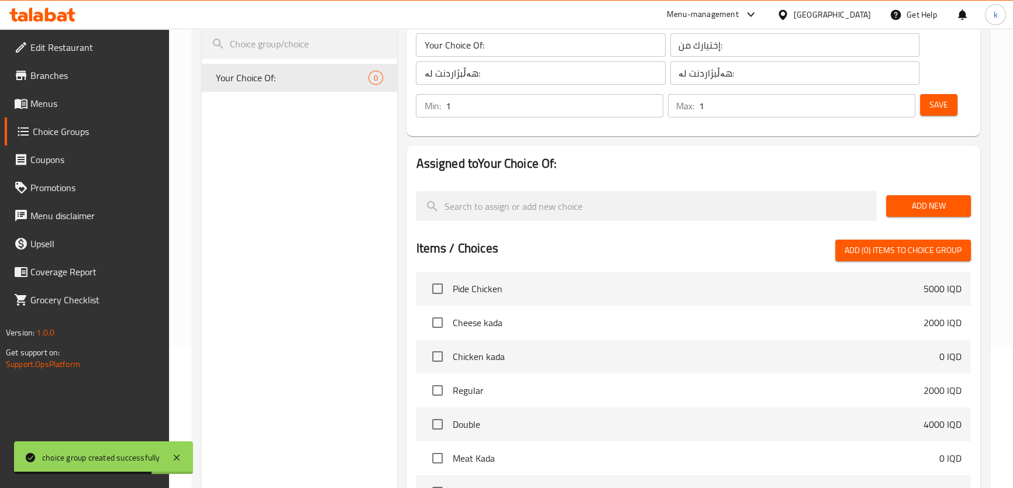
scroll to position [637, 0]
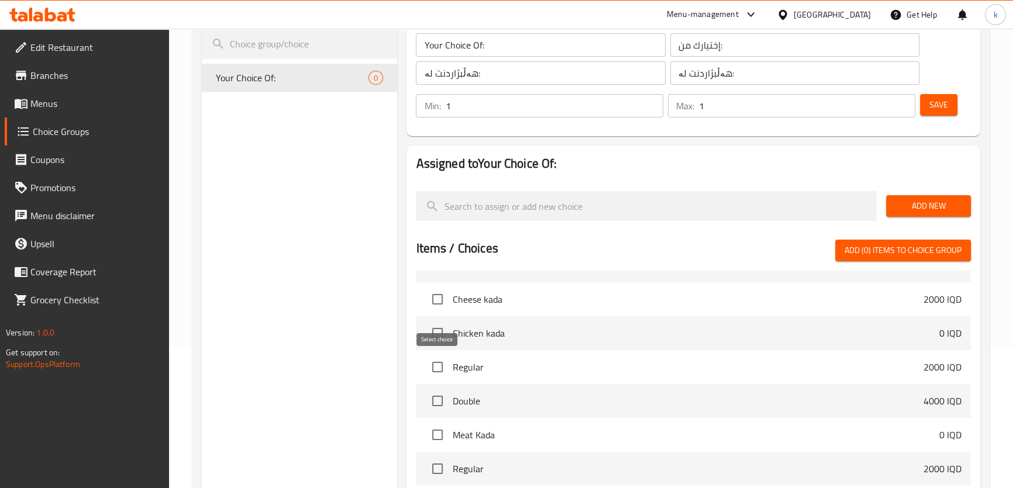
click at [428, 363] on input "checkbox" at bounding box center [437, 367] width 25 height 25
checkbox input "true"
click at [426, 401] on input "checkbox" at bounding box center [437, 401] width 25 height 25
checkbox input "true"
click at [871, 249] on span "Add (2) items to choice group" at bounding box center [902, 250] width 117 height 15
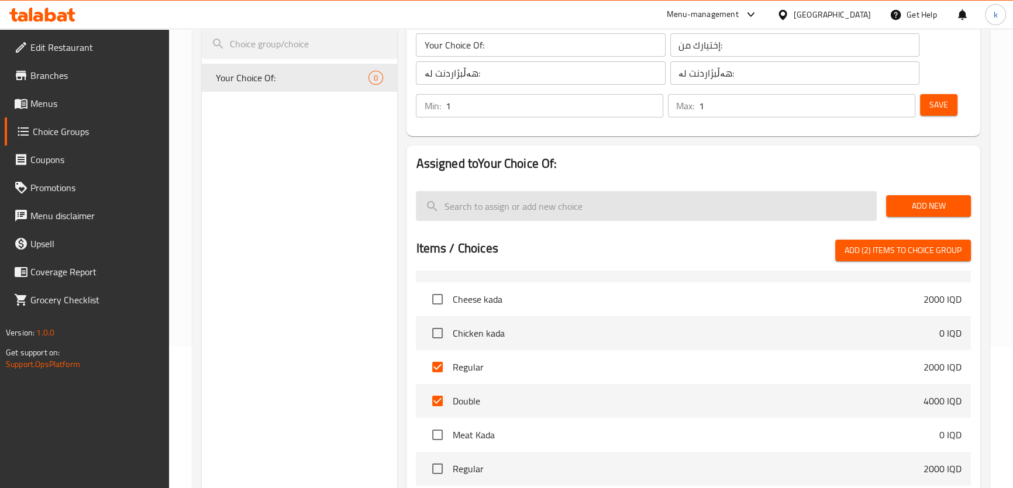
checkbox input "false"
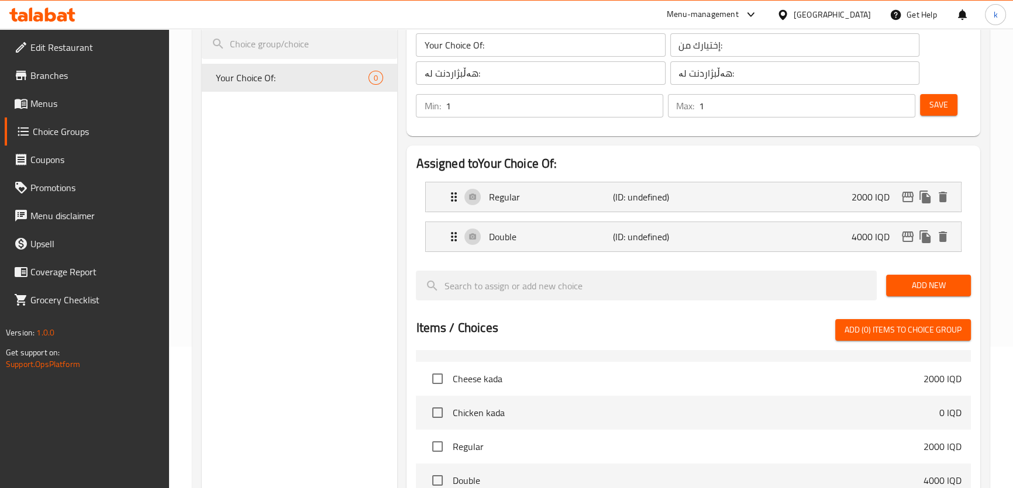
scroll to position [70, 0]
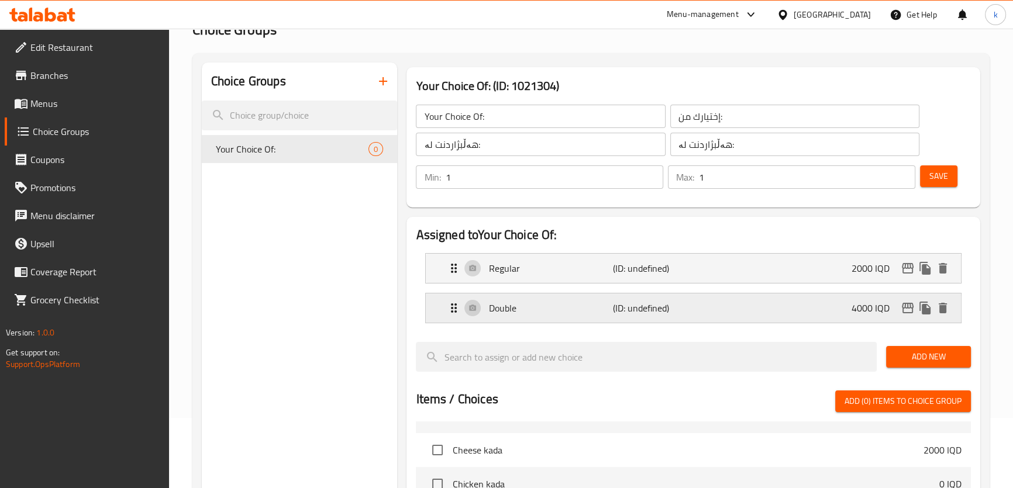
click at [833, 309] on div "Double (ID: undefined) 4000 IQD" at bounding box center [696, 308] width 499 height 29
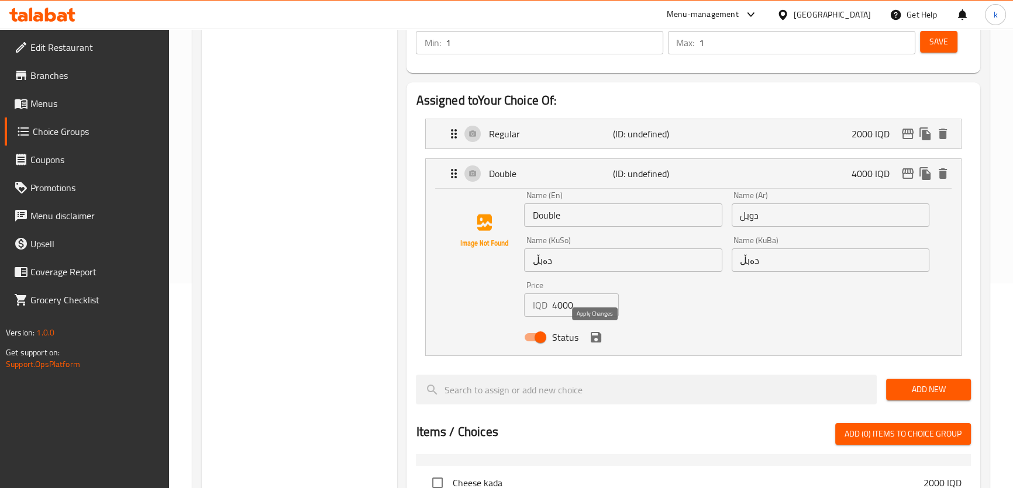
scroll to position [212, 0]
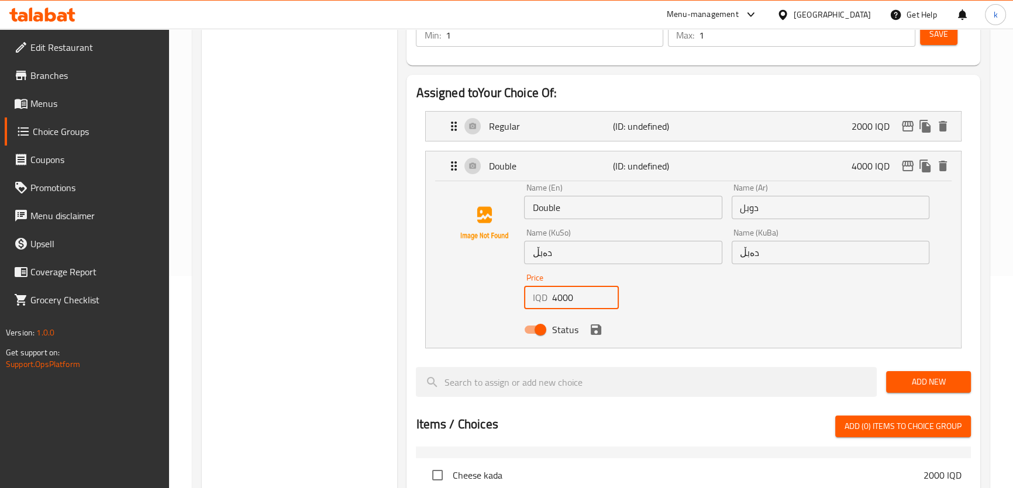
drag, startPoint x: 557, startPoint y: 302, endPoint x: 539, endPoint y: 302, distance: 17.5
click at [539, 302] on div "IQD 4000 Price" at bounding box center [571, 297] width 94 height 23
click at [591, 330] on icon "save" at bounding box center [596, 330] width 11 height 11
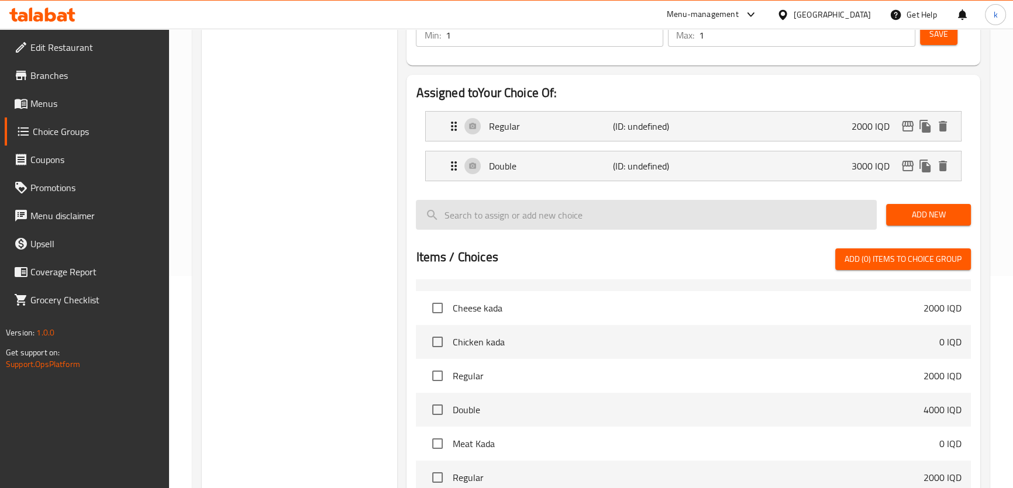
type input "3000"
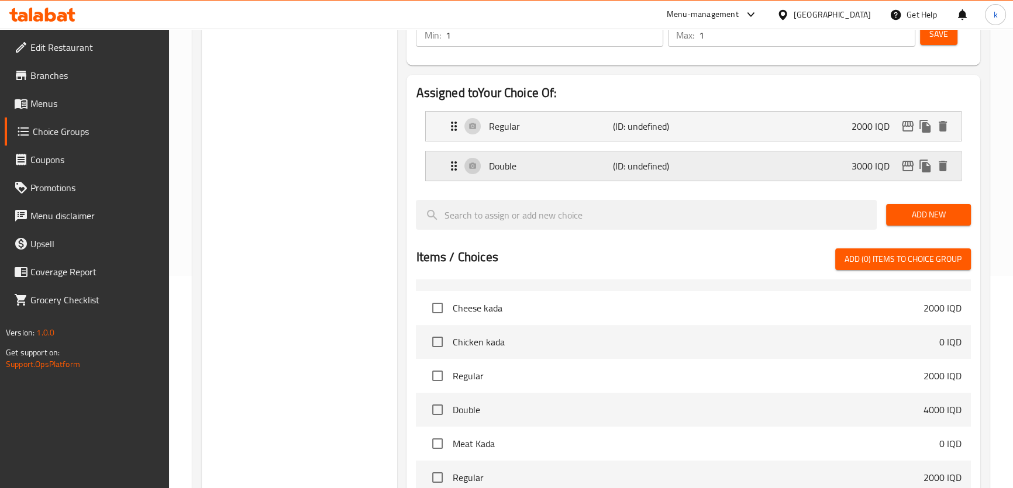
scroll to position [142, 0]
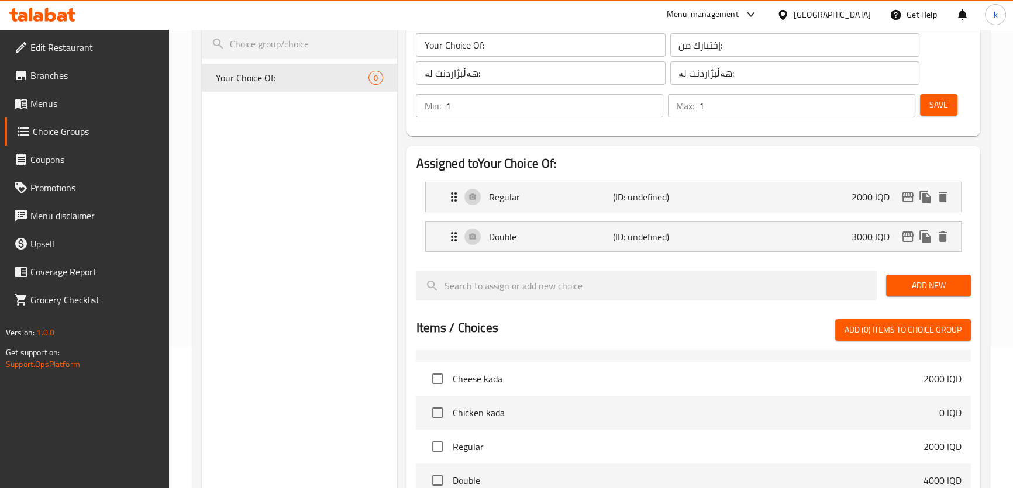
click at [940, 104] on span "Save" at bounding box center [938, 105] width 19 height 15
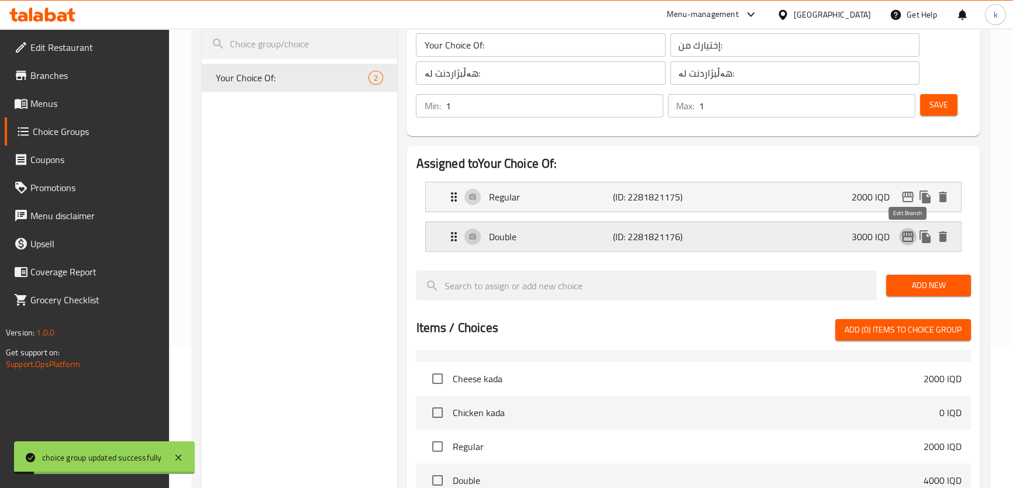
click at [909, 236] on icon "edit" at bounding box center [908, 237] width 12 height 11
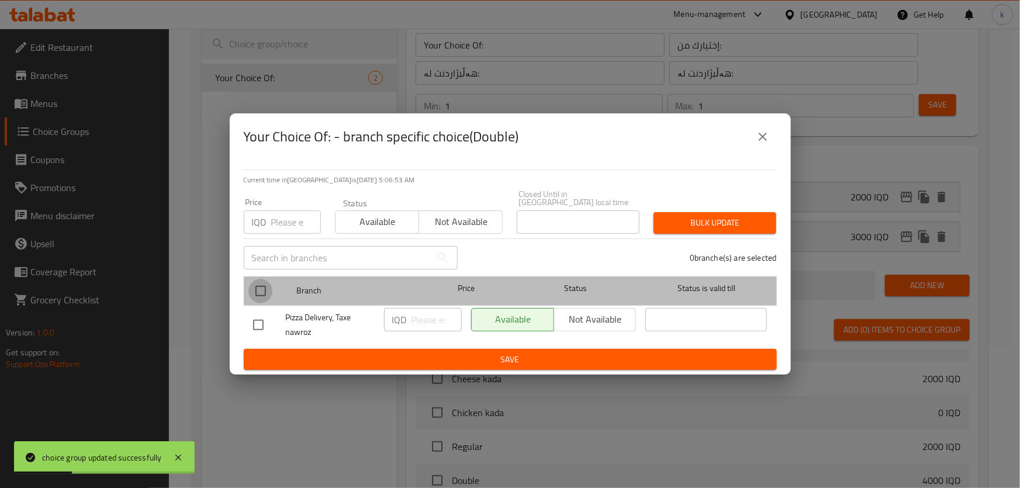
click at [263, 288] on input "checkbox" at bounding box center [261, 291] width 25 height 25
checkbox input "true"
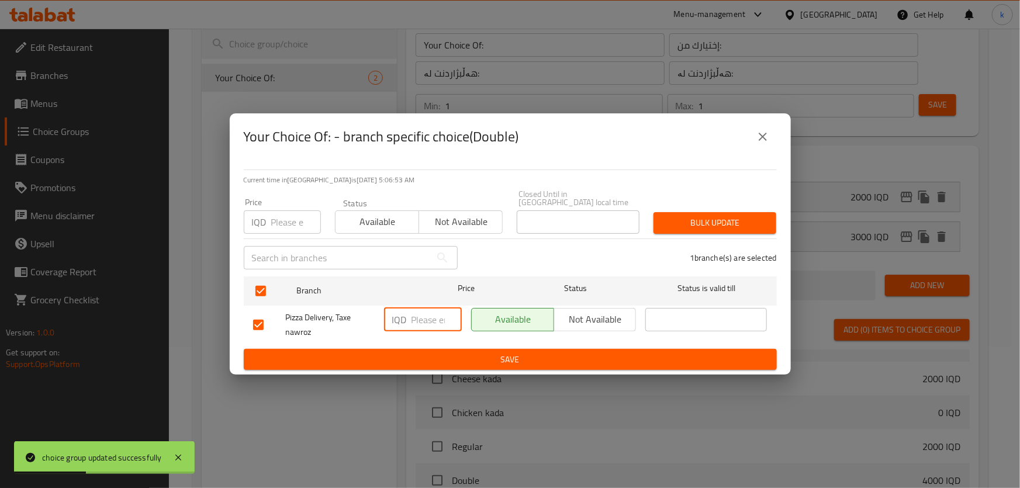
click at [422, 316] on input "number" at bounding box center [437, 319] width 50 height 23
type input "3000"
click at [418, 334] on div "IQD 3000 ​" at bounding box center [423, 324] width 87 height 43
click at [431, 349] on button "Save" at bounding box center [510, 360] width 533 height 22
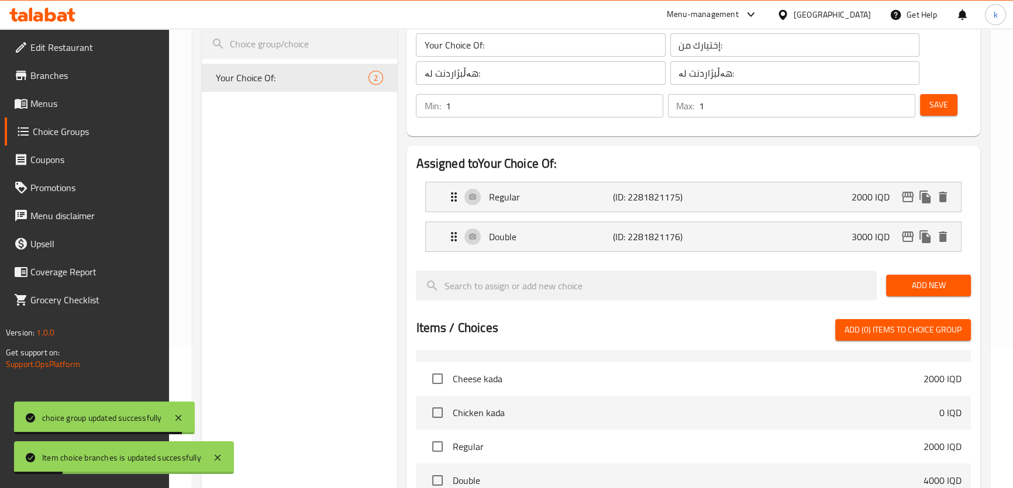
scroll to position [0, 0]
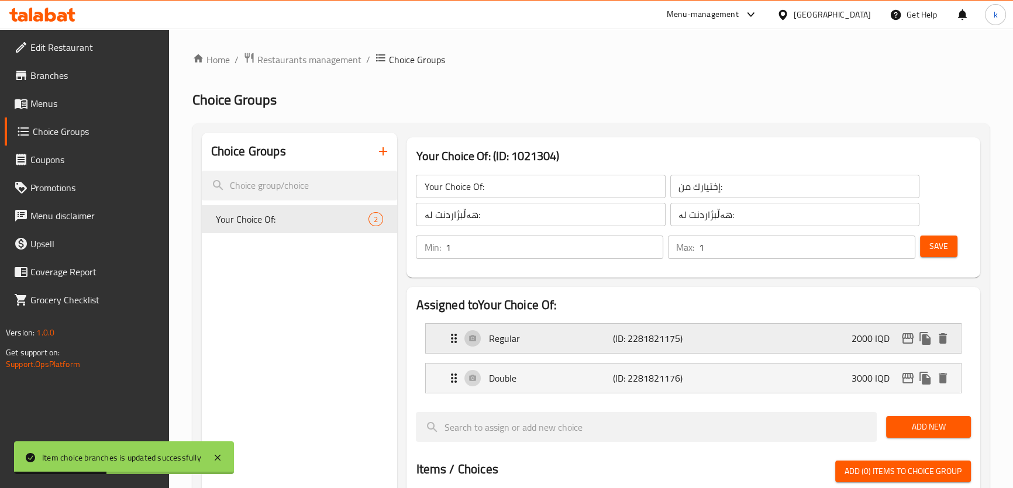
click at [907, 343] on icon "edit" at bounding box center [908, 338] width 12 height 11
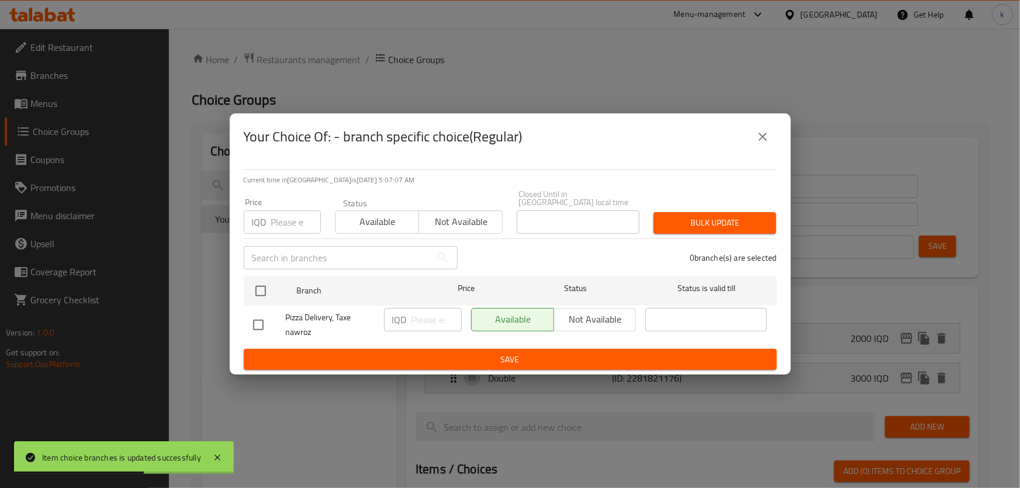
click at [748, 143] on div "Your Choice Of: - branch specific choice(Regular)" at bounding box center [510, 137] width 533 height 28
click at [749, 145] on button "close" at bounding box center [763, 137] width 28 height 28
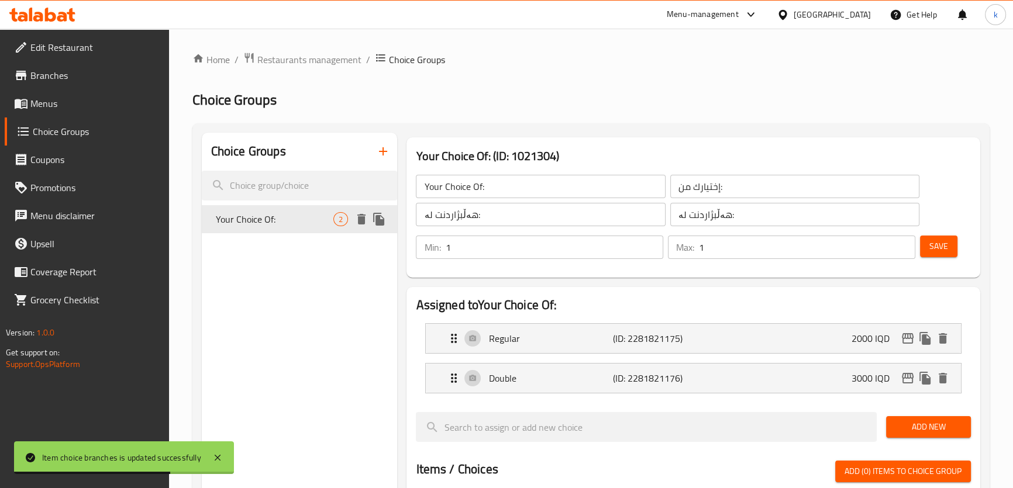
click at [377, 218] on icon "duplicate" at bounding box center [378, 219] width 11 height 13
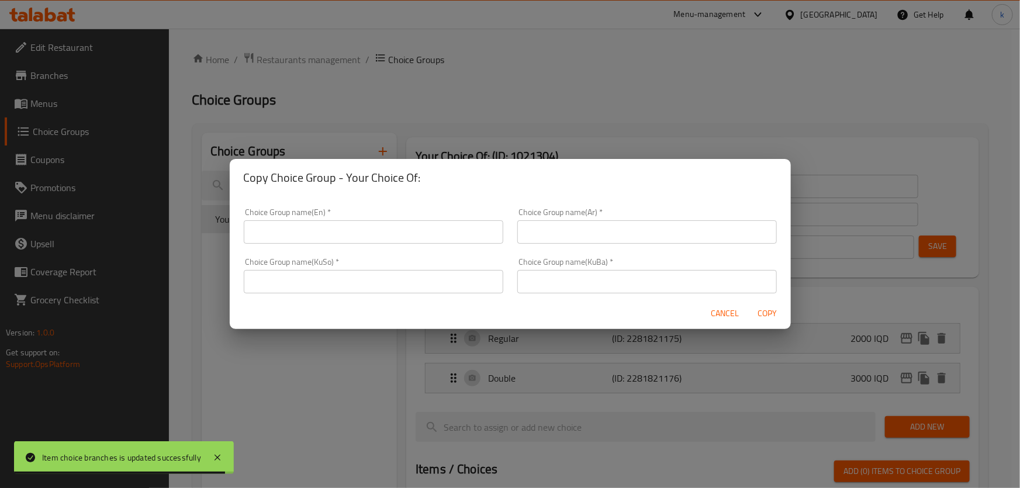
click at [537, 286] on input "text" at bounding box center [648, 281] width 260 height 23
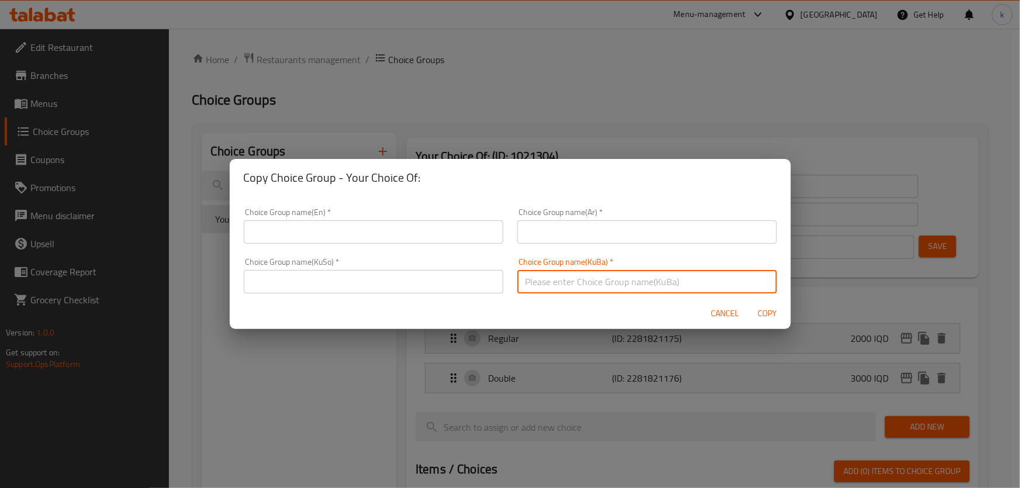
paste input "هەڵبژاردنت لە:"
type input "هەڵبژاردنت لە:"
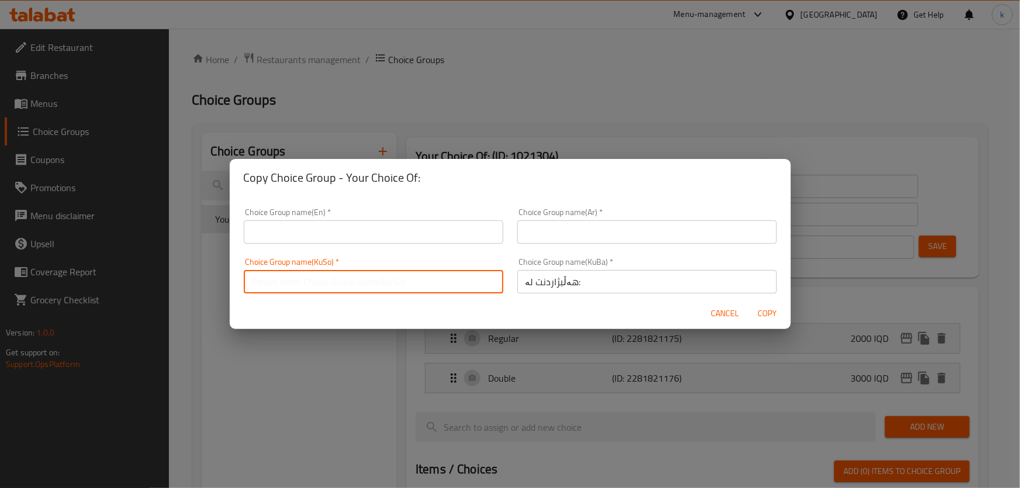
drag, startPoint x: 402, startPoint y: 289, endPoint x: 580, endPoint y: 236, distance: 185.7
click at [402, 289] on input "text" at bounding box center [374, 281] width 260 height 23
paste input "هەڵبژاردنت لە:"
type input "هەڵبژاردنت لە:"
click at [600, 233] on input "text" at bounding box center [648, 231] width 260 height 23
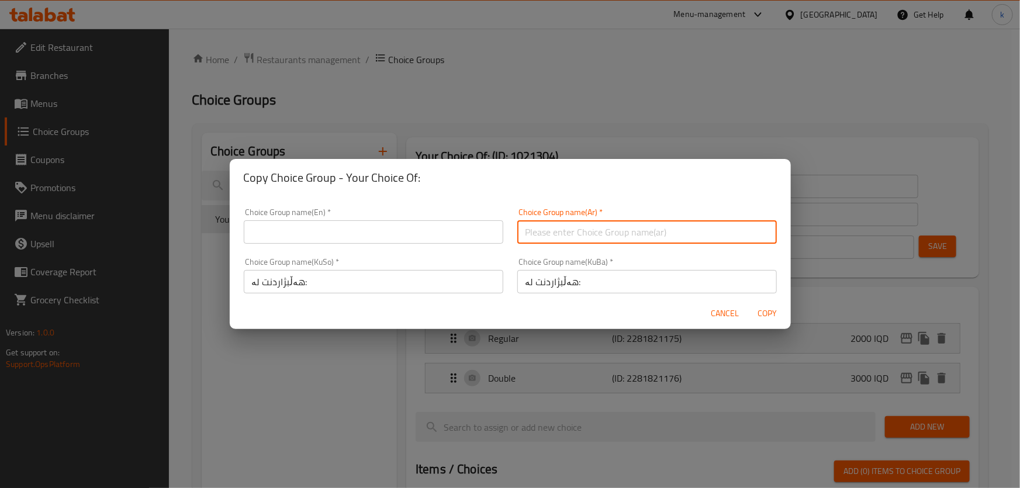
paste input "إختيارك من:"
type input "إختيارك من:"
click at [309, 229] on input "text" at bounding box center [374, 231] width 260 height 23
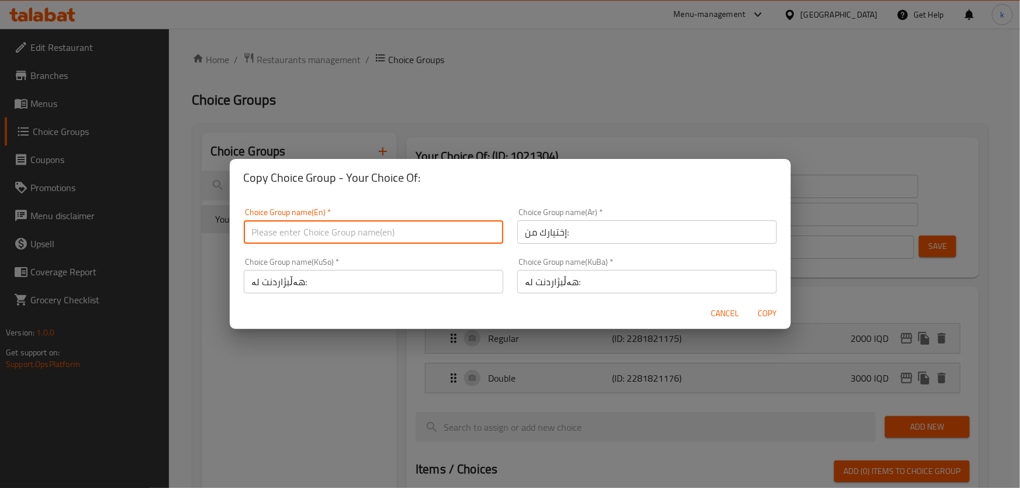
paste input "Your Choice Of:"
type input "Your Choice Of:"
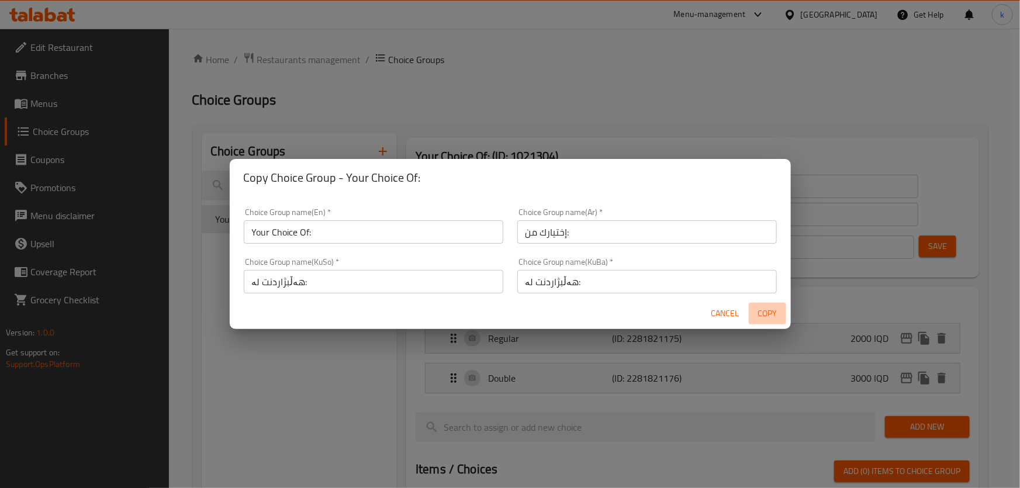
click at [767, 310] on span "Copy" at bounding box center [768, 313] width 28 height 15
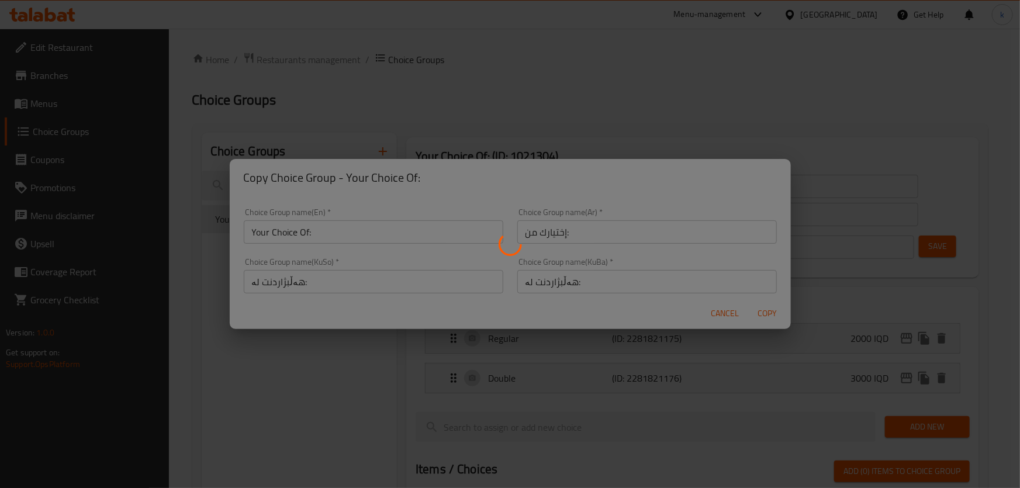
type input "Your Choice Of:"
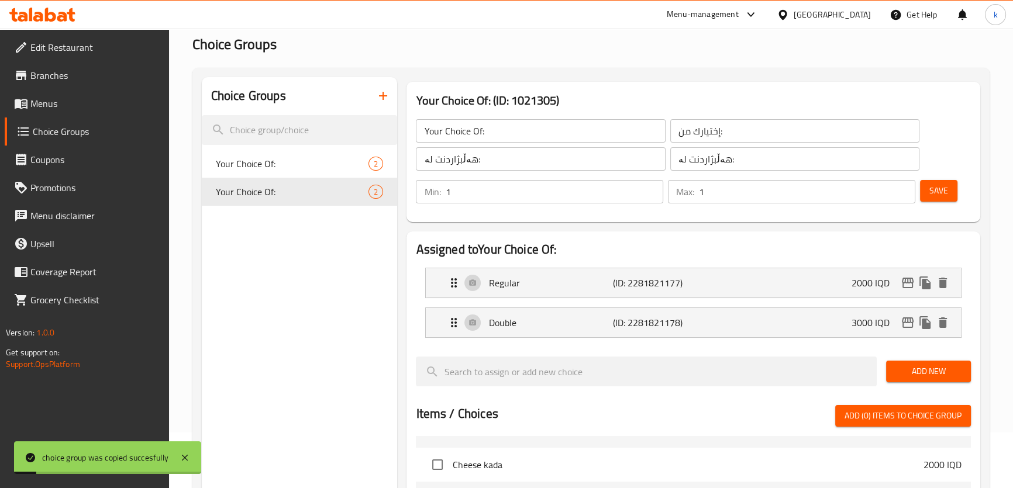
scroll to position [70, 0]
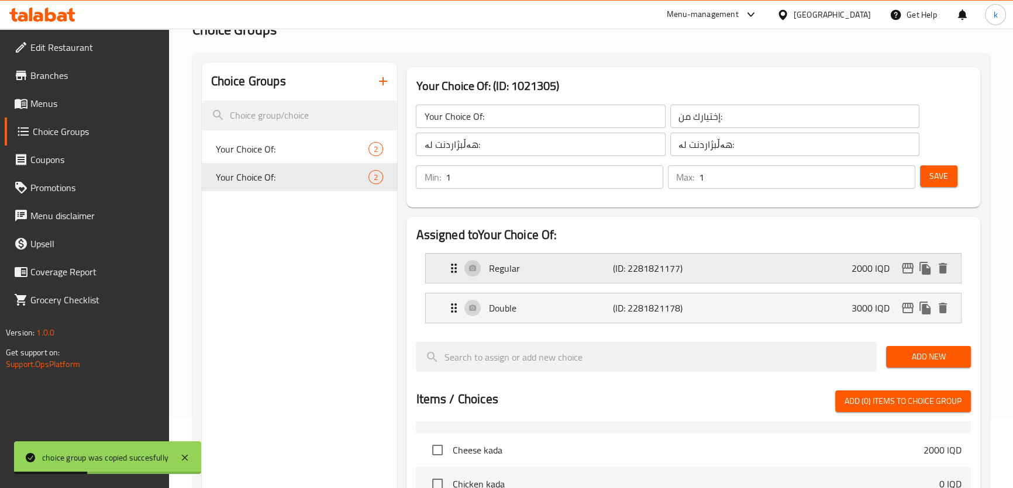
click at [869, 268] on p "2000 IQD" at bounding box center [874, 268] width 47 height 14
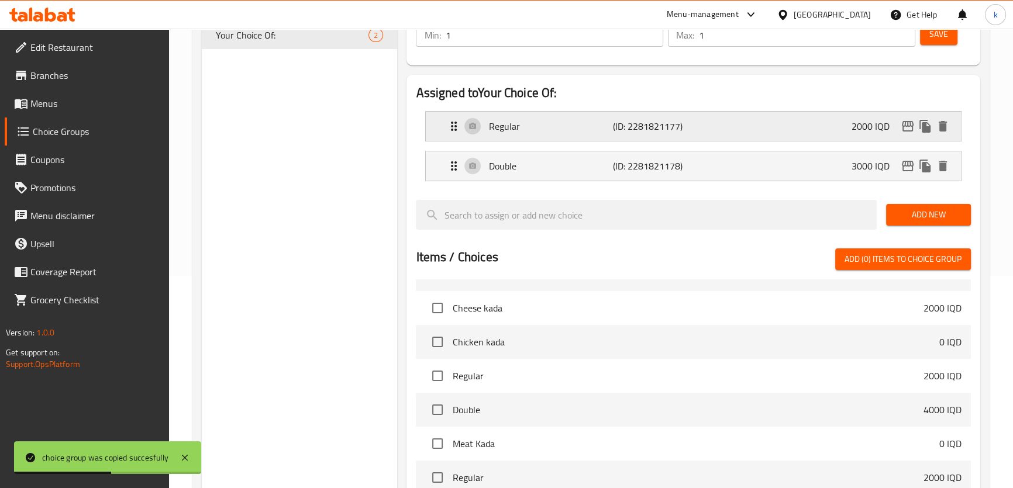
click at [606, 129] on p "Regular" at bounding box center [550, 126] width 124 height 14
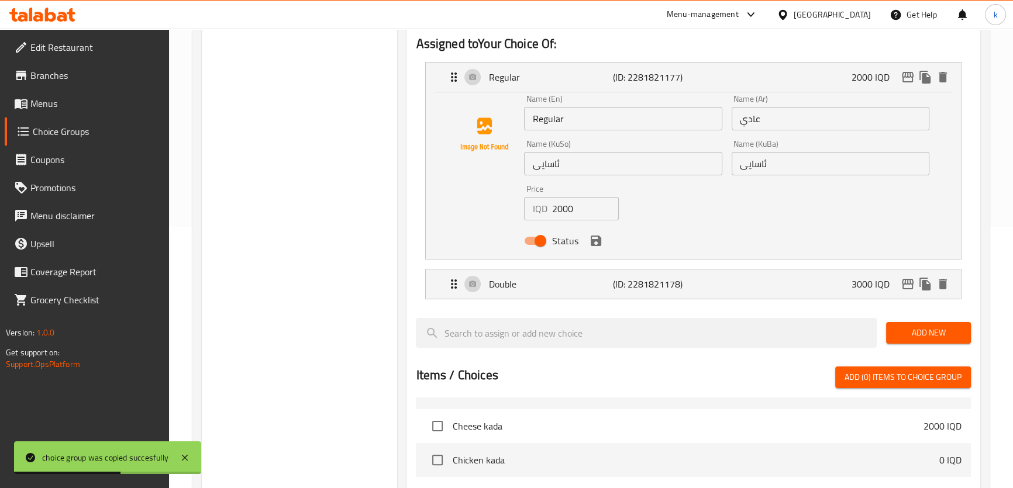
scroll to position [283, 0]
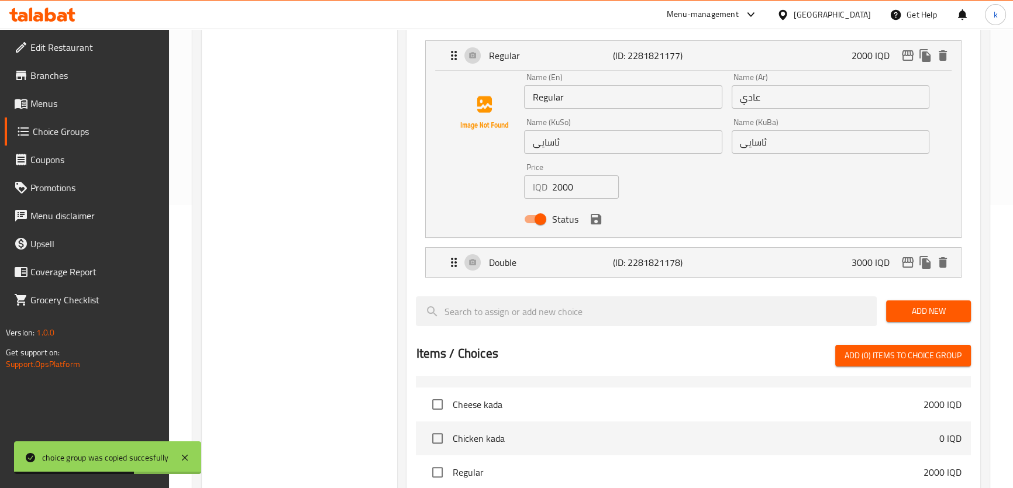
click at [564, 183] on input "2000" at bounding box center [584, 186] width 67 height 23
paste input "5"
click at [596, 216] on icon "save" at bounding box center [596, 219] width 14 height 14
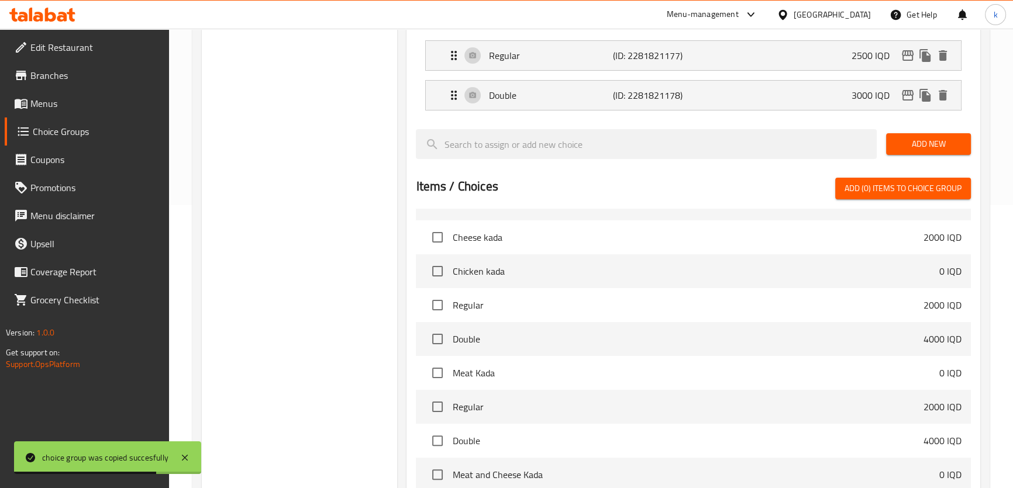
type input "2500"
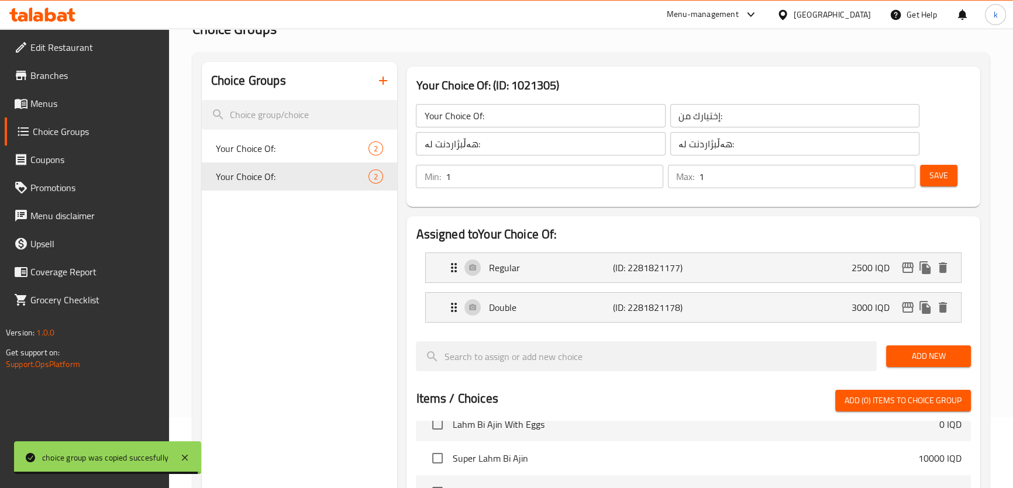
scroll to position [70, 0]
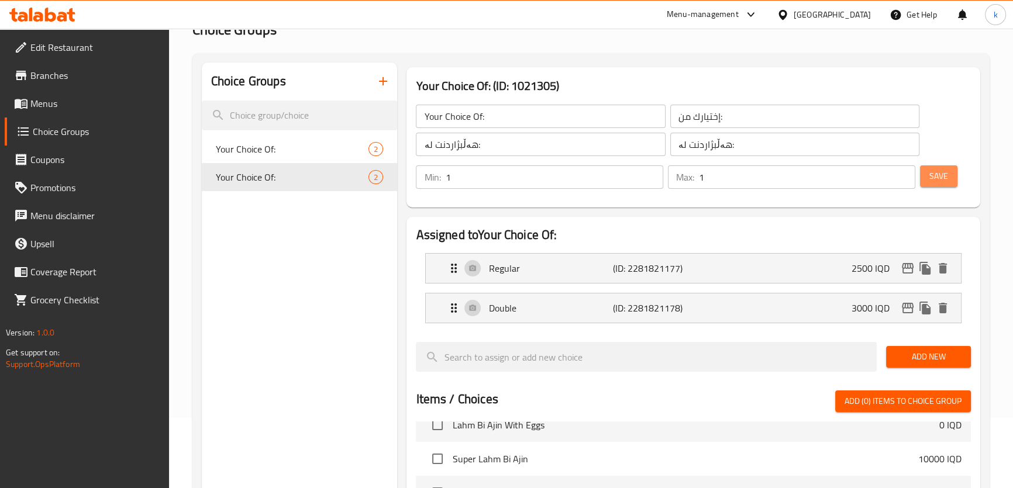
click at [931, 171] on span "Save" at bounding box center [938, 176] width 19 height 15
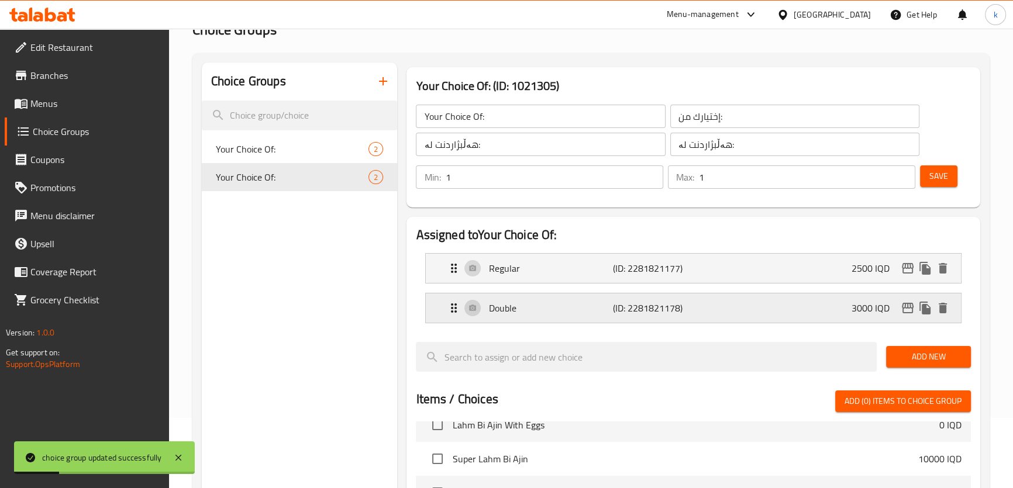
click at [791, 307] on div "Double (ID: 2281821178) 3000 IQD" at bounding box center [696, 308] width 499 height 29
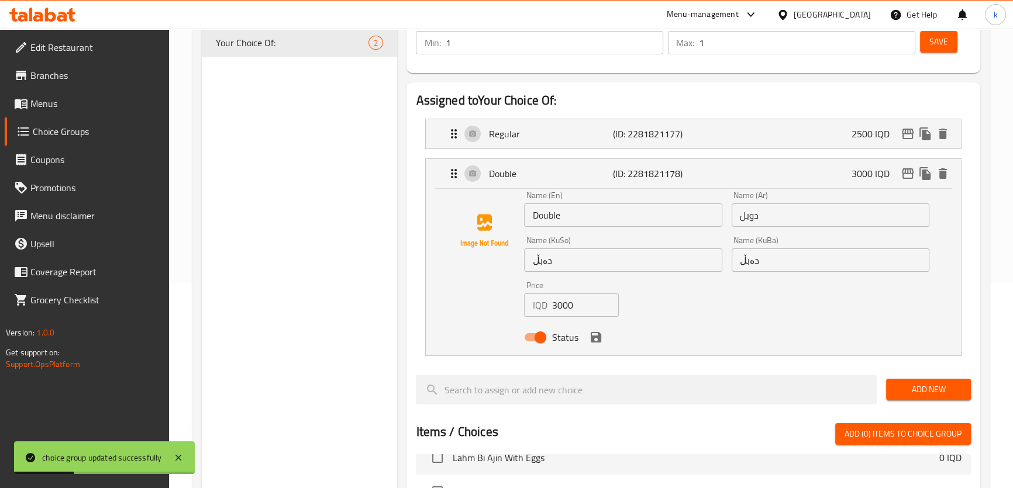
scroll to position [212, 0]
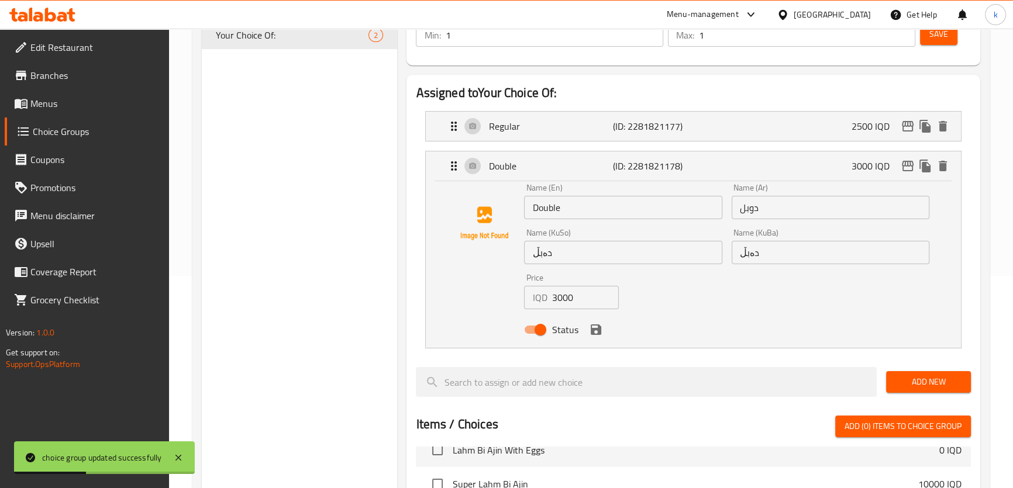
click at [565, 298] on input "3000" at bounding box center [584, 297] width 67 height 23
paste input "5"
click at [596, 334] on icon "save" at bounding box center [596, 330] width 14 height 14
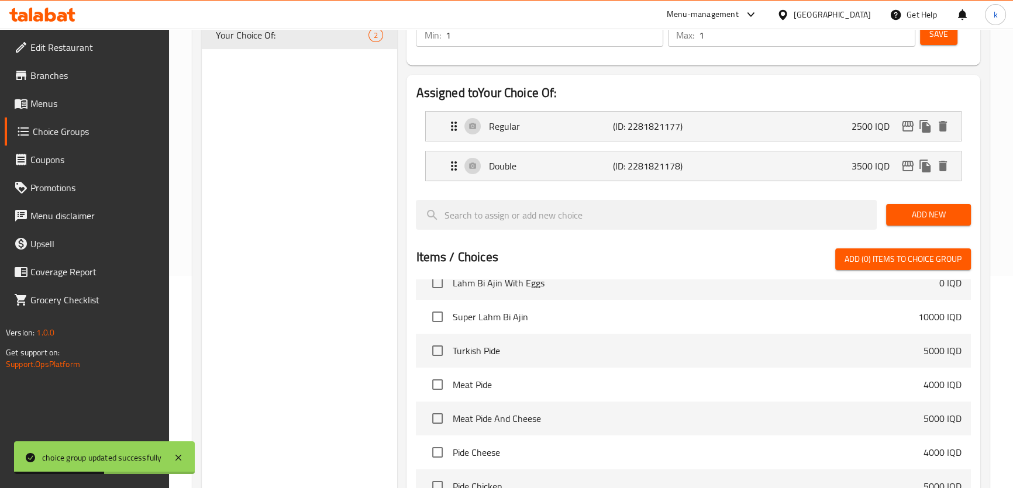
type input "3500"
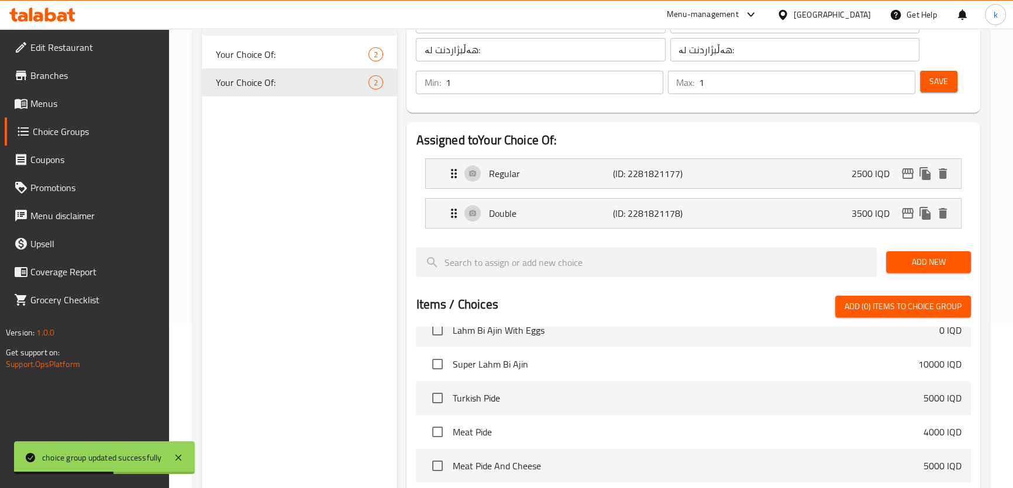
scroll to position [142, 0]
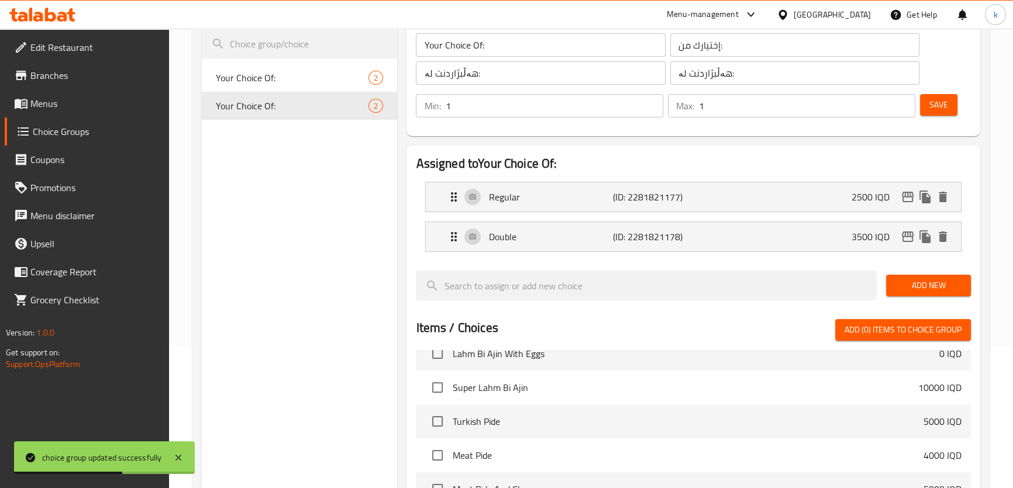
click at [934, 101] on span "Save" at bounding box center [938, 105] width 19 height 15
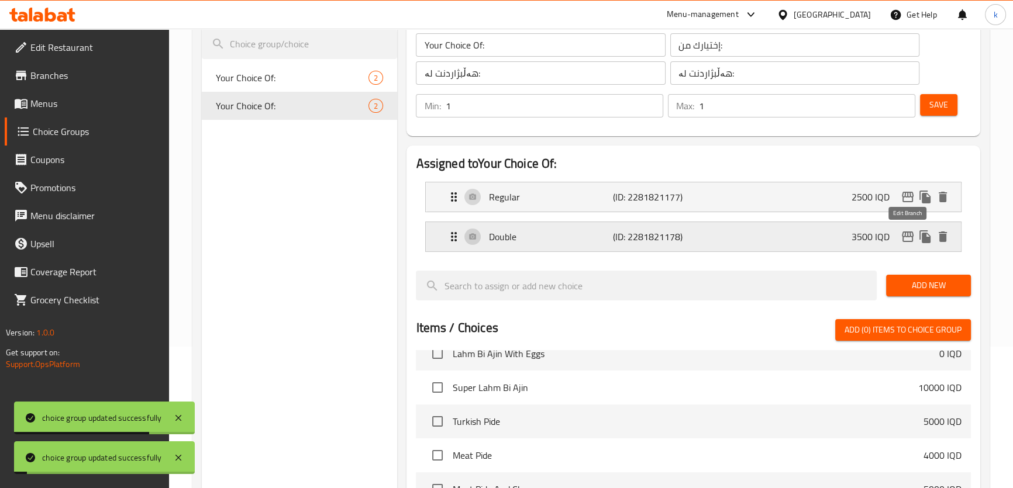
click at [912, 239] on icon "edit" at bounding box center [908, 237] width 12 height 11
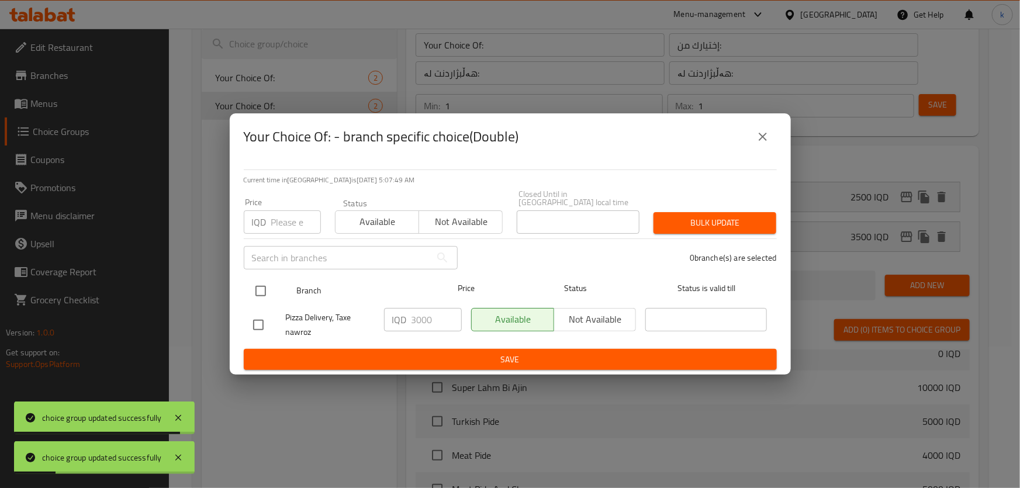
click at [257, 280] on input "checkbox" at bounding box center [261, 291] width 25 height 25
checkbox input "true"
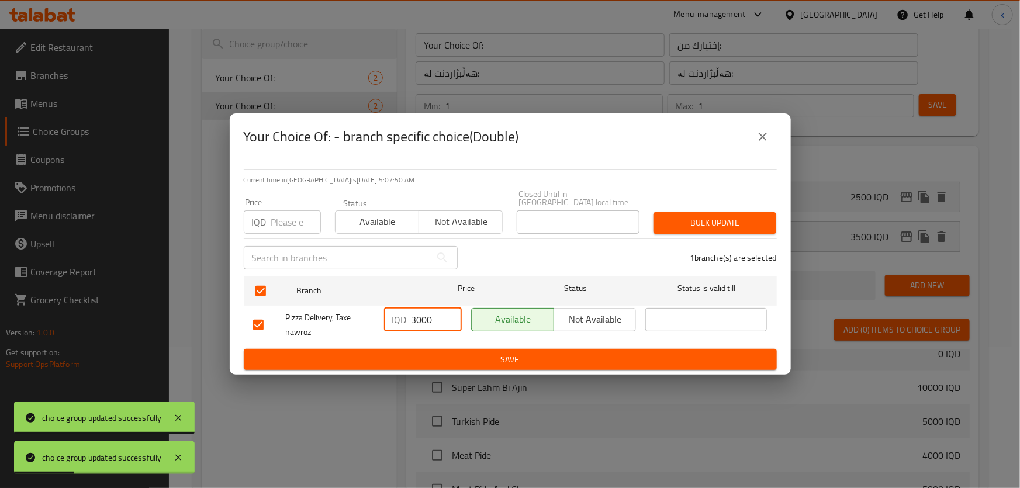
click at [427, 316] on input "3000" at bounding box center [437, 319] width 50 height 23
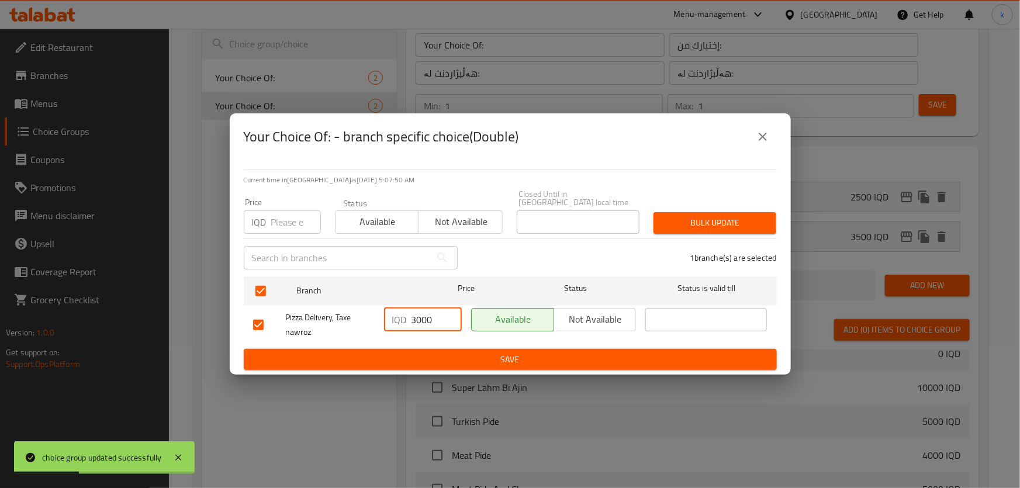
paste input "5"
type input "3500"
click at [446, 349] on button "Save" at bounding box center [510, 360] width 533 height 22
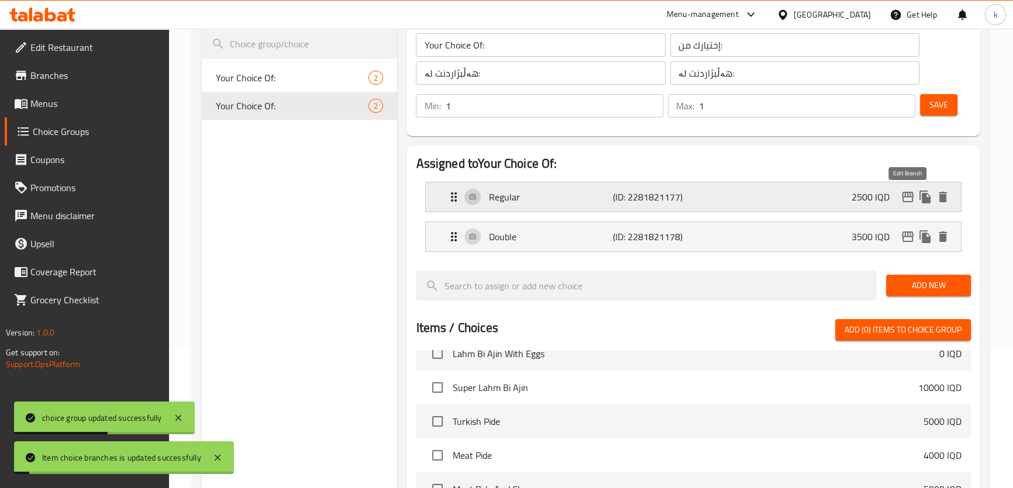
click at [915, 199] on button "edit" at bounding box center [908, 197] width 18 height 18
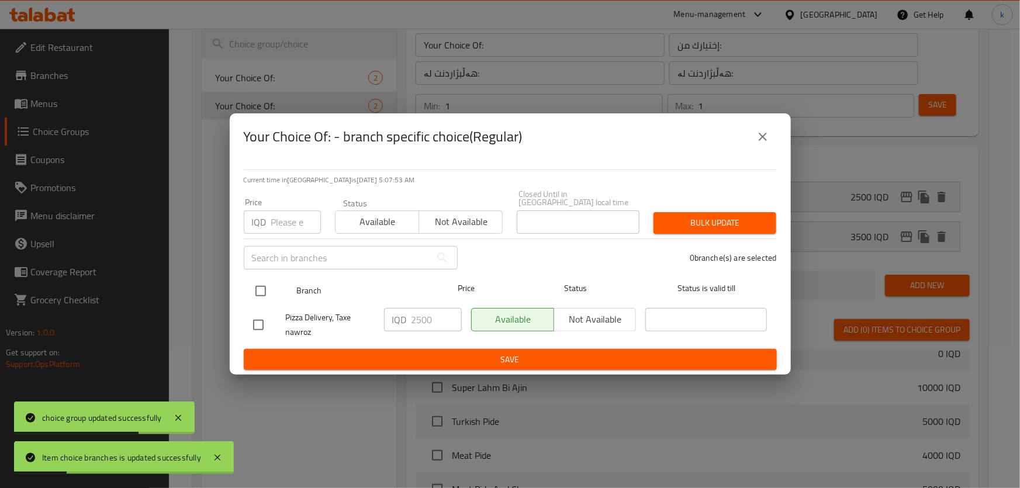
click at [260, 285] on input "checkbox" at bounding box center [261, 291] width 25 height 25
checkbox input "true"
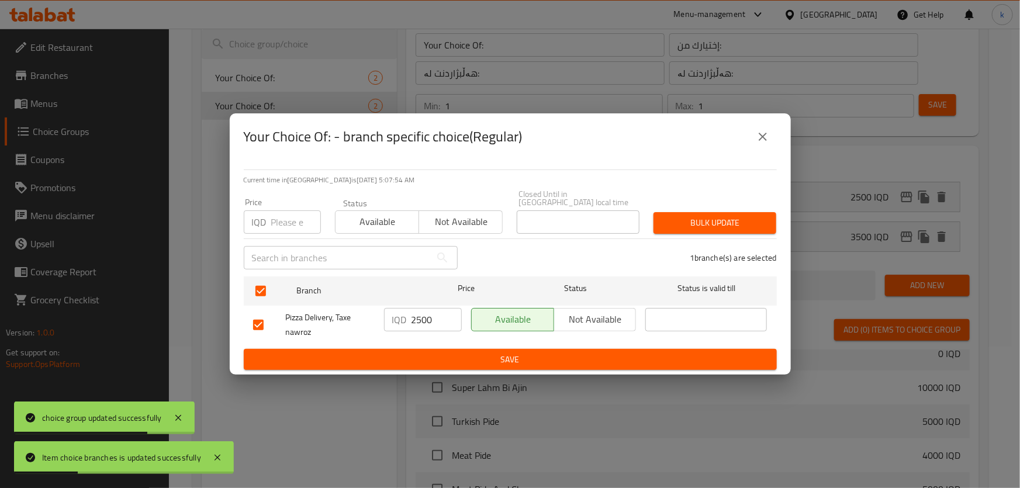
click at [413, 354] on span "Save" at bounding box center [510, 360] width 515 height 15
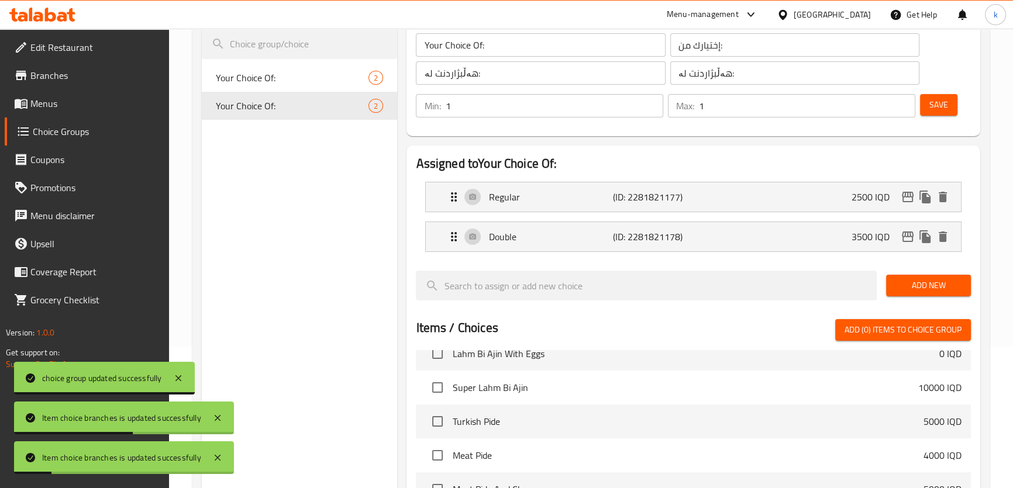
click at [65, 101] on span "Menus" at bounding box center [94, 103] width 129 height 14
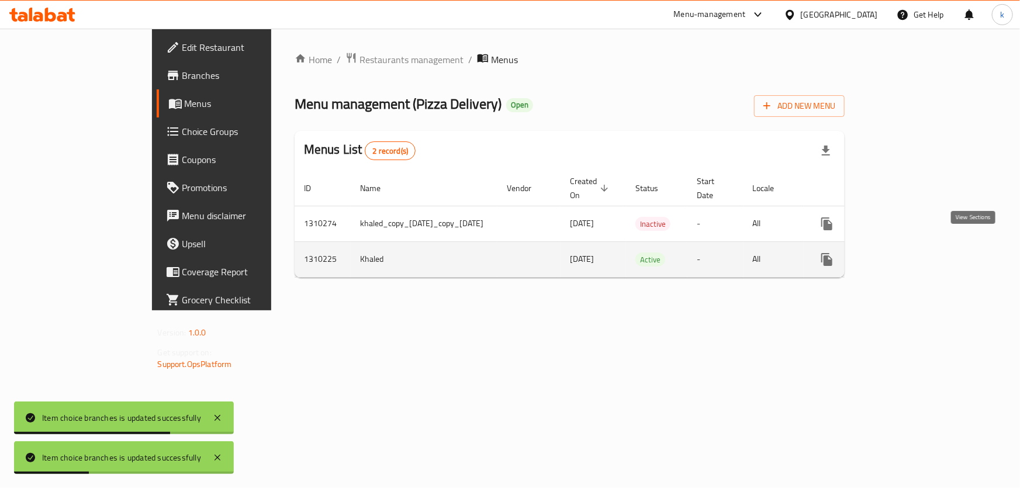
click at [919, 253] on icon "enhanced table" at bounding box center [912, 260] width 14 height 14
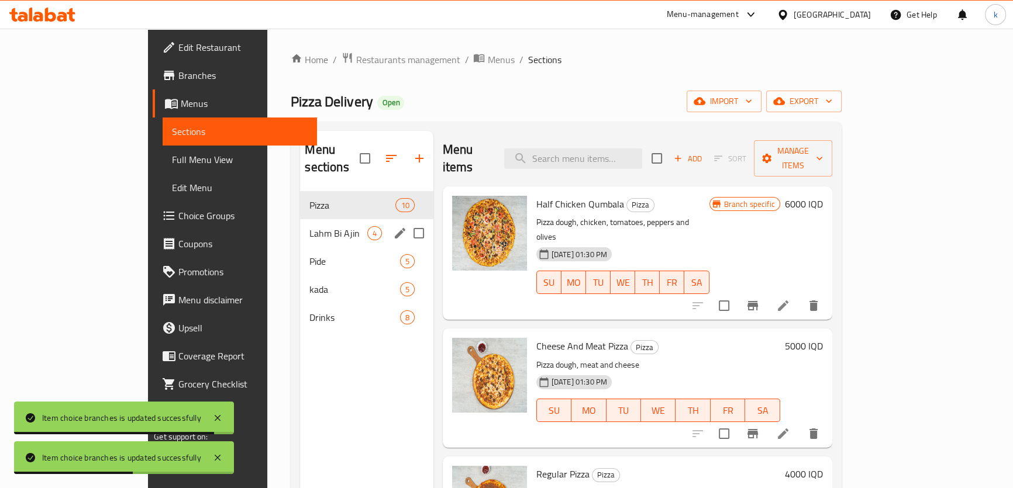
click at [300, 219] on div "Lahm Bi Ajin 4" at bounding box center [366, 233] width 133 height 28
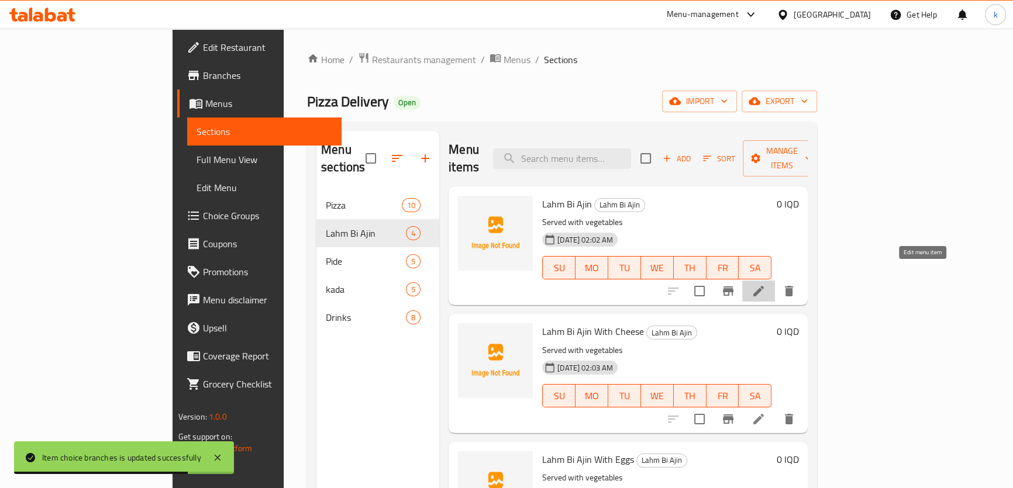
click at [764, 286] on icon at bounding box center [758, 291] width 11 height 11
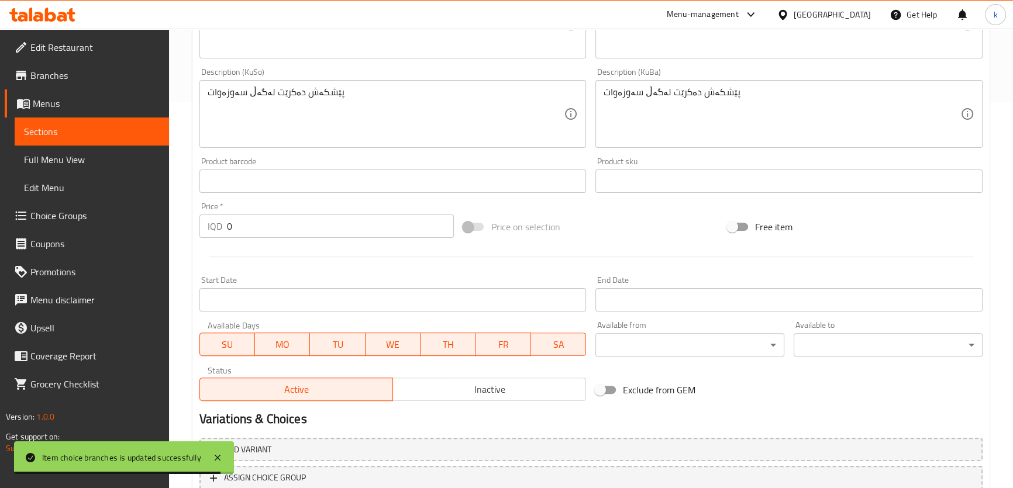
scroll to position [471, 0]
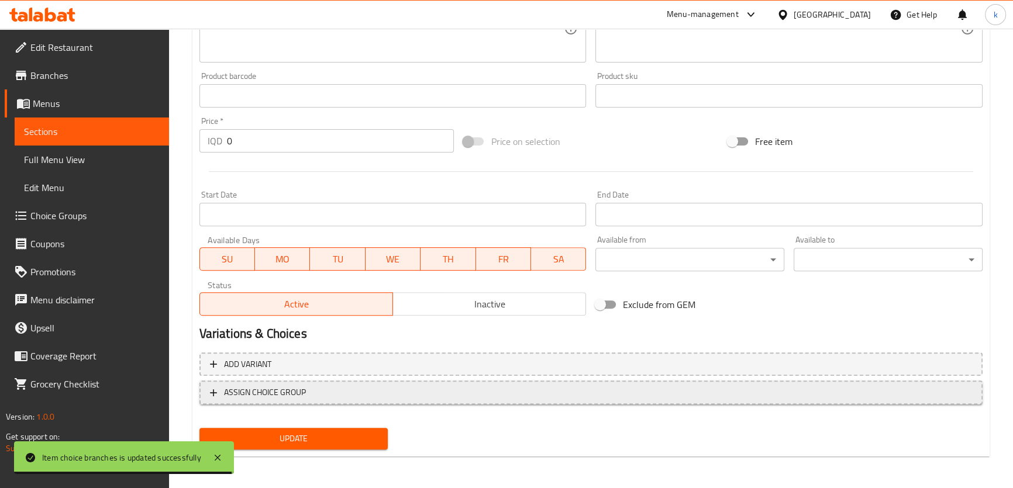
click at [396, 399] on button "ASSIGN CHOICE GROUP" at bounding box center [590, 393] width 783 height 24
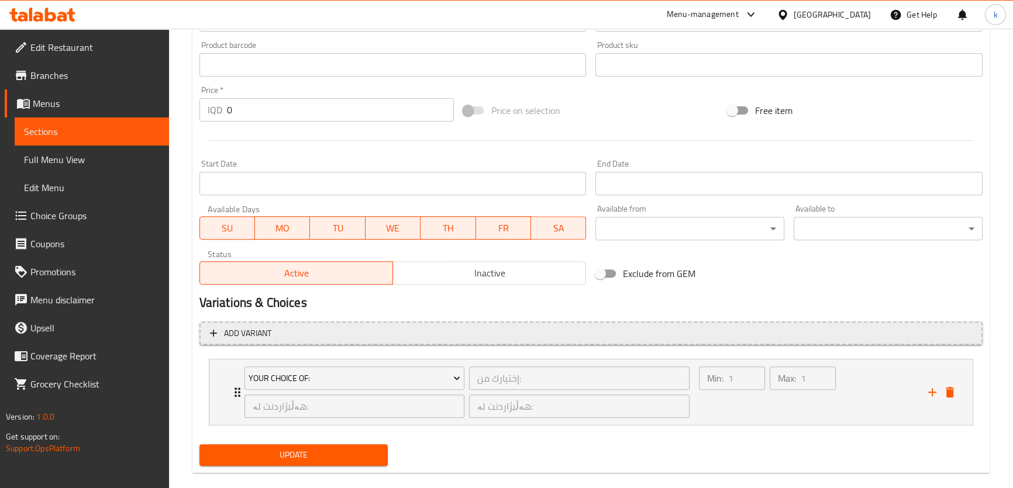
scroll to position [519, 0]
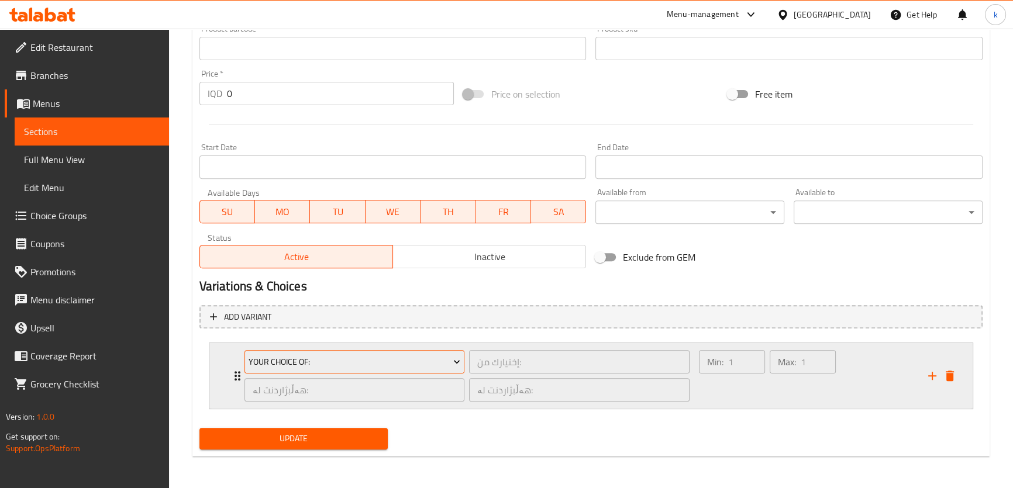
click at [447, 356] on span "Your Choice Of:" at bounding box center [355, 362] width 212 height 15
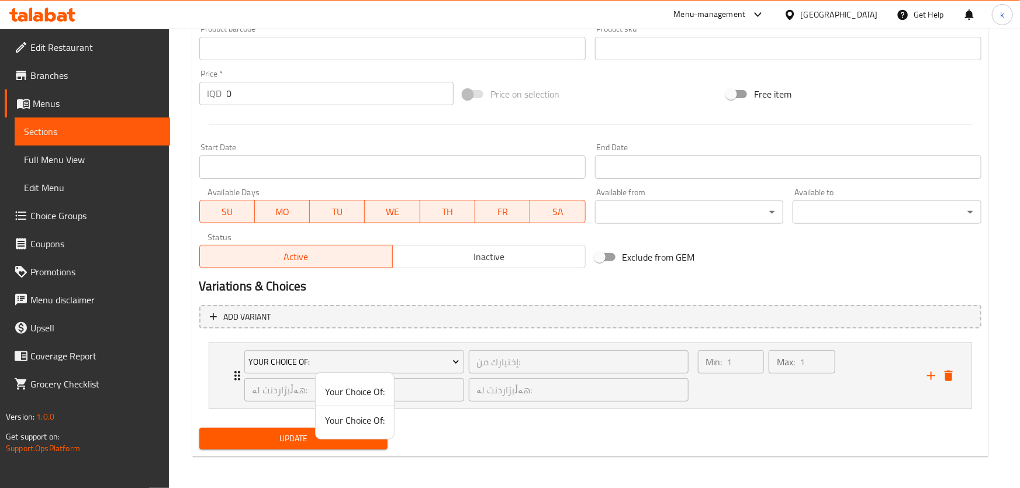
click at [763, 395] on div at bounding box center [510, 244] width 1020 height 488
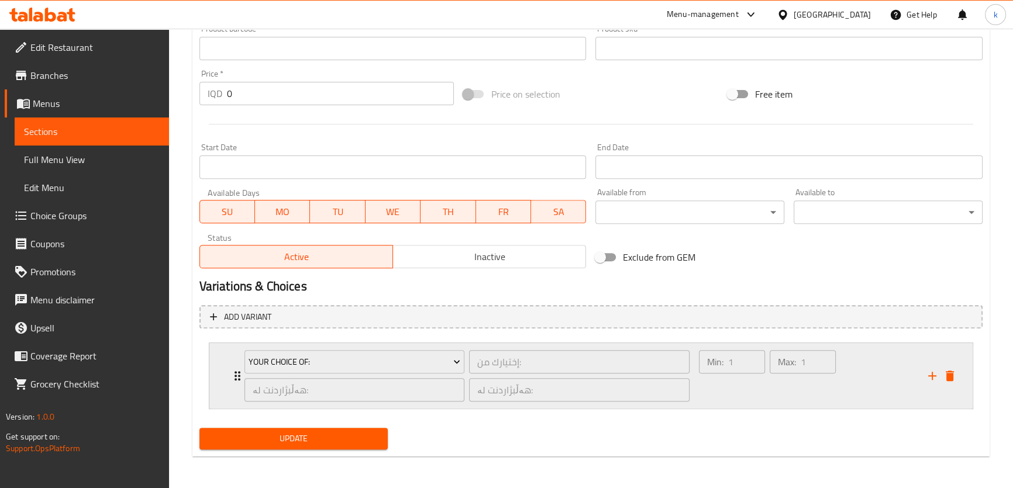
click at [758, 395] on div "Min: 1 ​" at bounding box center [731, 376] width 71 height 56
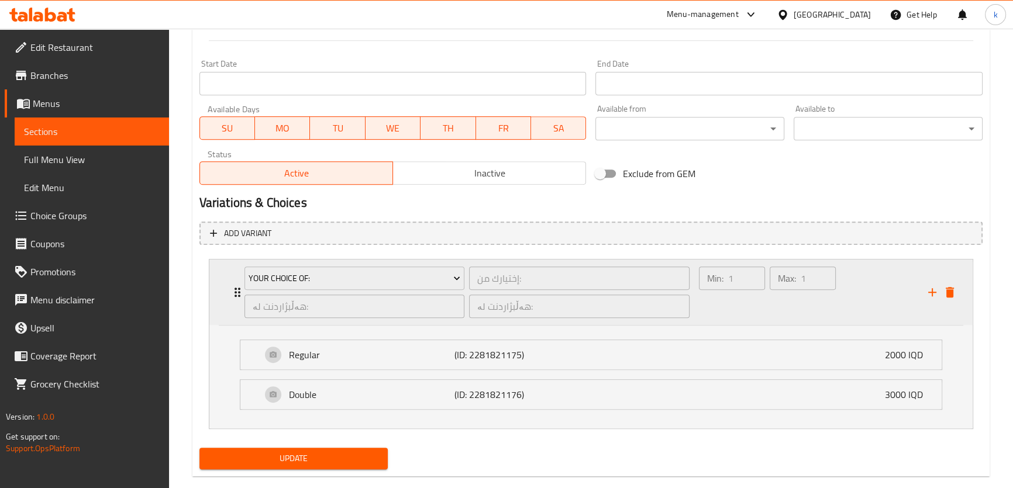
scroll to position [622, 0]
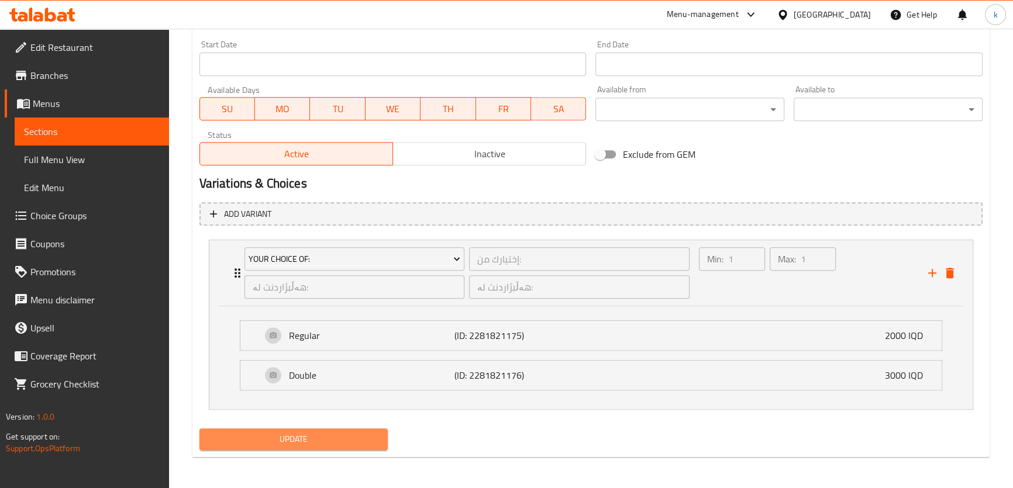
click at [384, 437] on button "Update" at bounding box center [293, 440] width 189 height 22
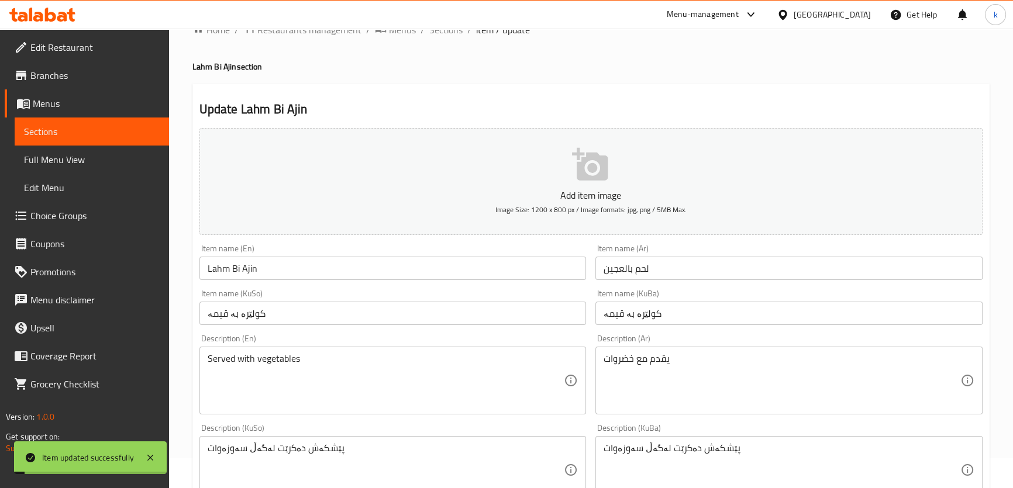
scroll to position [0, 0]
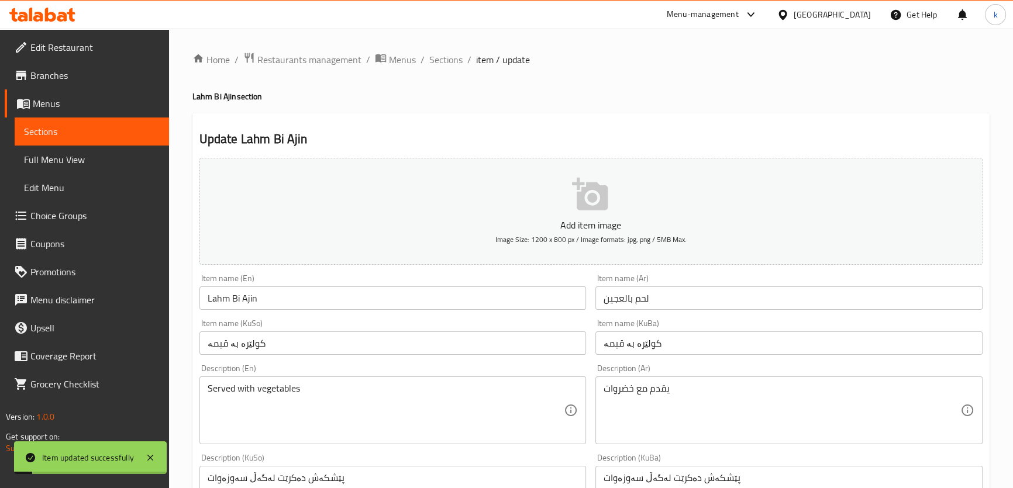
click at [450, 58] on span "Sections" at bounding box center [445, 60] width 33 height 14
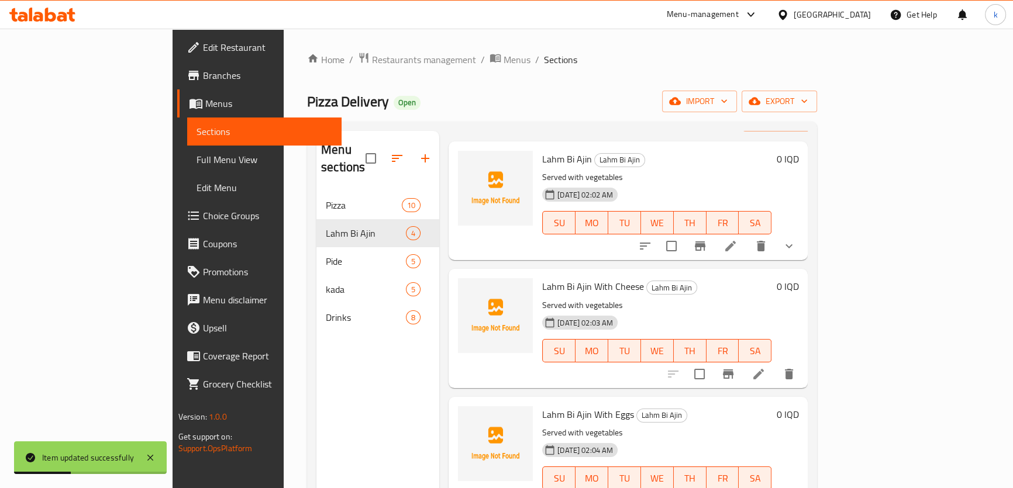
scroll to position [51, 0]
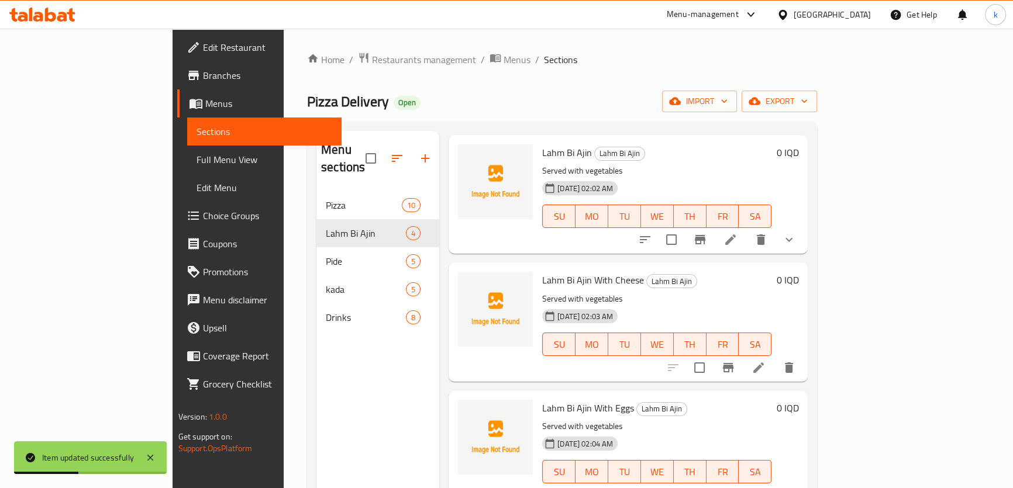
click at [765, 361] on icon at bounding box center [758, 368] width 14 height 14
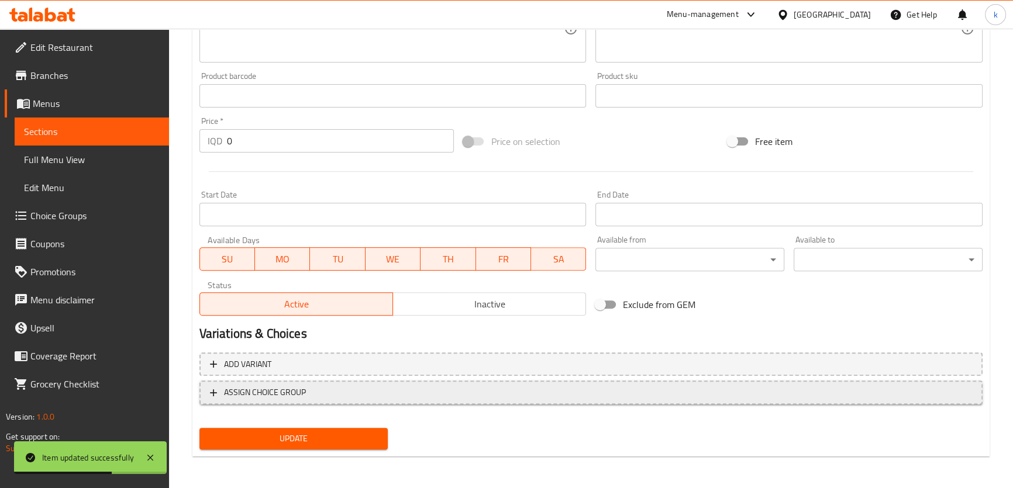
click at [358, 399] on button "ASSIGN CHOICE GROUP" at bounding box center [590, 393] width 783 height 24
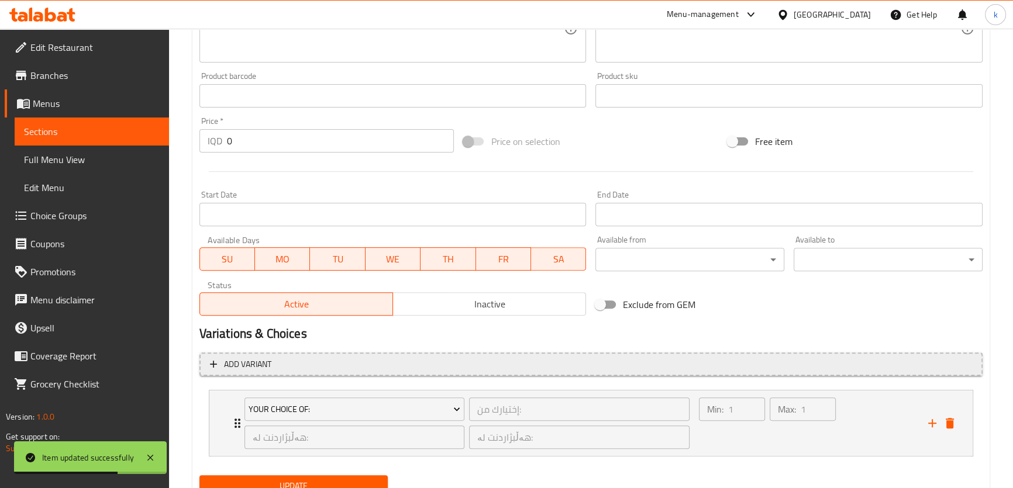
scroll to position [519, 0]
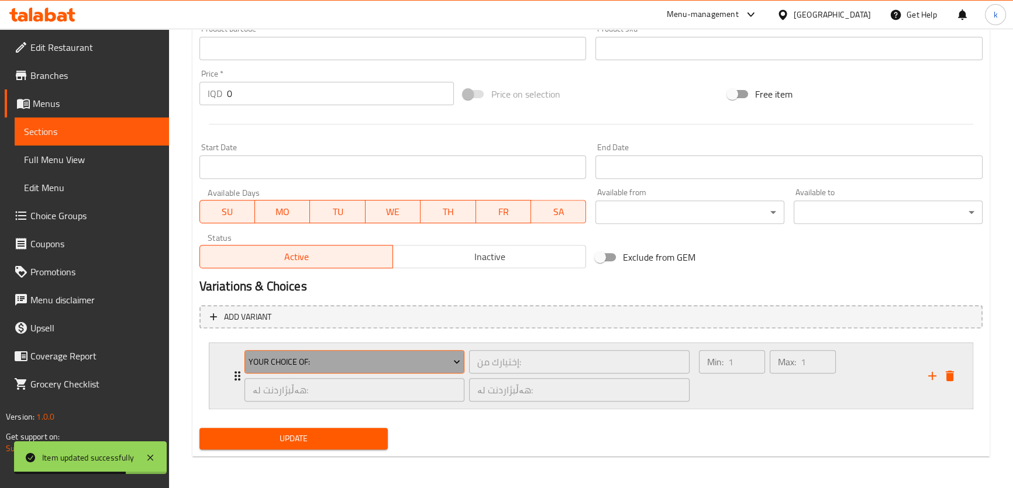
click at [383, 365] on span "Your Choice Of:" at bounding box center [355, 362] width 212 height 15
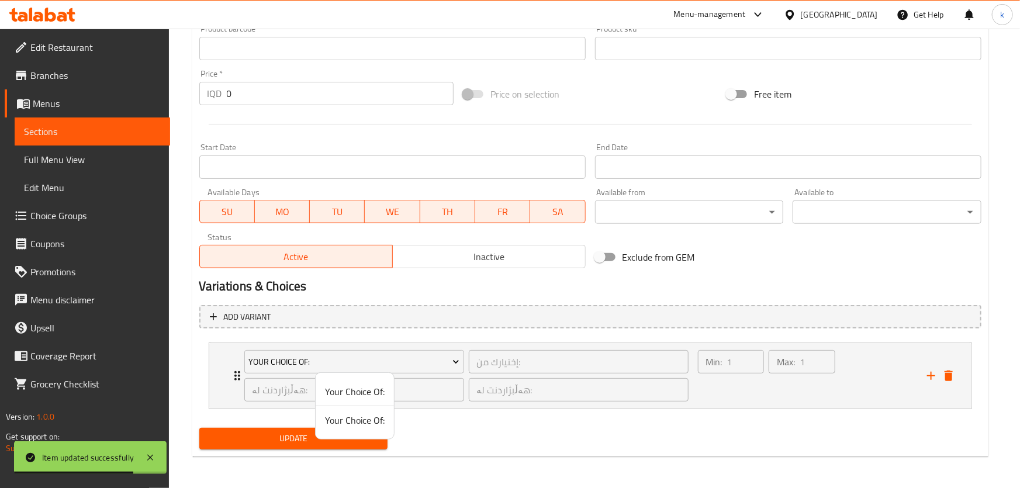
click at [355, 429] on li "Your Choice Of:" at bounding box center [355, 420] width 78 height 28
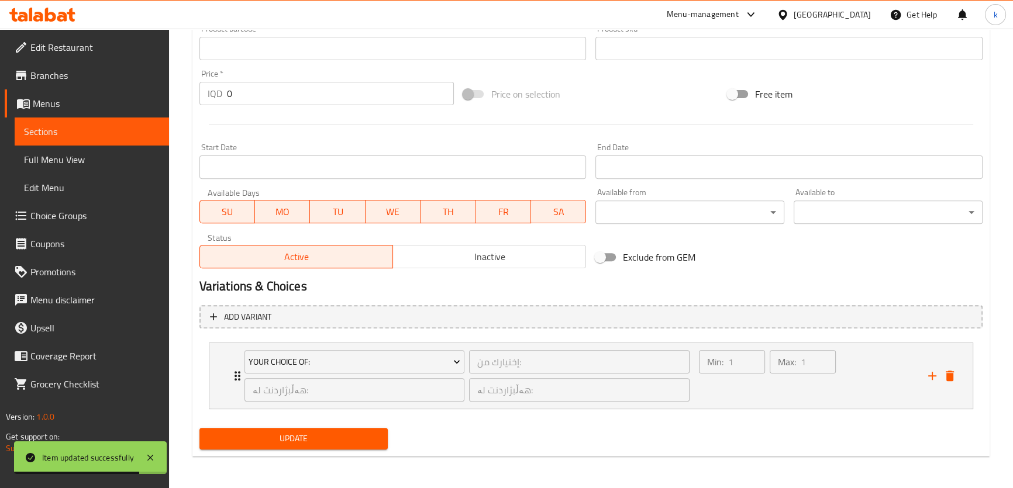
click at [355, 425] on div "Update" at bounding box center [294, 438] width 198 height 31
click at [726, 391] on div "Min: 1 ​" at bounding box center [731, 376] width 71 height 56
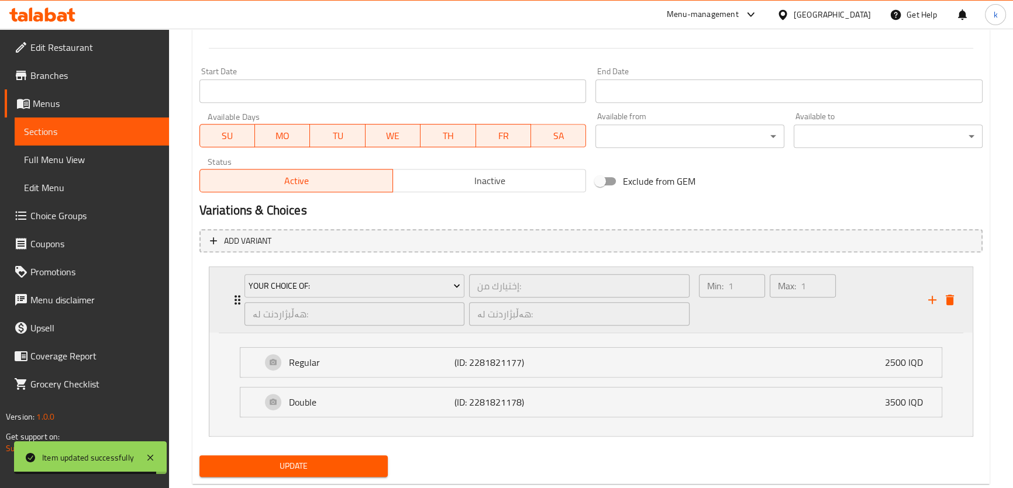
scroll to position [622, 0]
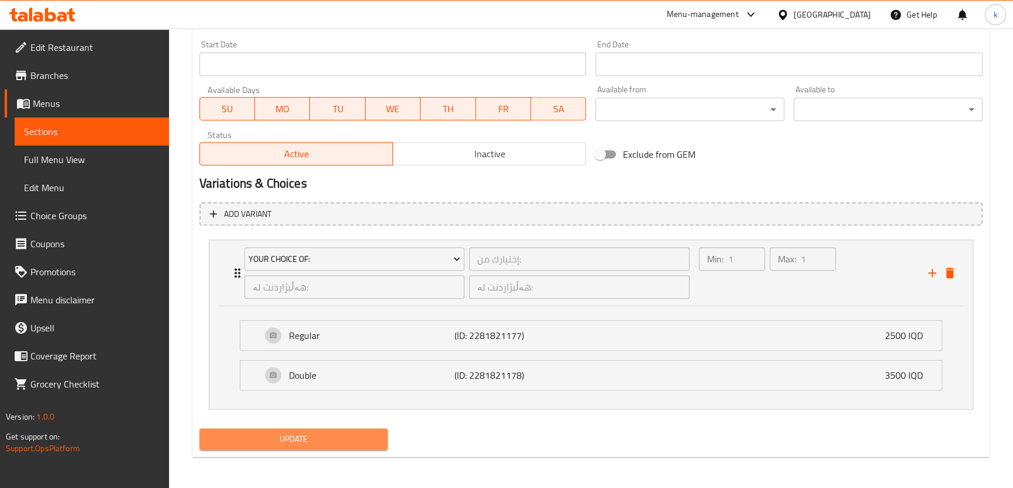
click at [347, 446] on button "Update" at bounding box center [293, 440] width 189 height 22
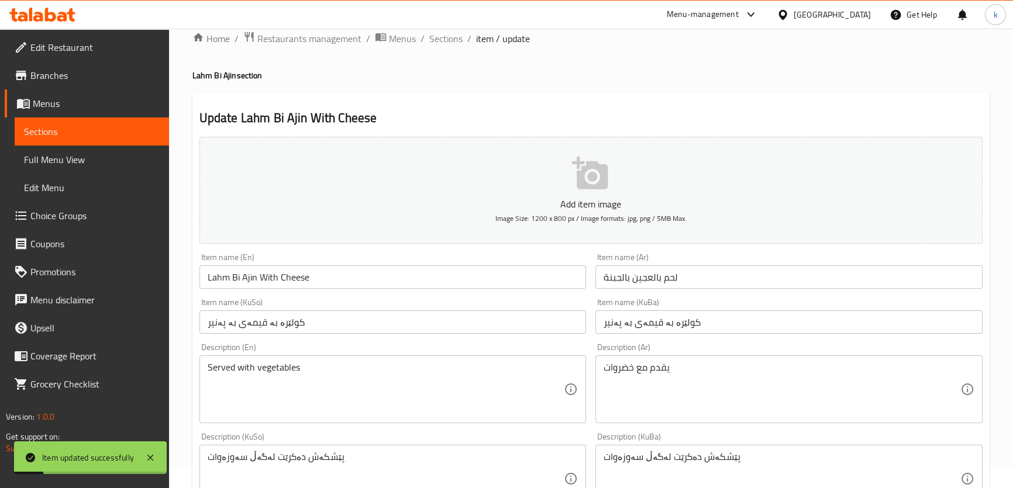
scroll to position [0, 0]
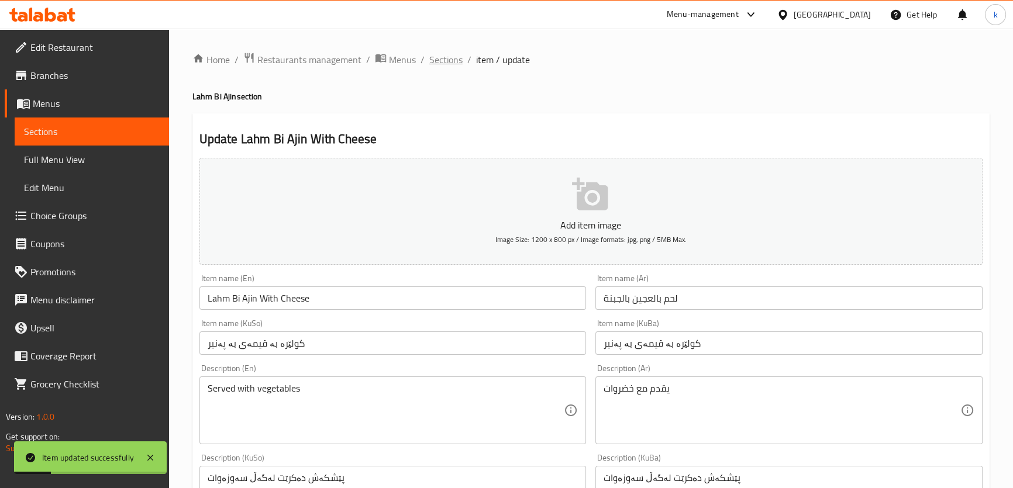
click at [446, 61] on span "Sections" at bounding box center [445, 60] width 33 height 14
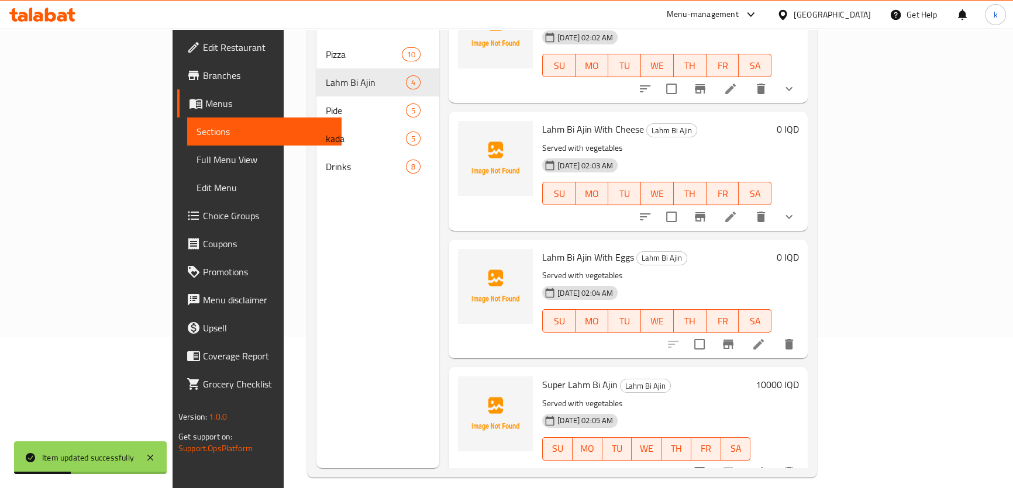
scroll to position [164, 0]
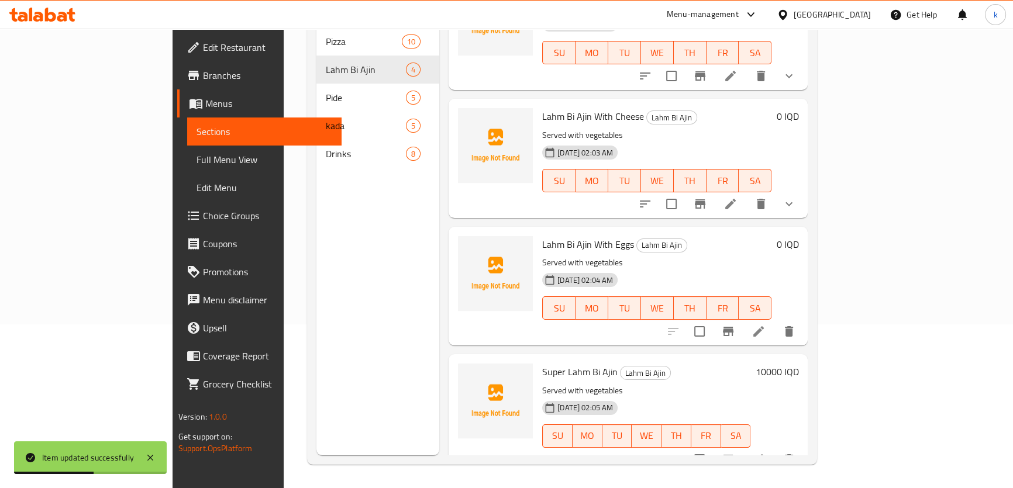
click at [775, 321] on li at bounding box center [758, 331] width 33 height 21
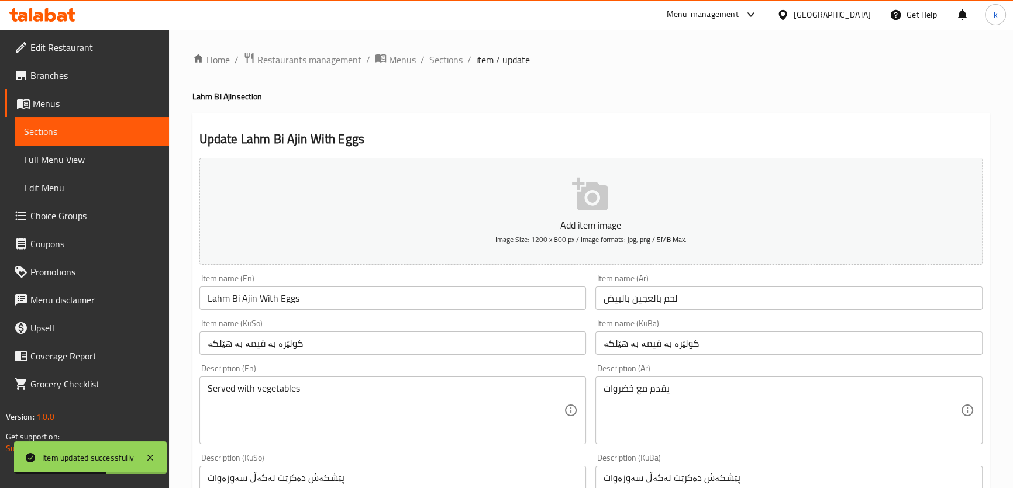
scroll to position [471, 0]
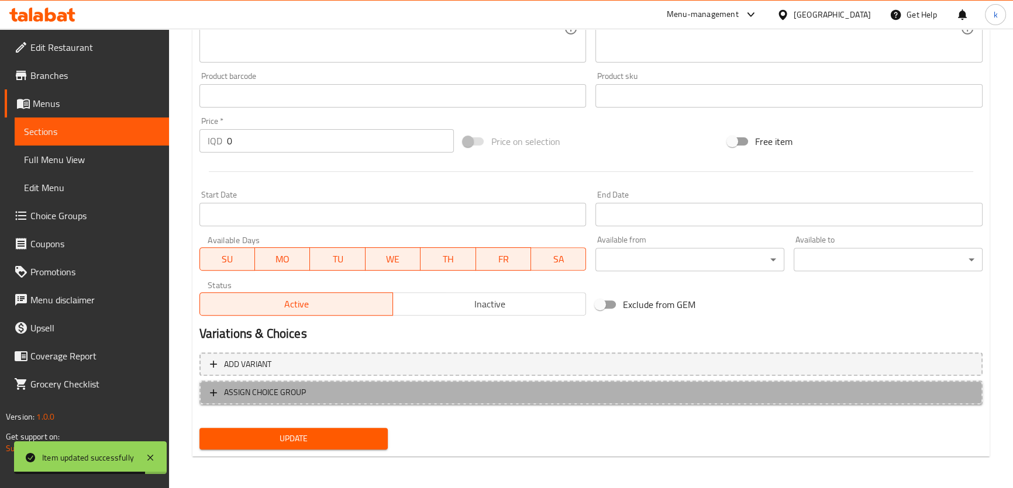
click at [347, 403] on button "ASSIGN CHOICE GROUP" at bounding box center [590, 393] width 783 height 24
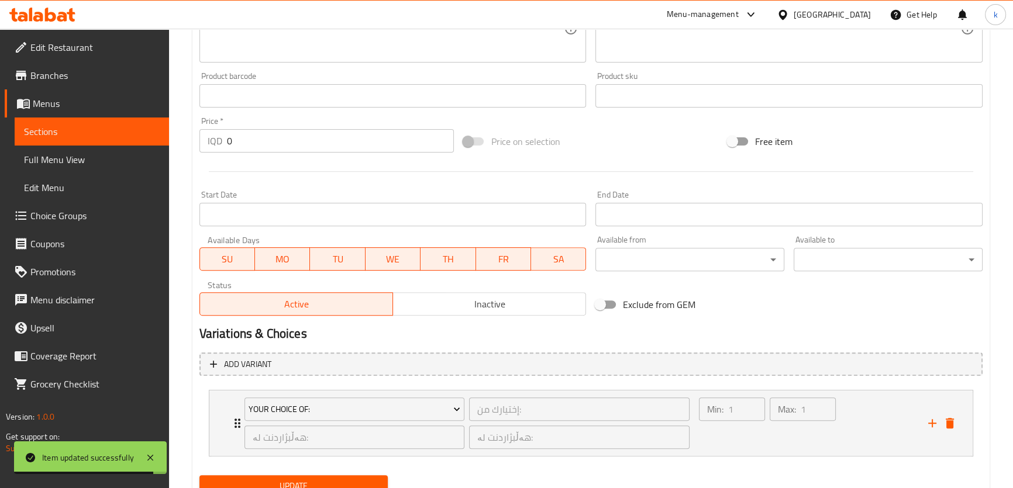
scroll to position [519, 0]
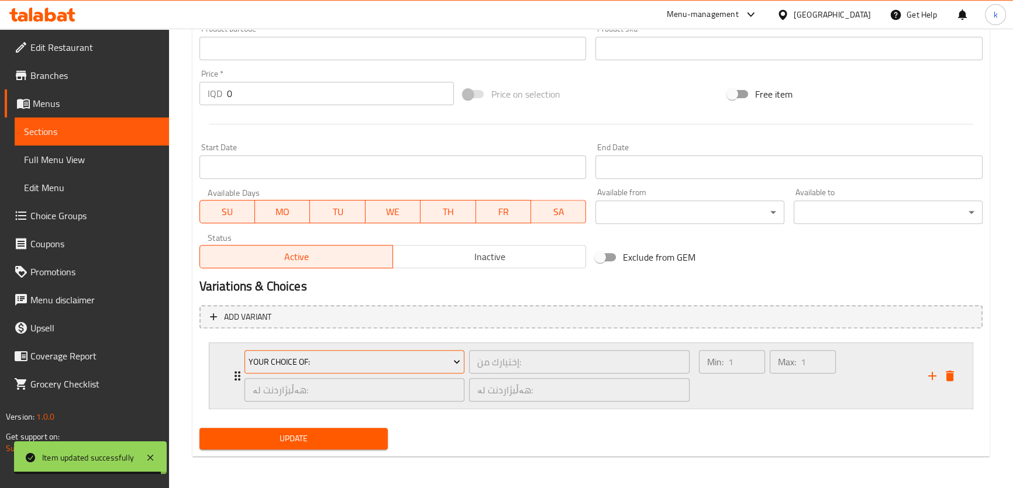
click at [332, 357] on span "Your Choice Of:" at bounding box center [355, 362] width 212 height 15
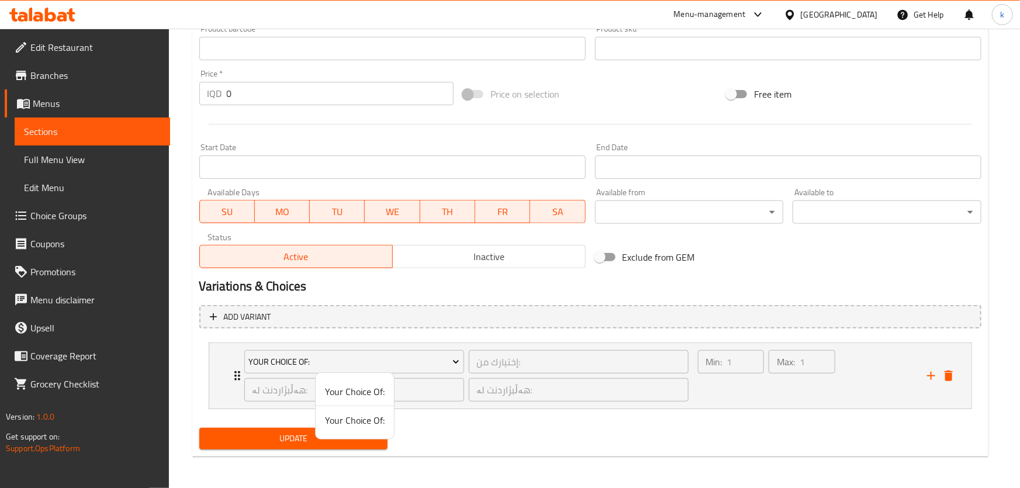
click at [363, 419] on span "Your Choice Of:" at bounding box center [355, 420] width 60 height 14
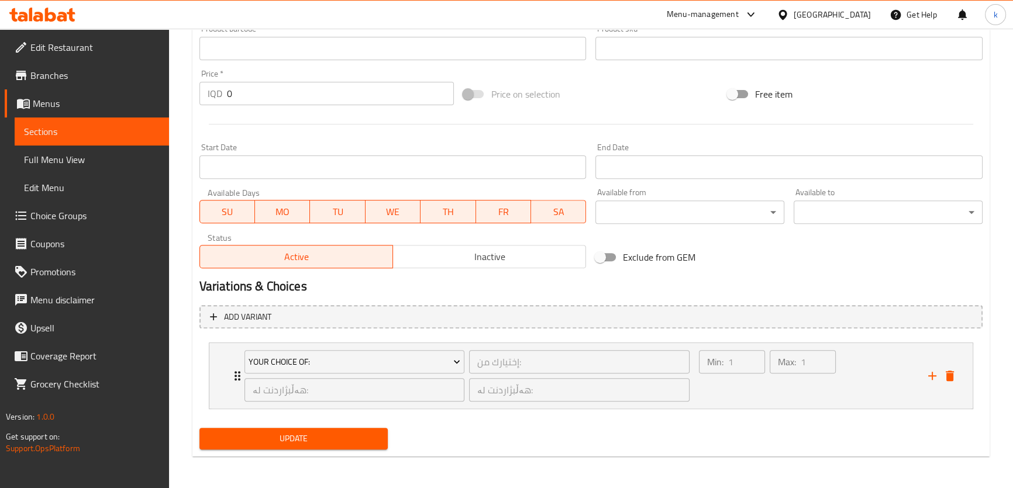
click at [348, 433] on span "Update" at bounding box center [294, 439] width 170 height 15
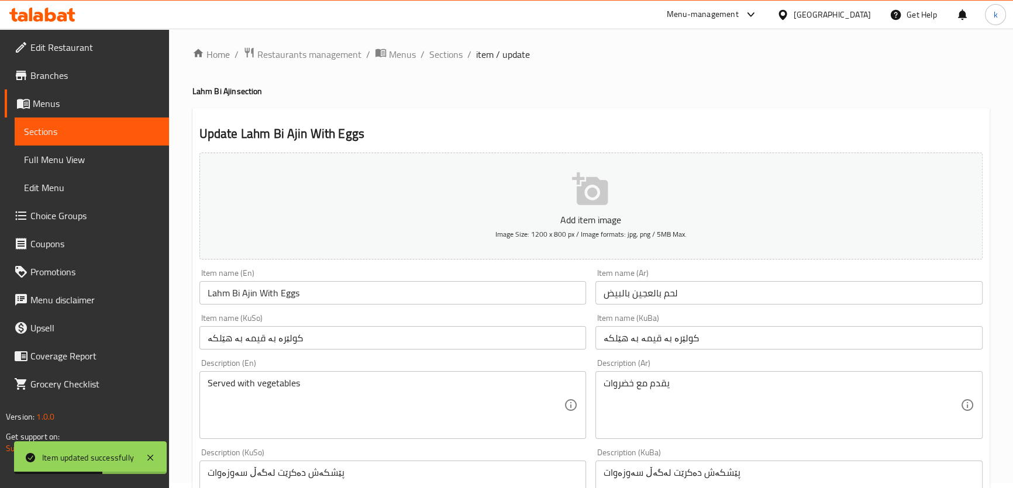
scroll to position [0, 0]
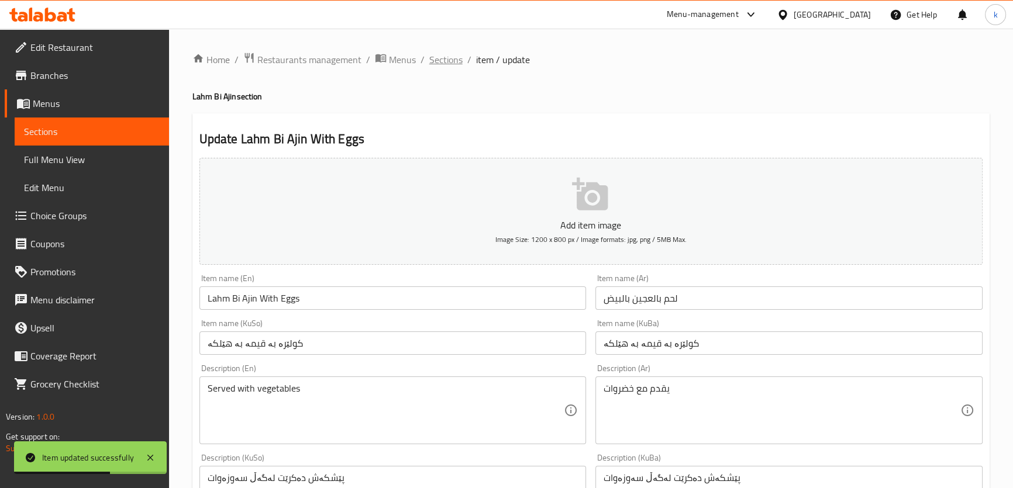
click at [448, 58] on span "Sections" at bounding box center [445, 60] width 33 height 14
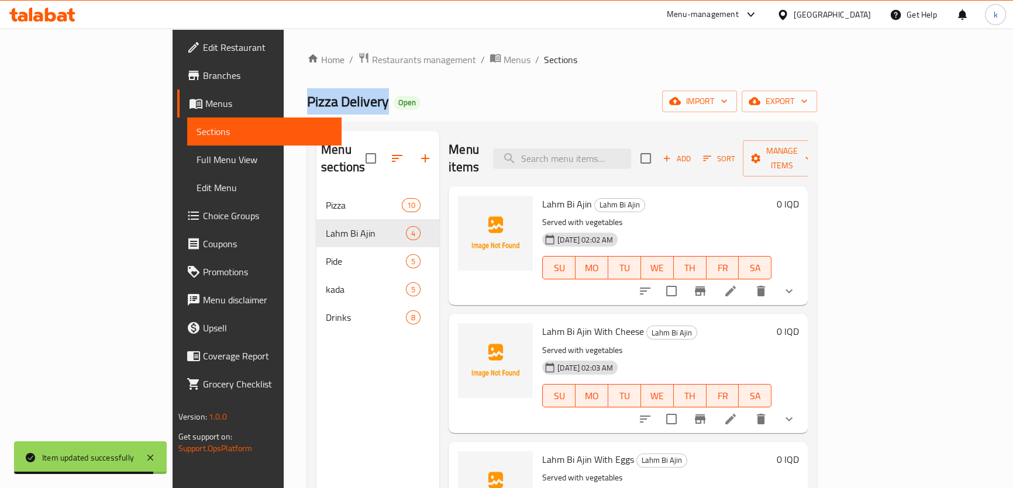
drag, startPoint x: 190, startPoint y: 101, endPoint x: 274, endPoint y: 96, distance: 84.3
click at [284, 96] on div "Home / Restaurants management / Menus / Sections Pizza Delivery Open import exp…" at bounding box center [562, 340] width 557 height 623
copy span "Pizza Delivery"
click at [196, 157] on span "Full Menu View" at bounding box center [264, 160] width 136 height 14
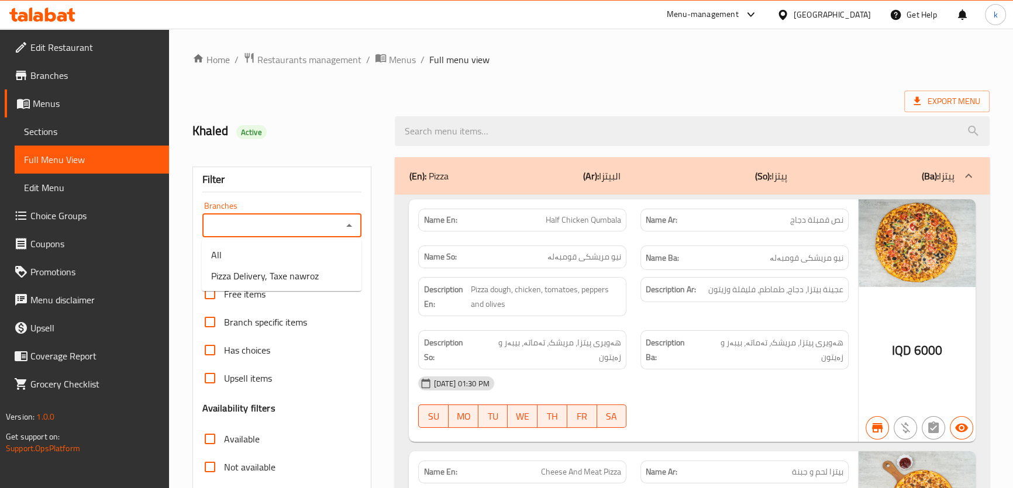
click at [308, 233] on input "Branches" at bounding box center [272, 226] width 133 height 16
click at [319, 284] on li "Pizza Delivery, Taxe nawroz" at bounding box center [282, 275] width 160 height 21
type input "Pizza Delivery, Taxe nawroz"
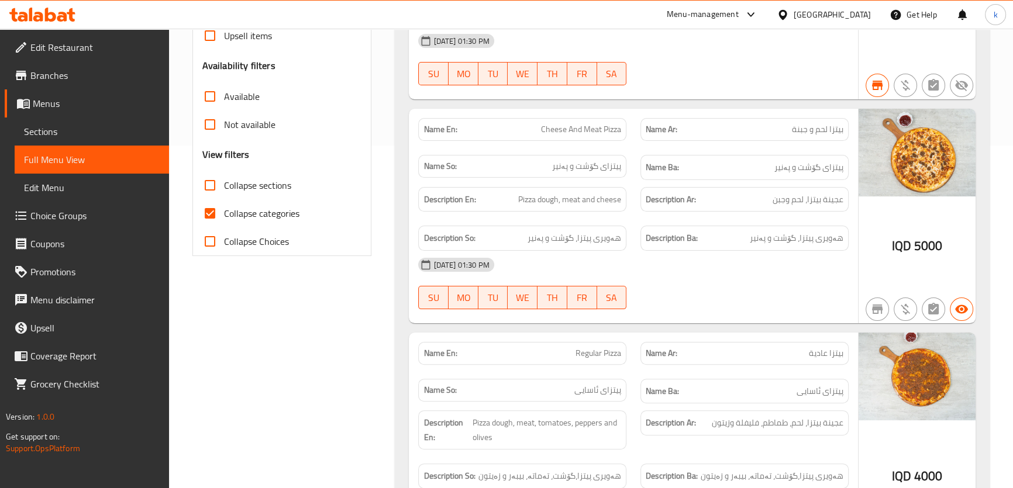
scroll to position [354, 0]
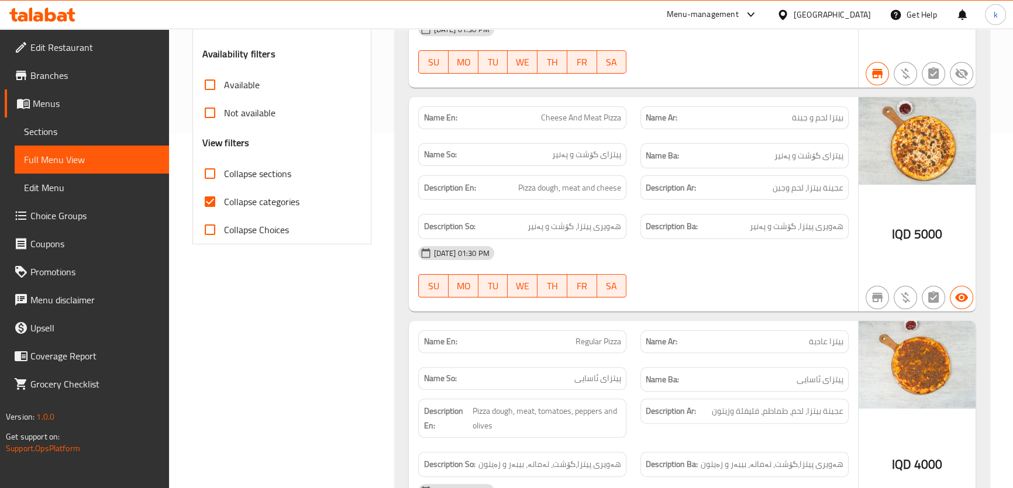
click at [211, 199] on input "Collapse categories" at bounding box center [210, 202] width 28 height 28
checkbox input "false"
click at [212, 170] on input "Collapse sections" at bounding box center [210, 174] width 28 height 28
checkbox input "true"
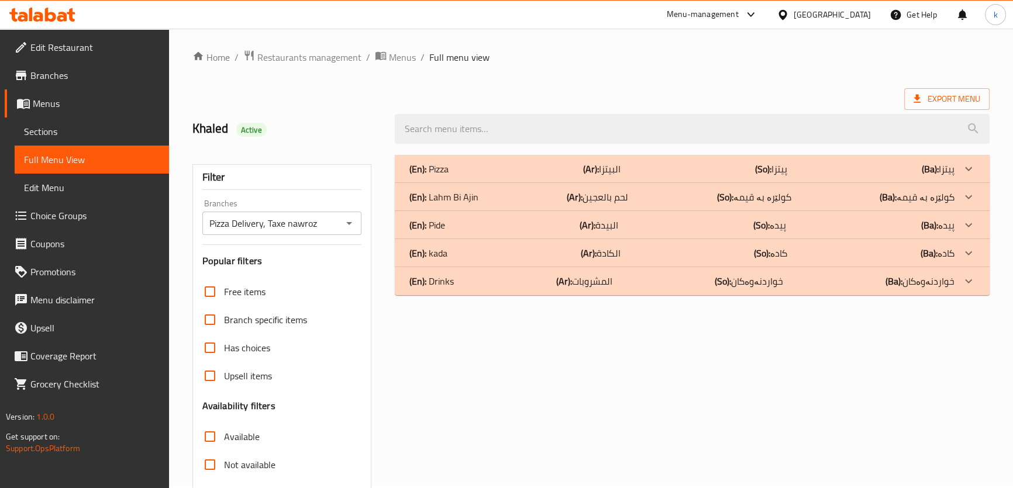
scroll to position [0, 0]
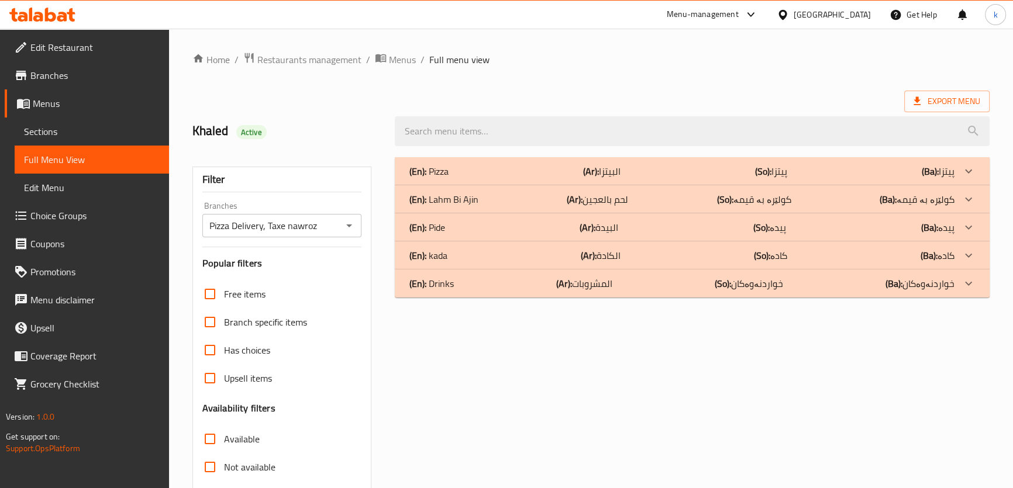
click at [596, 192] on p "(Ar): لحم بالعجين" at bounding box center [597, 199] width 61 height 14
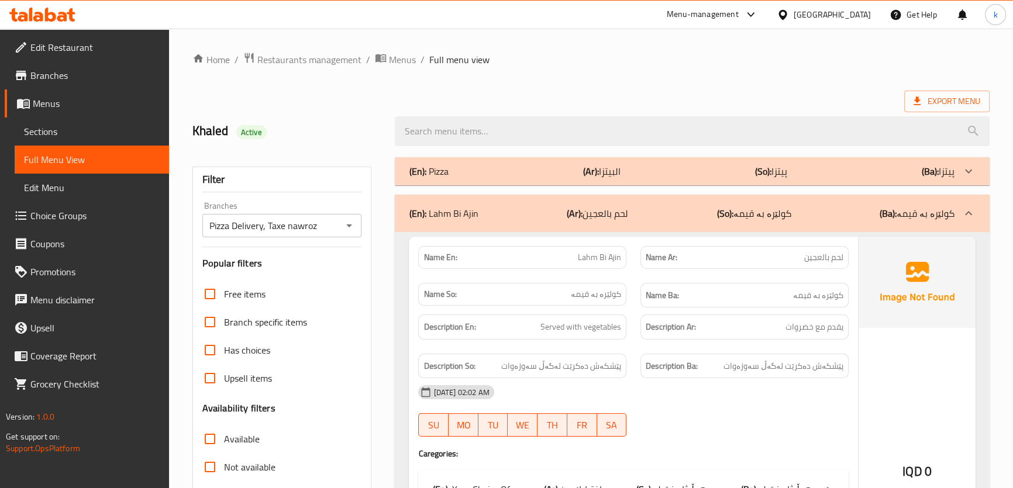
click at [40, 130] on span "Sections" at bounding box center [92, 132] width 136 height 14
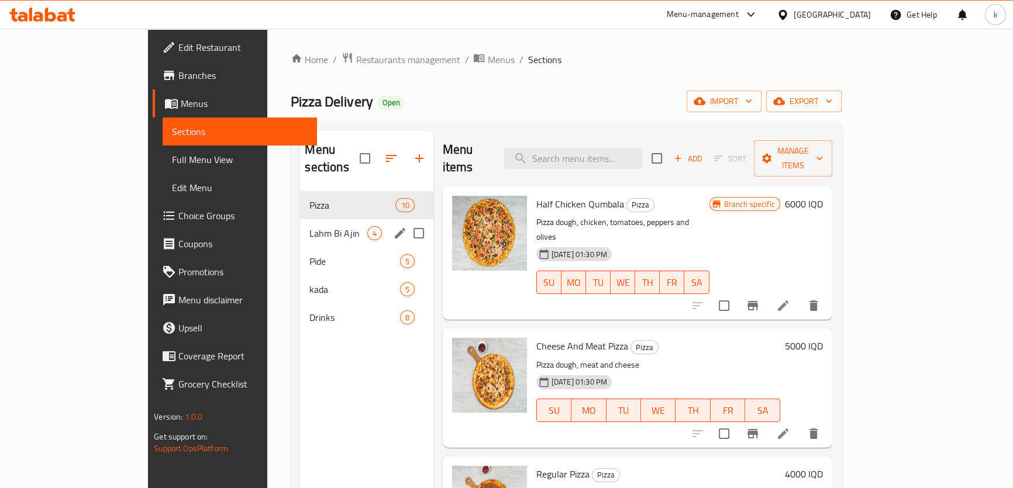
click at [406, 221] on input "Menu sections" at bounding box center [418, 233] width 25 height 25
checkbox input "true"
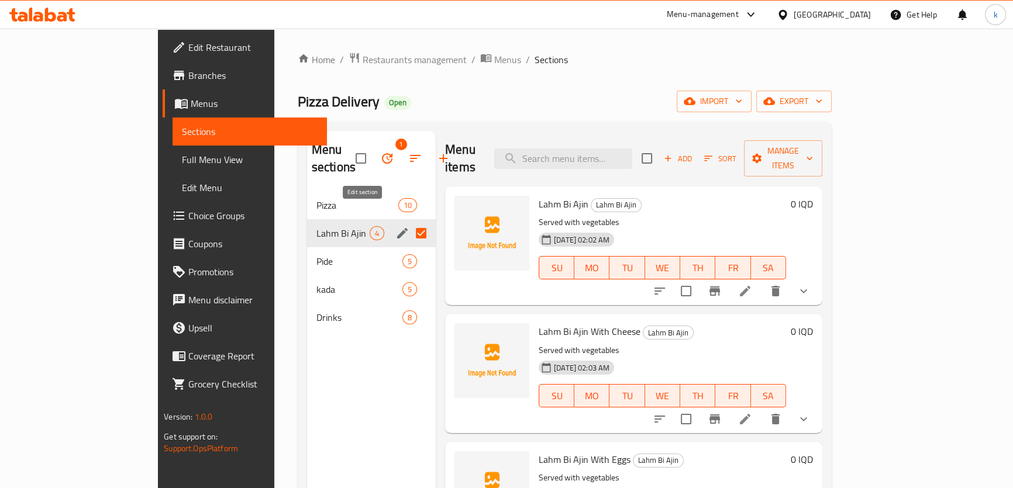
click at [395, 226] on icon "edit" at bounding box center [402, 233] width 14 height 14
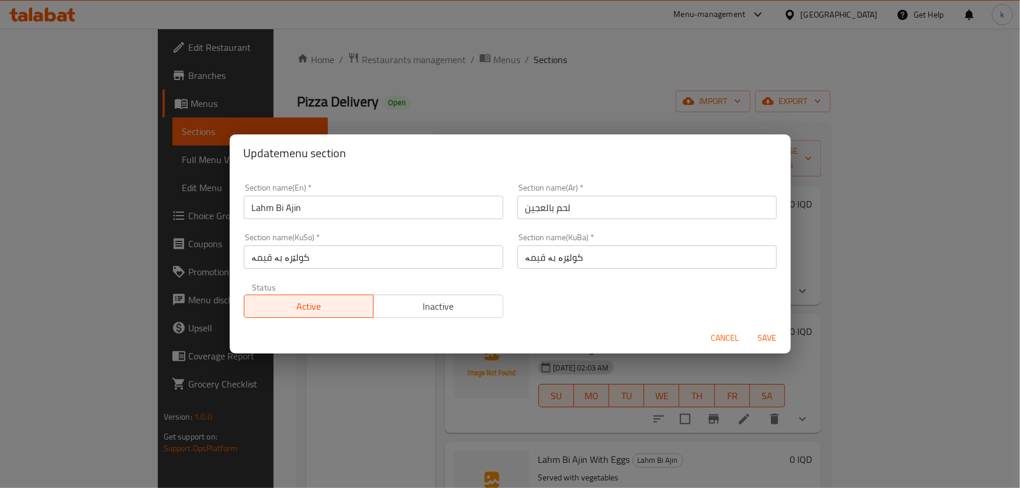
click at [598, 205] on input "لحم بالعجين" at bounding box center [648, 207] width 260 height 23
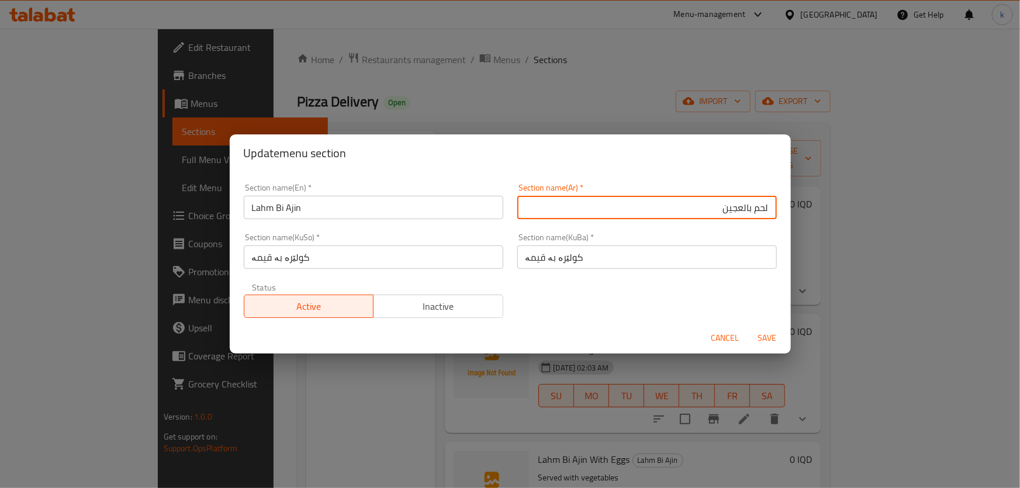
click at [598, 205] on input "لحم بالعجين" at bounding box center [648, 207] width 260 height 23
type input "اللحم بالعجين"
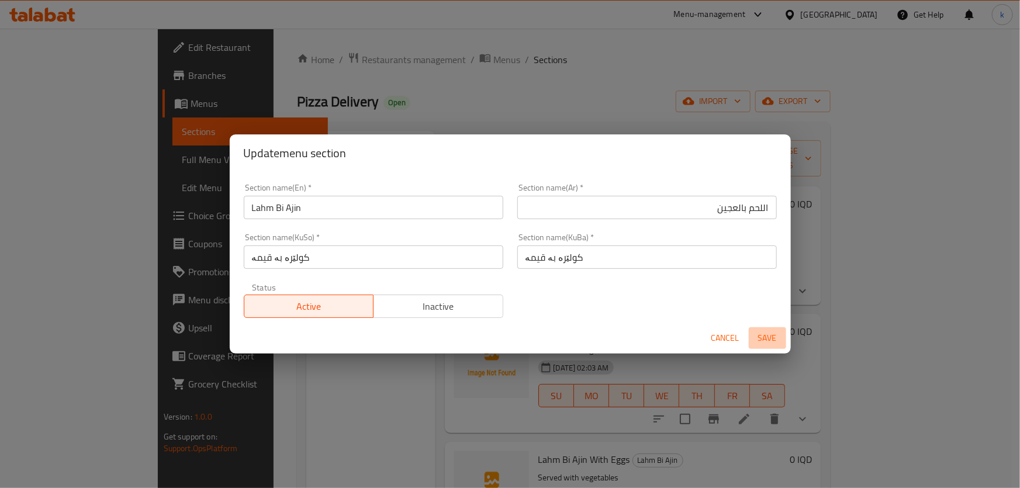
click at [761, 334] on span "Save" at bounding box center [768, 338] width 28 height 15
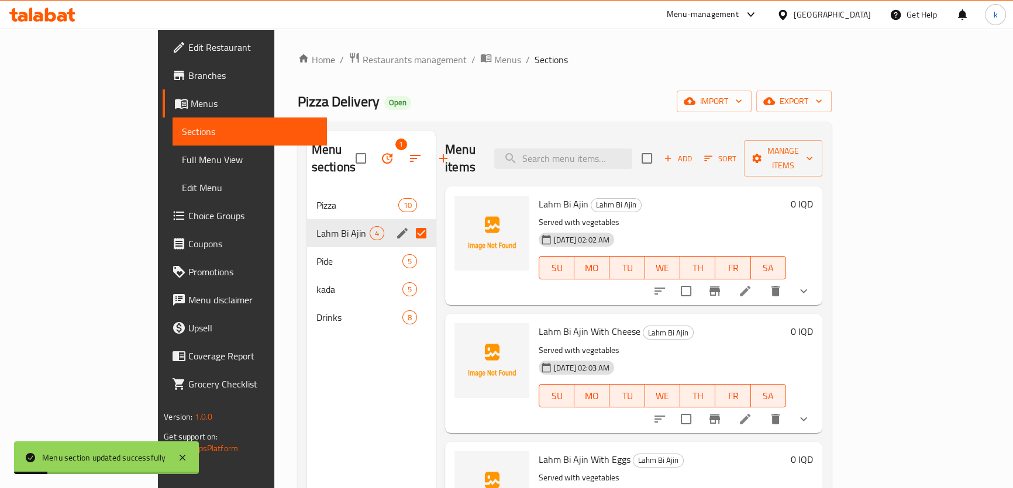
click at [182, 166] on span "Full Menu View" at bounding box center [250, 160] width 136 height 14
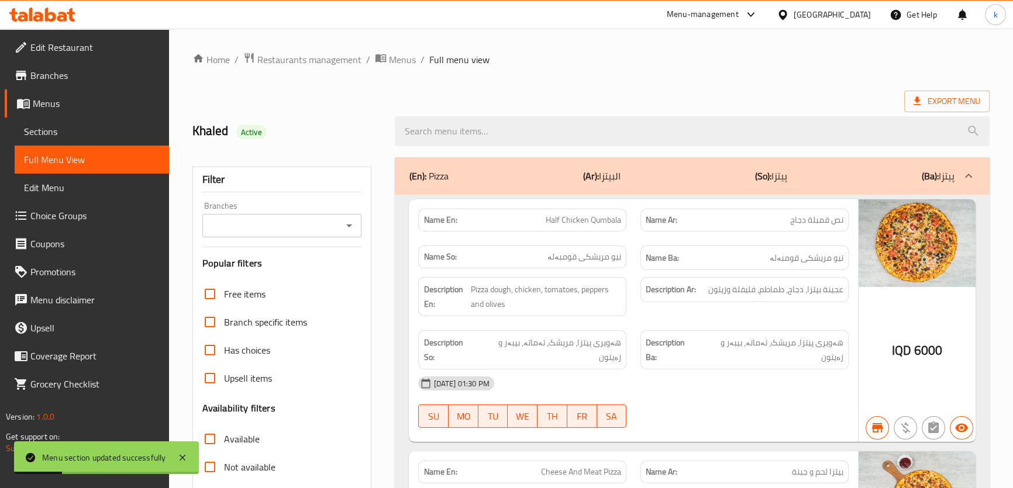
click at [246, 224] on input "Branches" at bounding box center [272, 226] width 133 height 16
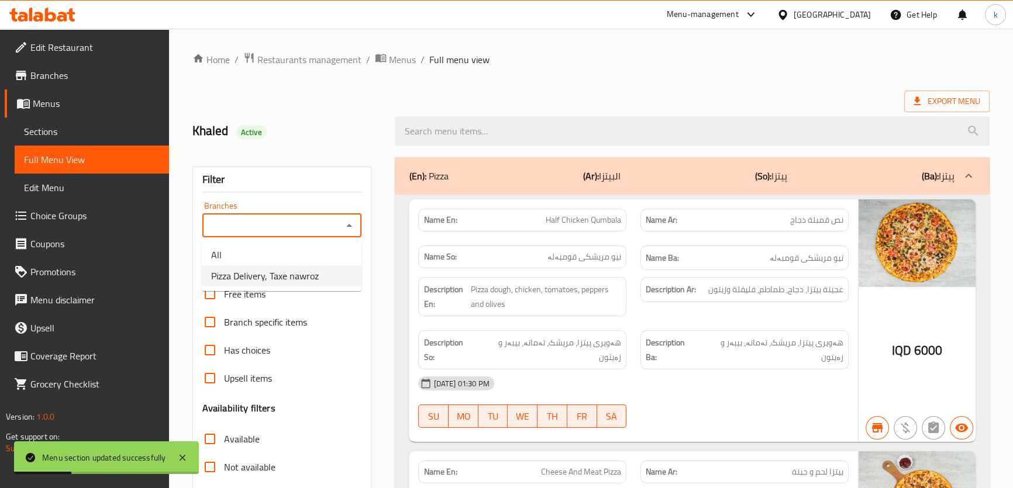
click at [264, 274] on span "Pizza Delivery, Taxe nawroz" at bounding box center [265, 276] width 108 height 14
type input "Pizza Delivery, Taxe nawroz"
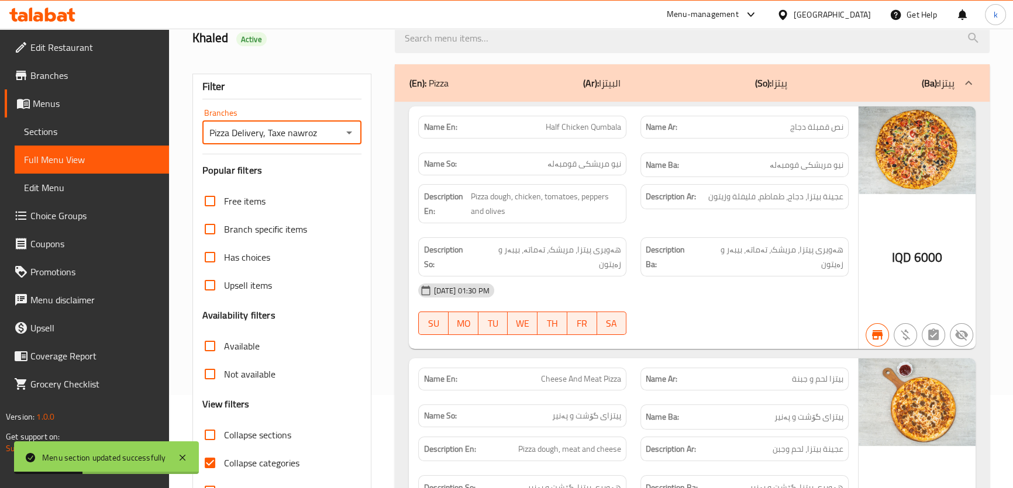
scroll to position [142, 0]
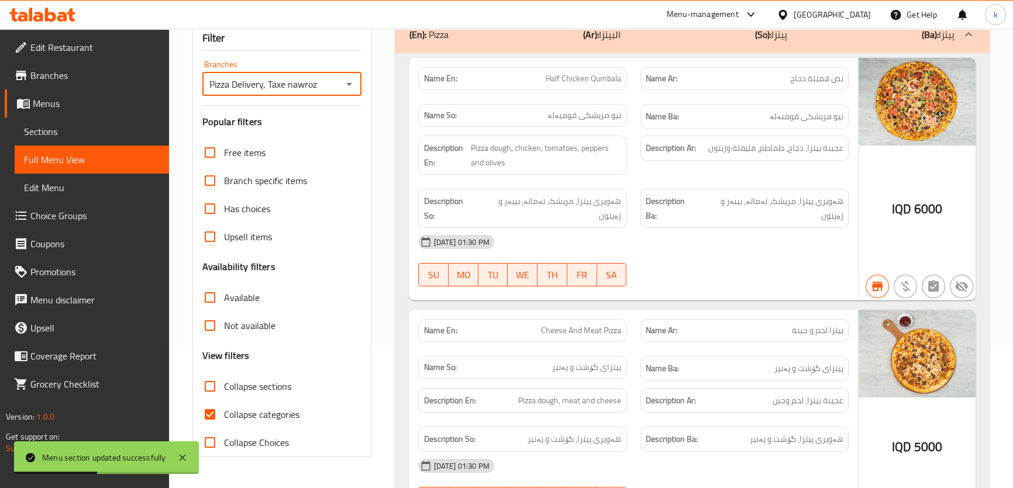
click at [218, 372] on input "Collapse sections" at bounding box center [210, 386] width 28 height 28
checkbox input "true"
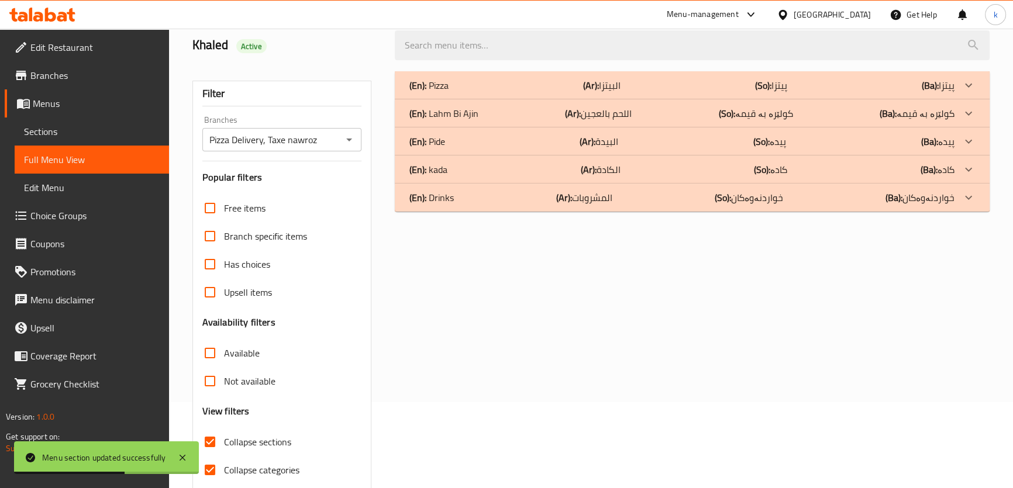
scroll to position [62, 0]
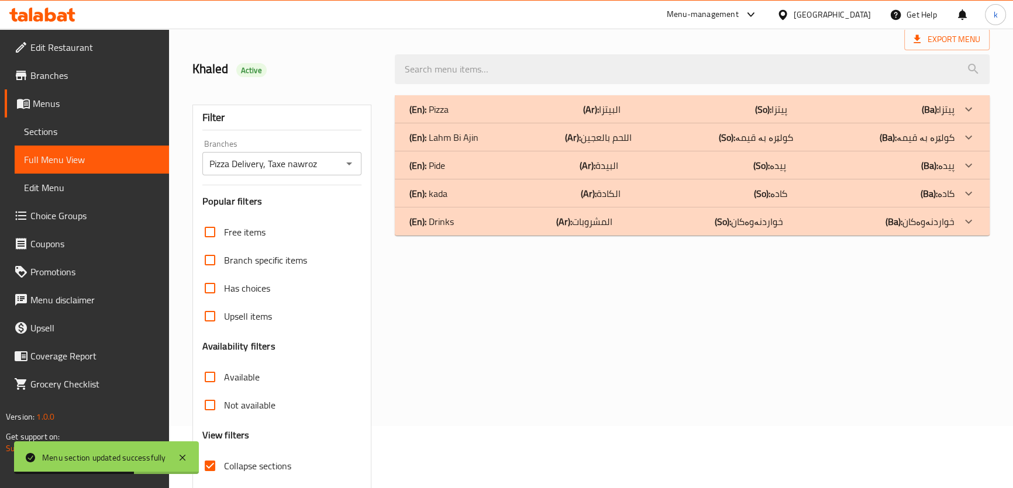
click at [468, 134] on p "(En): Lahm Bi Ajin" at bounding box center [443, 137] width 69 height 14
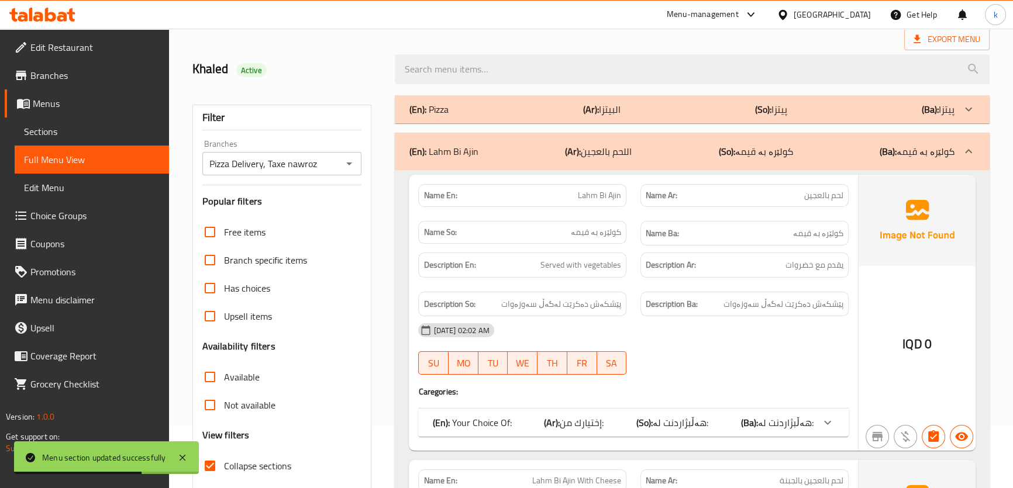
scroll to position [187, 0]
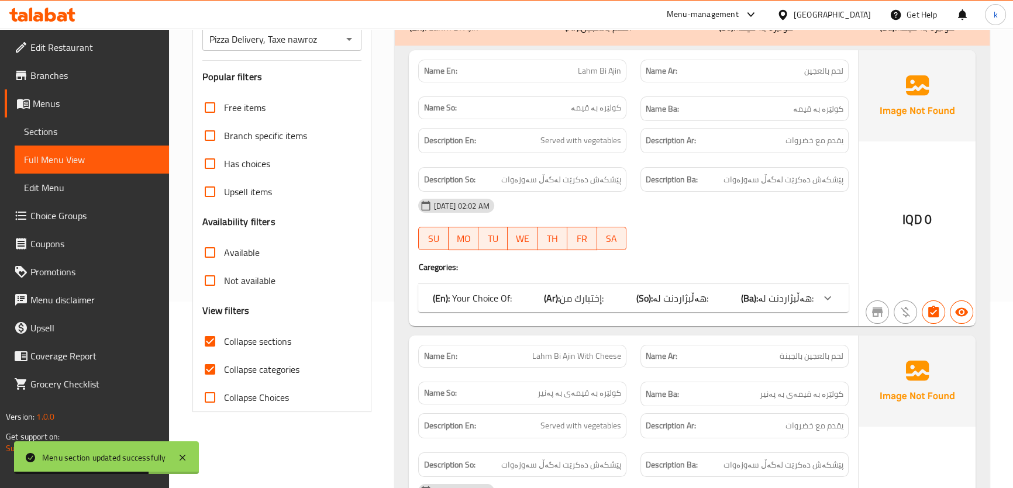
click at [216, 367] on input "Collapse categories" at bounding box center [210, 370] width 28 height 28
checkbox input "false"
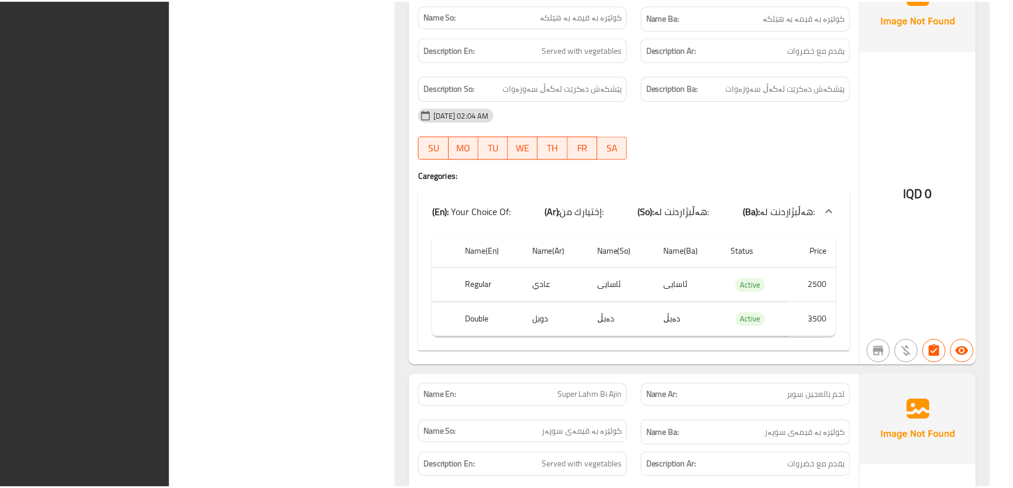
scroll to position [1350, 0]
